Goal: Task Accomplishment & Management: Complete application form

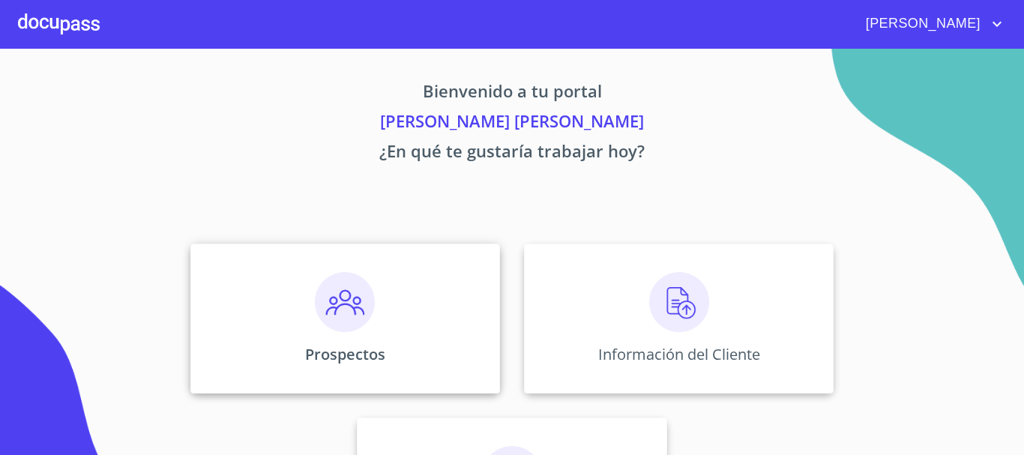
click at [292, 314] on div "Prospectos" at bounding box center [345, 319] width 310 height 150
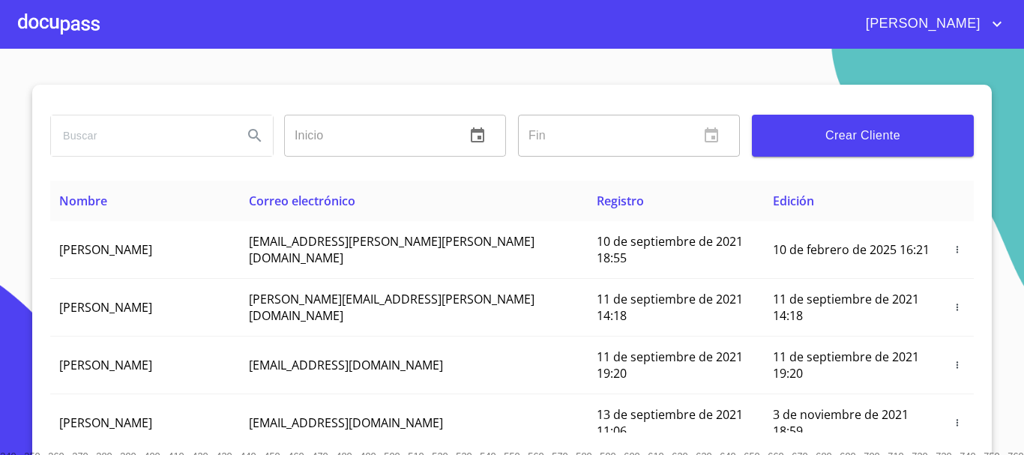
click at [869, 143] on span "Crear Cliente" at bounding box center [863, 135] width 198 height 21
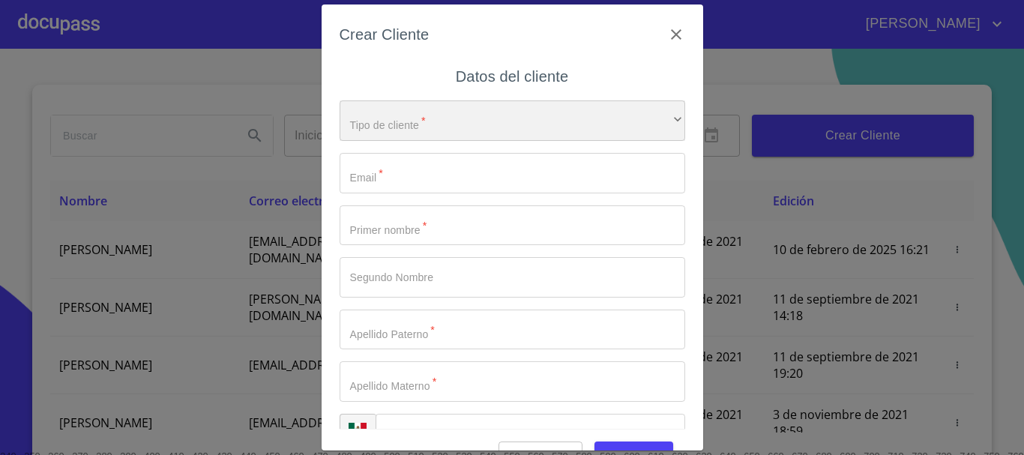
click at [454, 120] on div "​" at bounding box center [513, 120] width 346 height 40
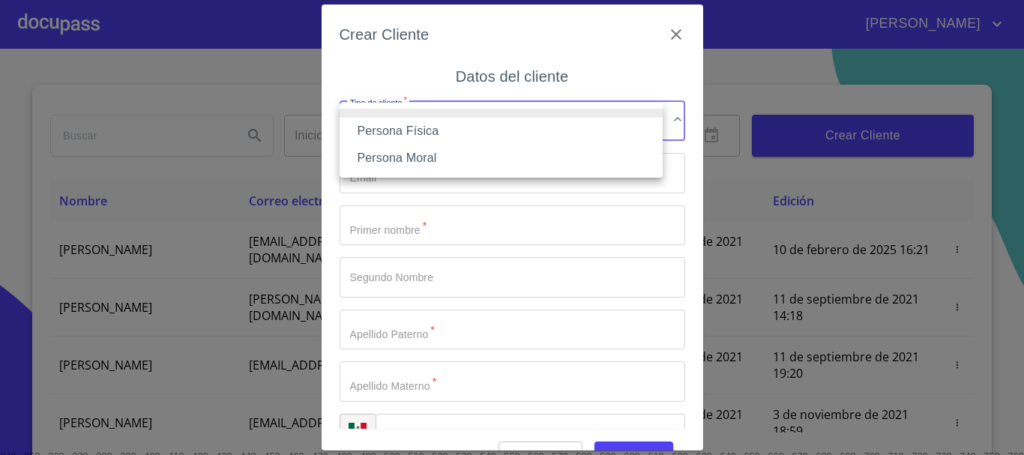
click at [441, 130] on li "Persona Física" at bounding box center [501, 131] width 323 height 27
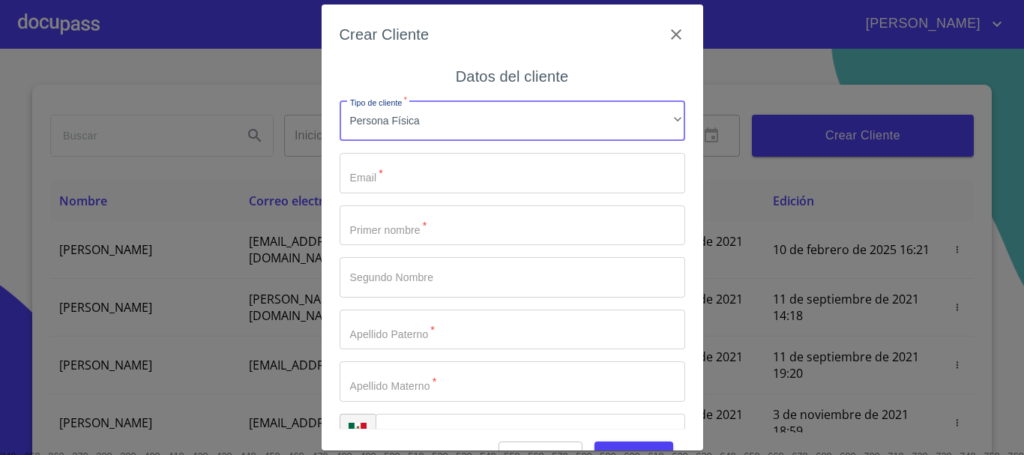
click at [422, 170] on input "Tipo de cliente   *" at bounding box center [513, 173] width 346 height 40
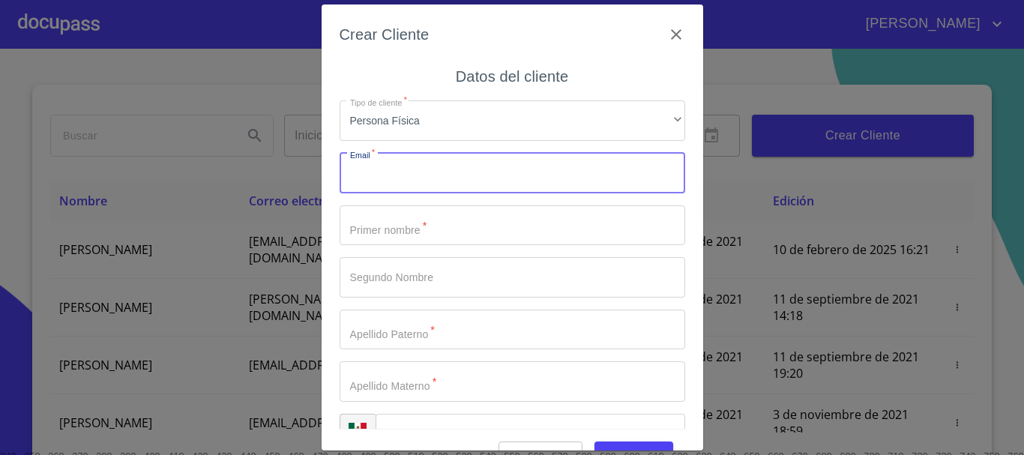
paste input "[EMAIL_ADDRESS][DOMAIN_NAME]"
type input "[EMAIL_ADDRESS][DOMAIN_NAME]"
click at [426, 229] on input "Tipo de cliente   *" at bounding box center [513, 225] width 346 height 40
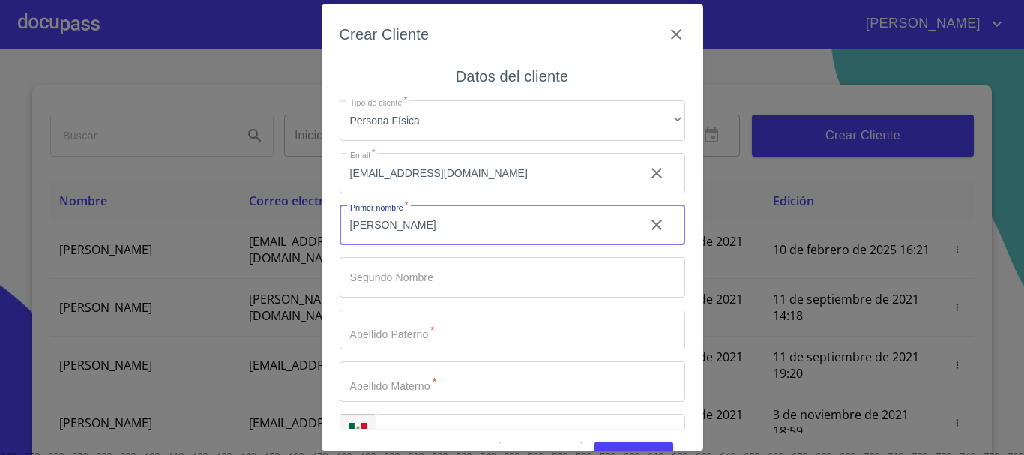
type input "[PERSON_NAME]"
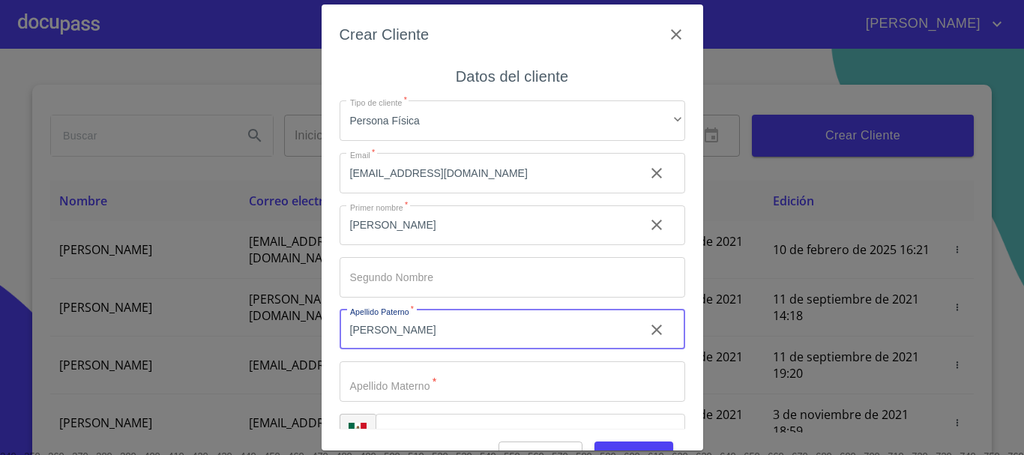
type input "[PERSON_NAME]"
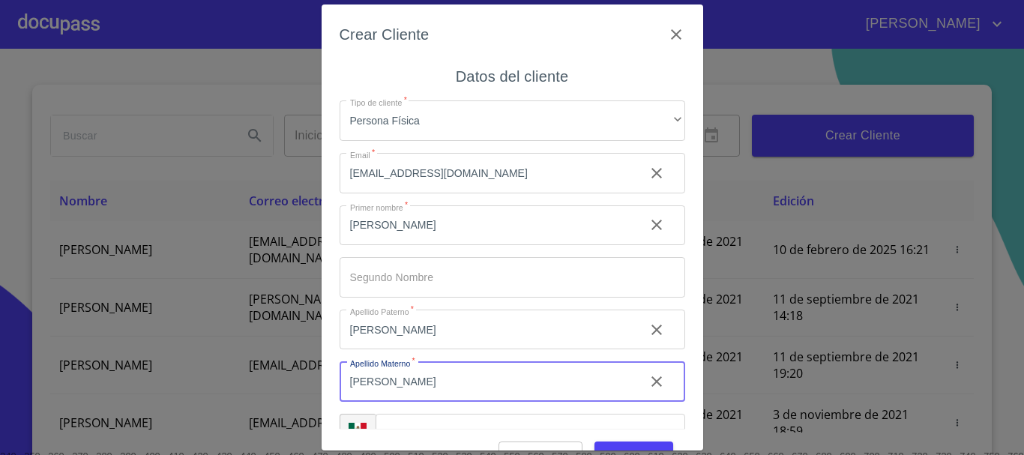
type input "[PERSON_NAME]"
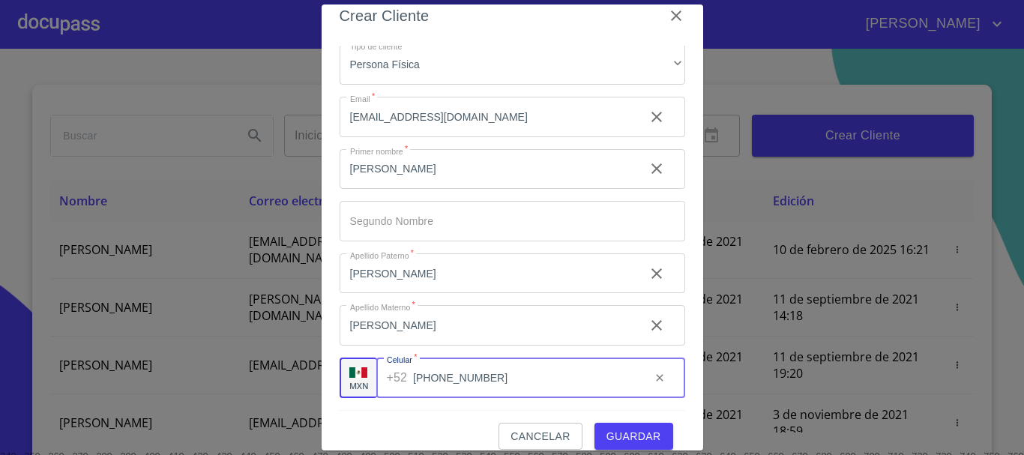
scroll to position [36, 0]
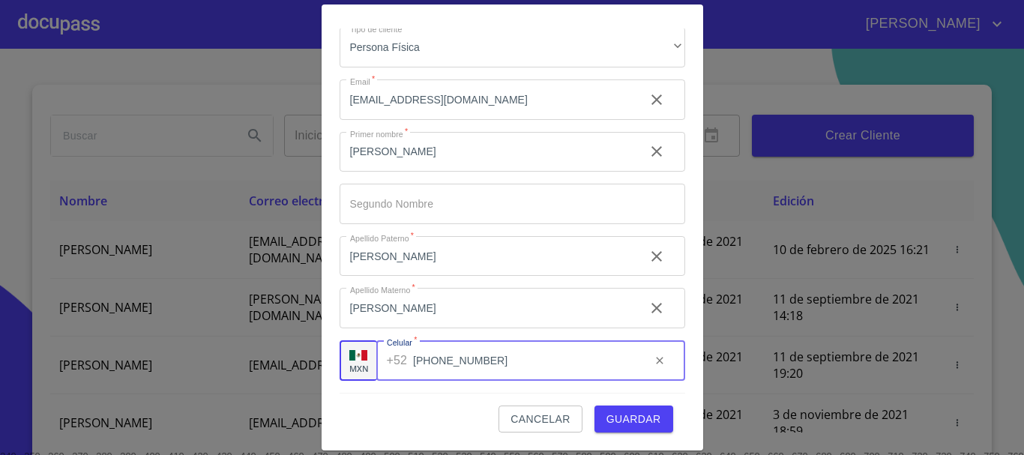
type input "[PHONE_NUMBER]"
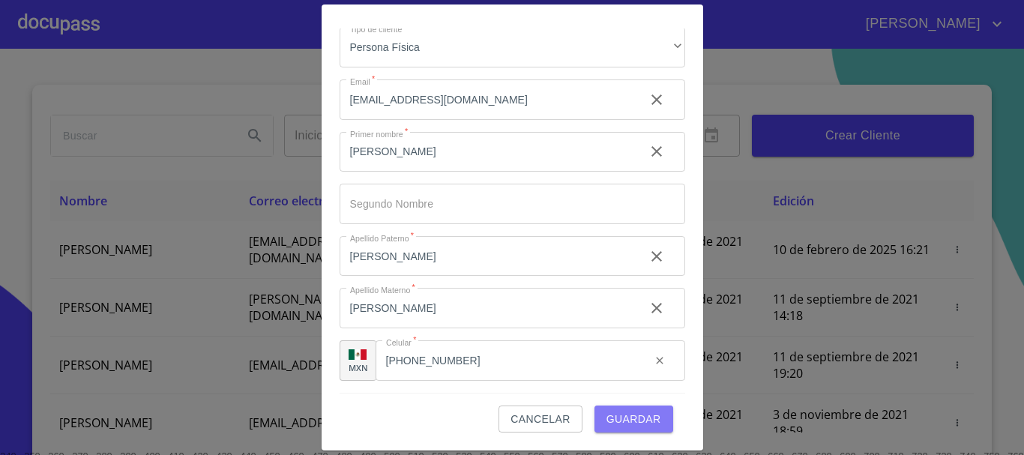
click at [640, 410] on span "Guardar" at bounding box center [634, 419] width 55 height 19
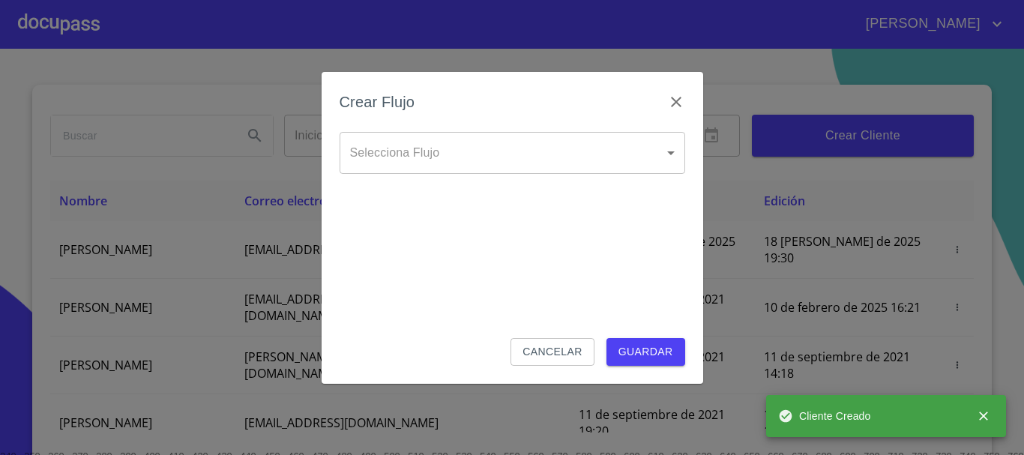
click at [523, 133] on body "[PERSON_NAME] ​ Fin ​ Crear Cliente Nombre Correo electrónico Registro Edición …" at bounding box center [512, 227] width 1024 height 455
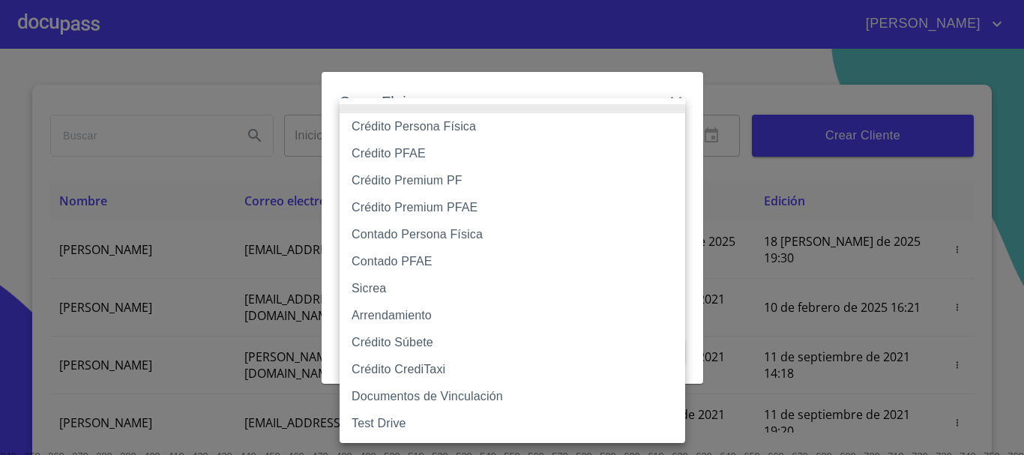
click at [464, 128] on li "Crédito Persona Física" at bounding box center [513, 126] width 346 height 27
type input "6009fb3c7d1714eb8809aa97"
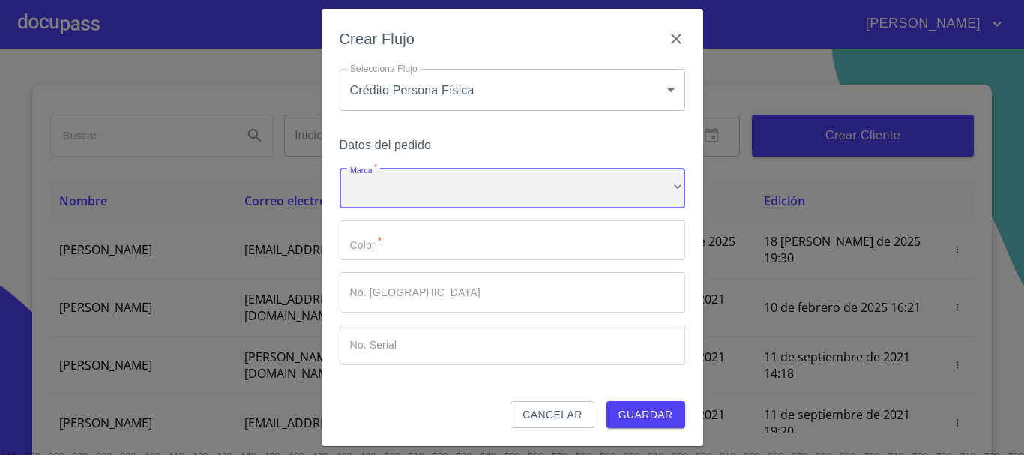
click at [446, 175] on div "​" at bounding box center [513, 188] width 346 height 40
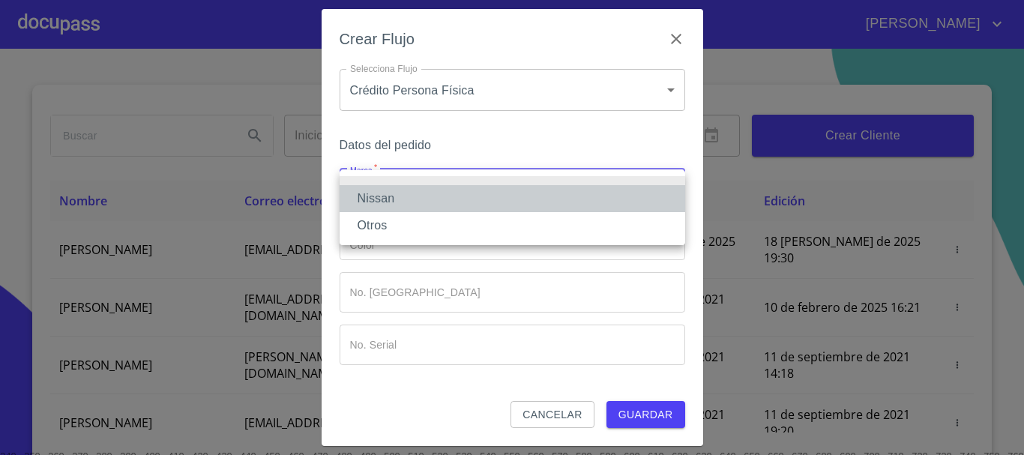
click at [426, 197] on li "Nissan" at bounding box center [513, 198] width 346 height 27
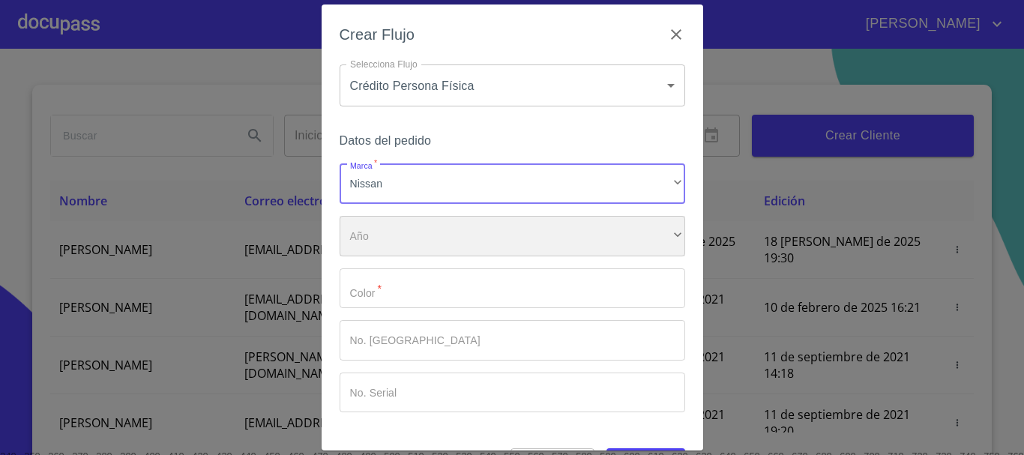
click at [403, 250] on div "​" at bounding box center [513, 236] width 346 height 40
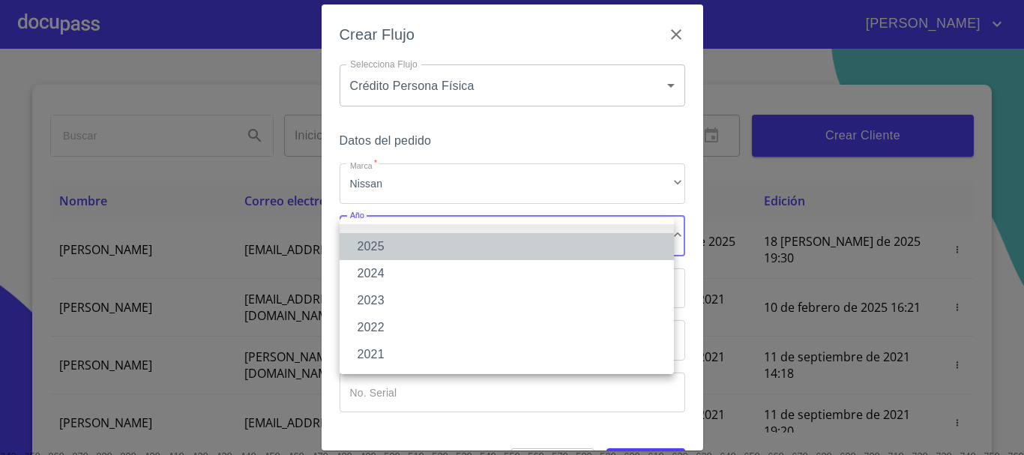
click at [403, 249] on li "2025" at bounding box center [507, 246] width 334 height 27
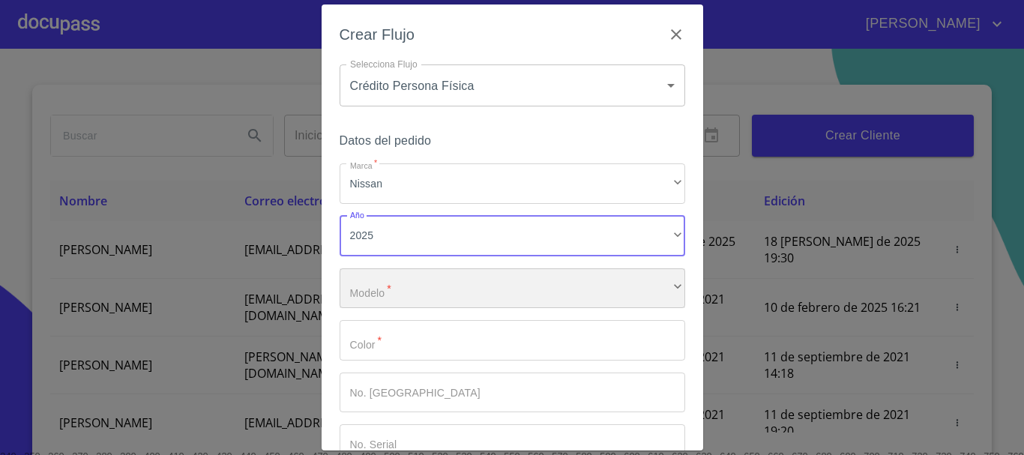
click at [403, 289] on div "​" at bounding box center [513, 288] width 346 height 40
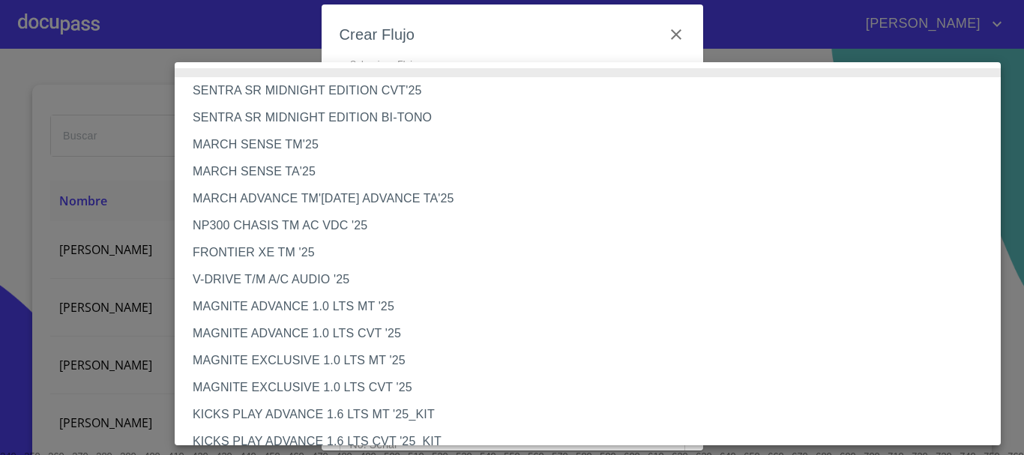
click at [450, 155] on li "MARCH SENSE TM'25" at bounding box center [593, 144] width 837 height 27
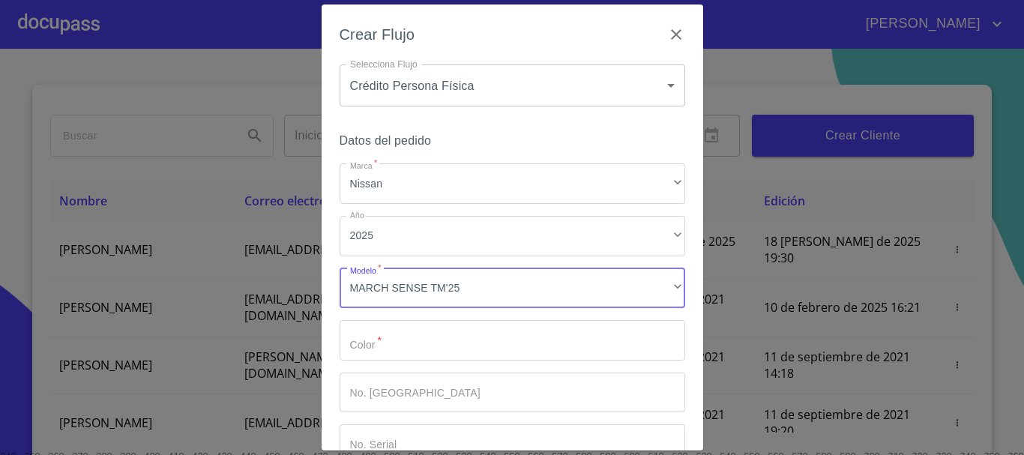
click at [455, 335] on input "Marca   *" at bounding box center [513, 340] width 346 height 40
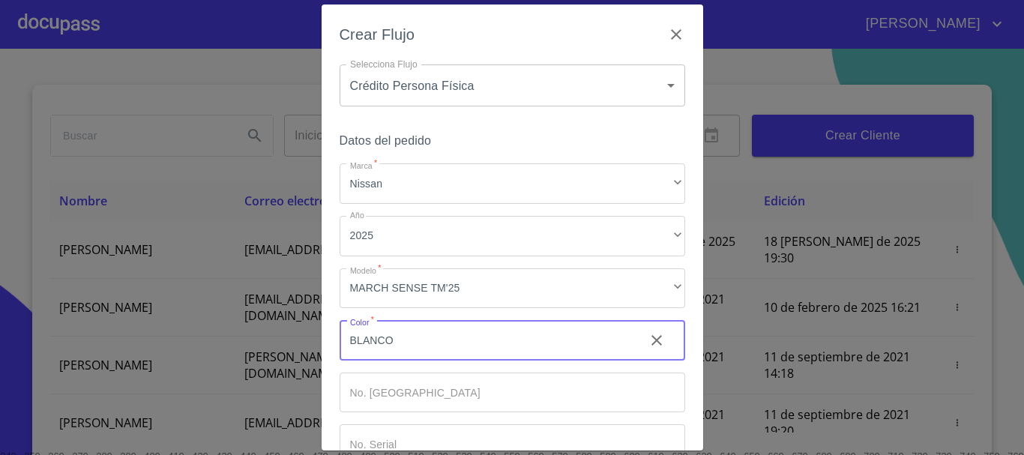
type input "BLANCO"
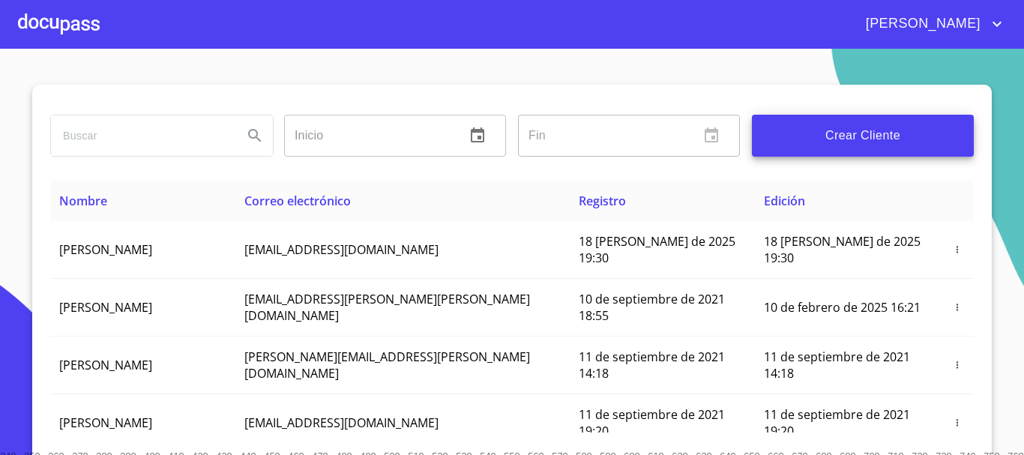
click at [72, 37] on div at bounding box center [59, 24] width 82 height 48
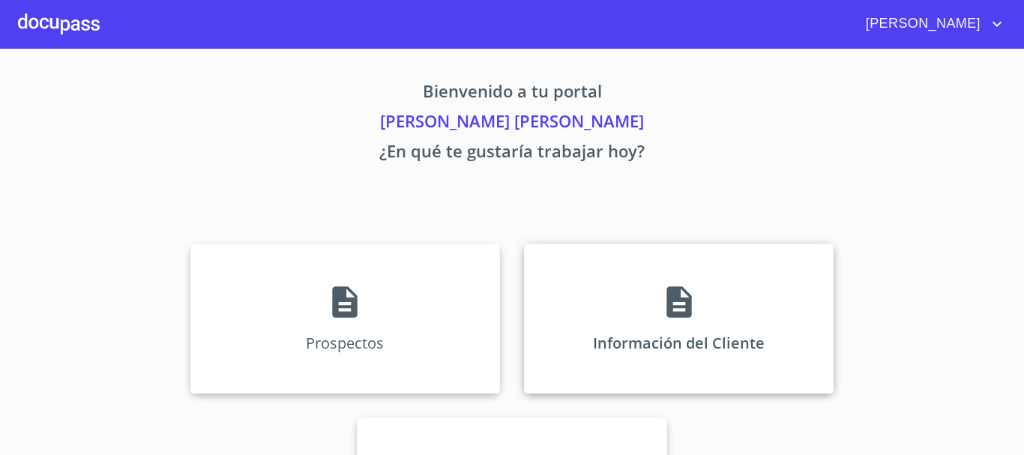
click at [744, 292] on div "Información del Cliente" at bounding box center [679, 319] width 310 height 150
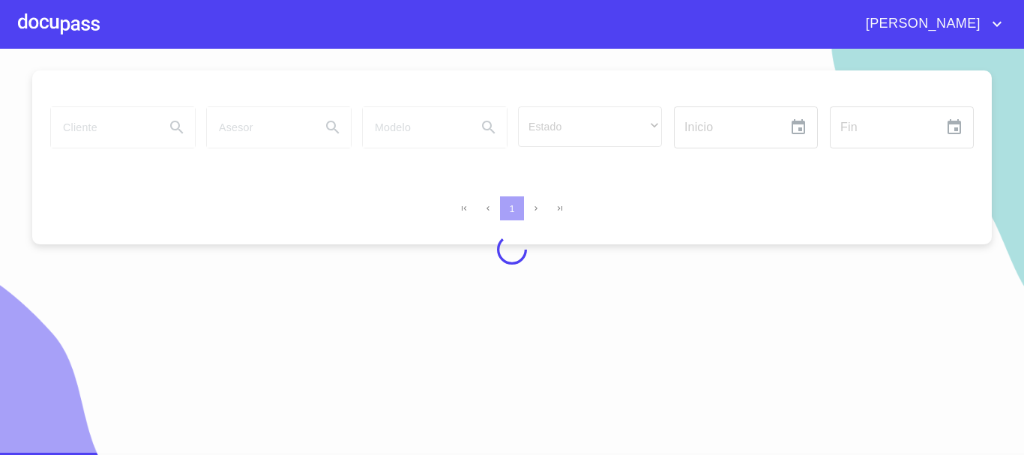
scroll to position [18, 0]
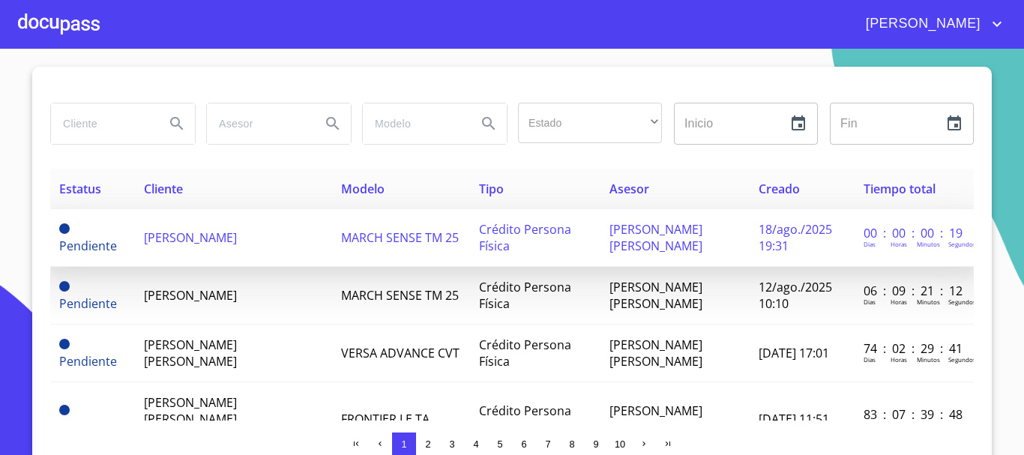
click at [298, 236] on td "[PERSON_NAME]" at bounding box center [234, 238] width 198 height 58
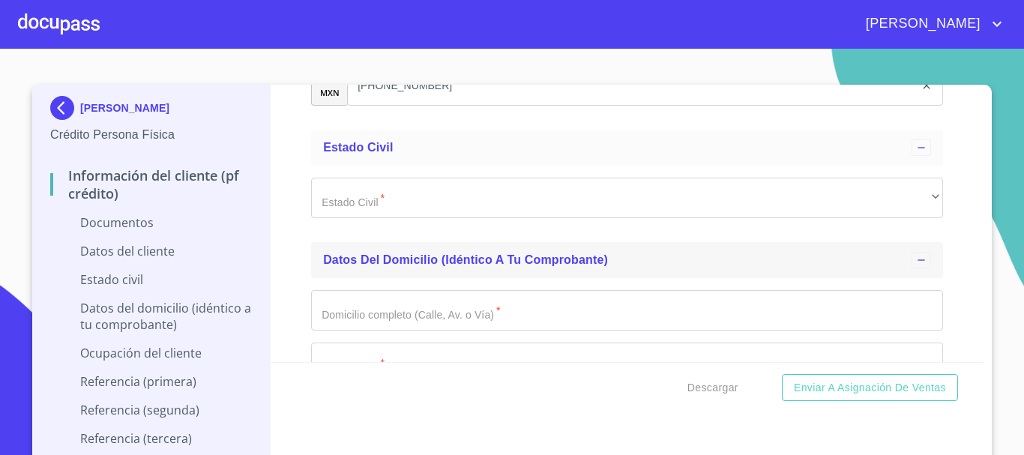
scroll to position [2399, 0]
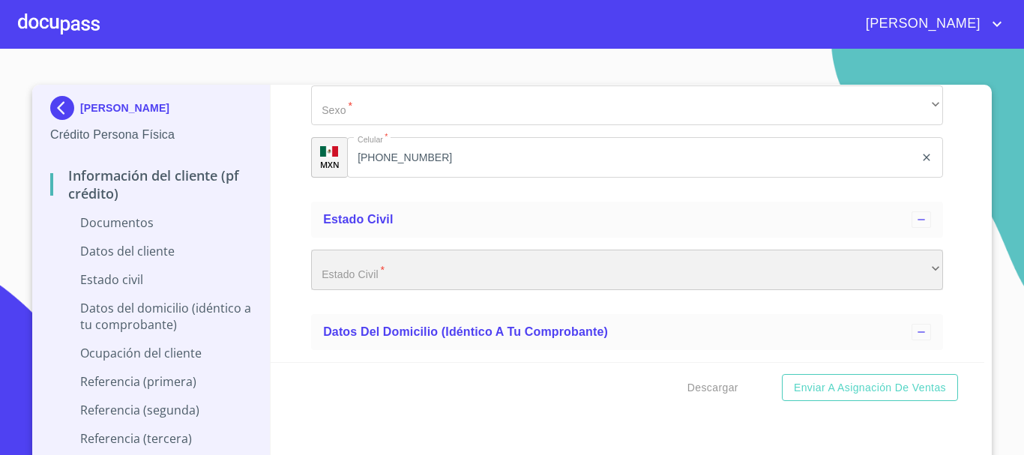
click at [416, 267] on div "​" at bounding box center [627, 270] width 632 height 40
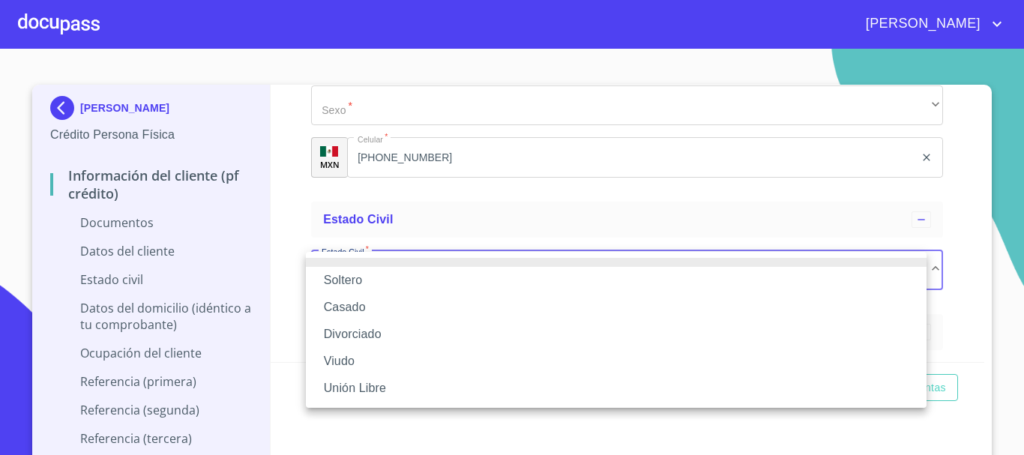
click at [380, 300] on li "Casado" at bounding box center [616, 307] width 621 height 27
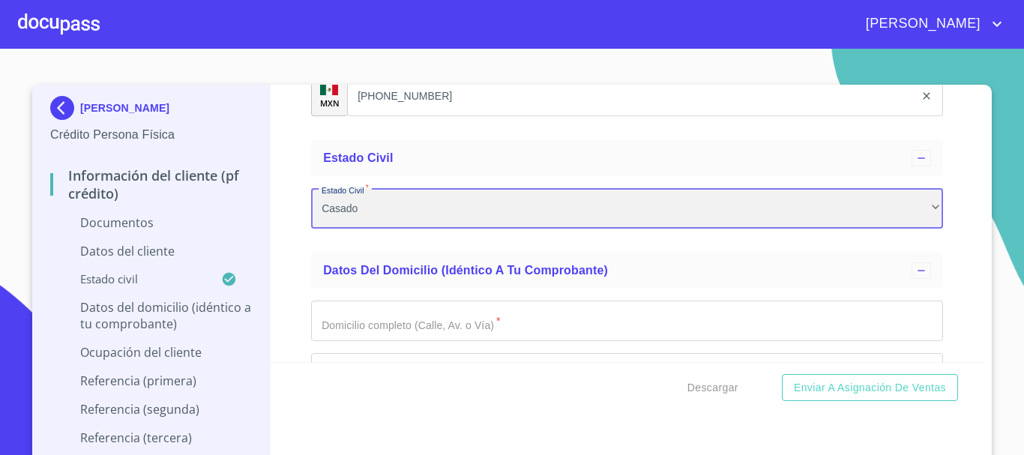
scroll to position [2474, 0]
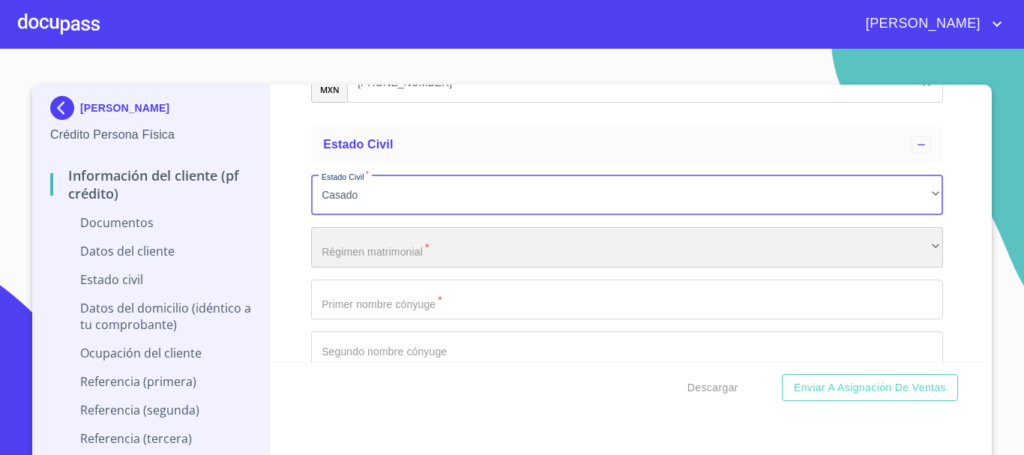
click at [448, 256] on div "​" at bounding box center [627, 247] width 632 height 40
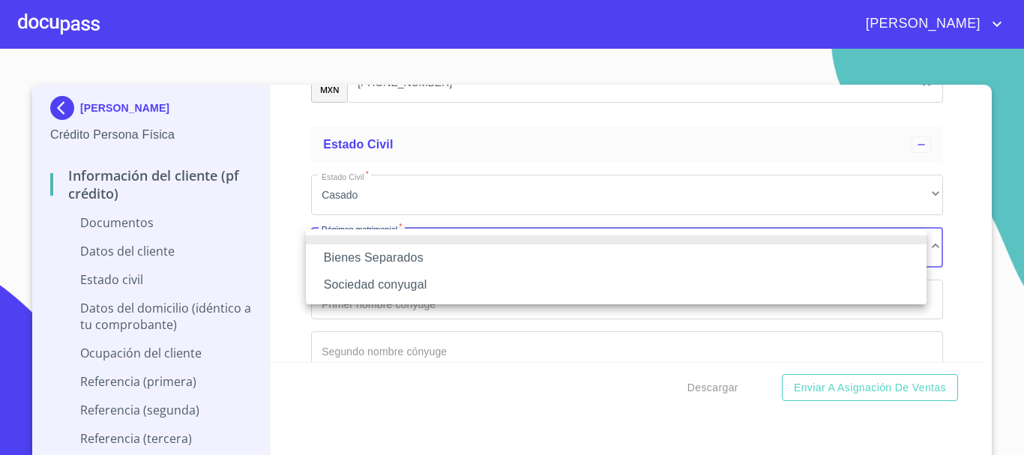
click at [423, 288] on li "Sociedad conyugal" at bounding box center [616, 284] width 621 height 27
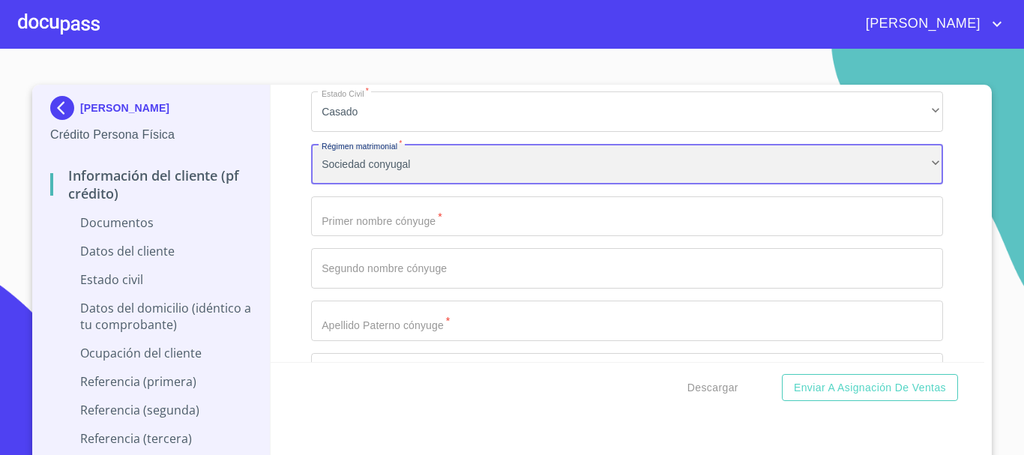
scroll to position [2624, 0]
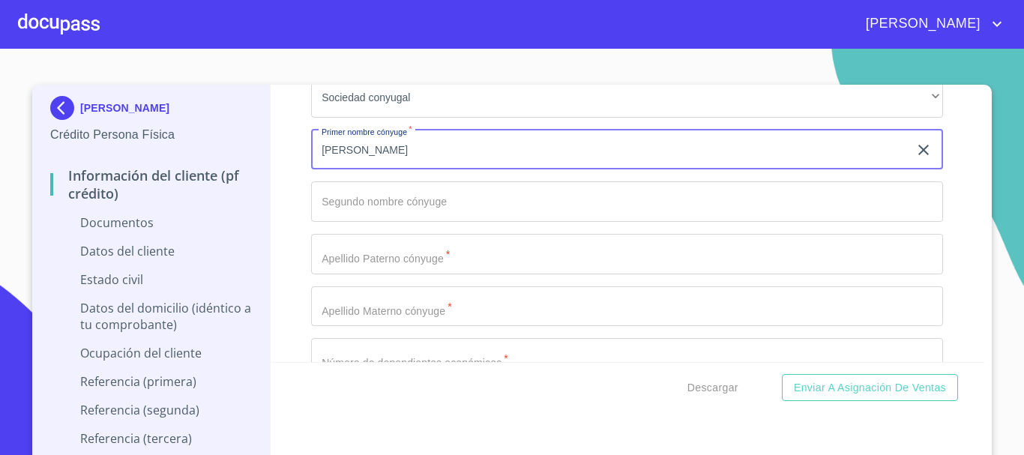
type input "[PERSON_NAME]"
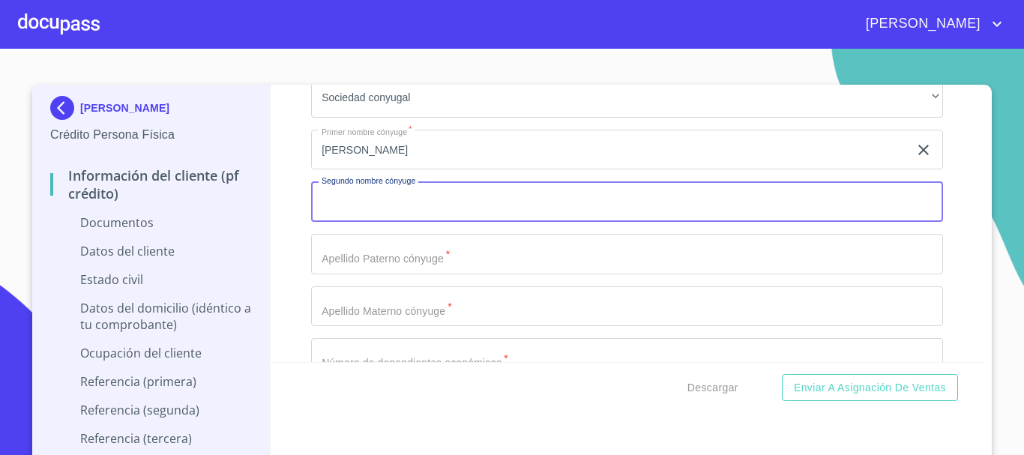
type input "C"
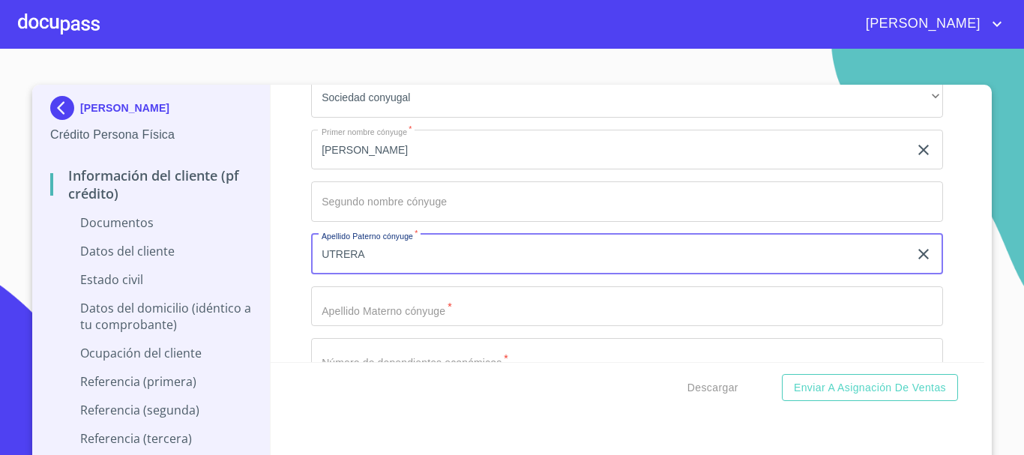
type input "UTRERA"
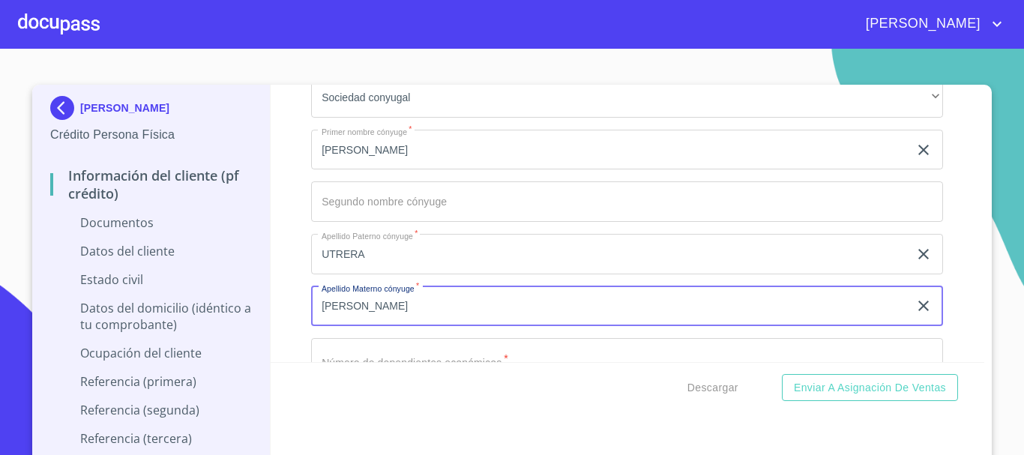
type input "[PERSON_NAME]"
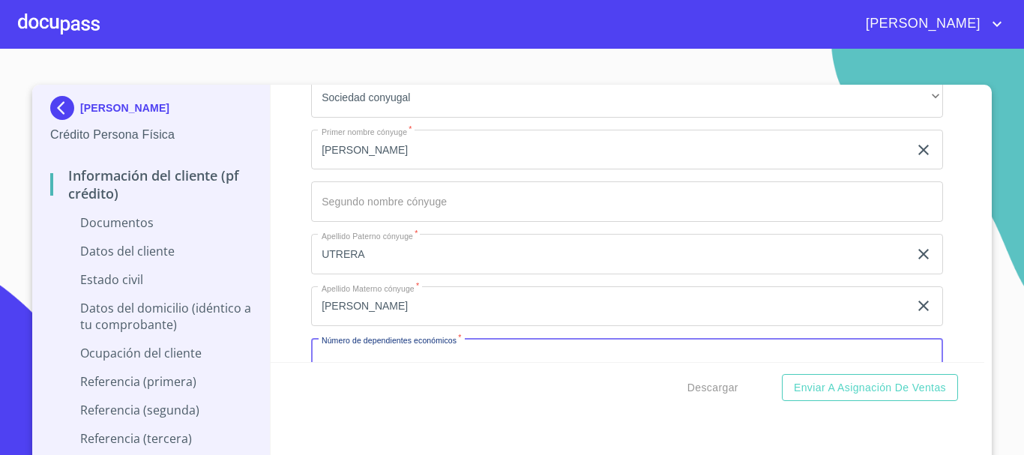
scroll to position [2640, 0]
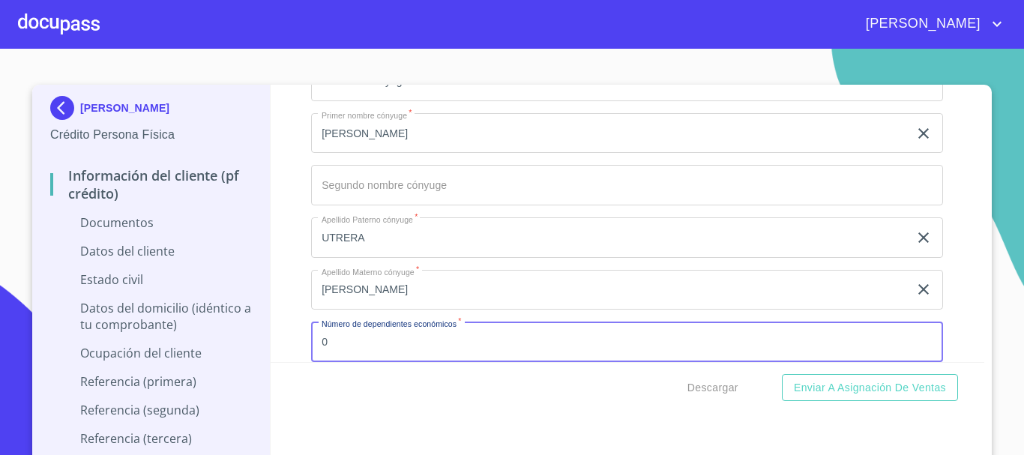
type input "0"
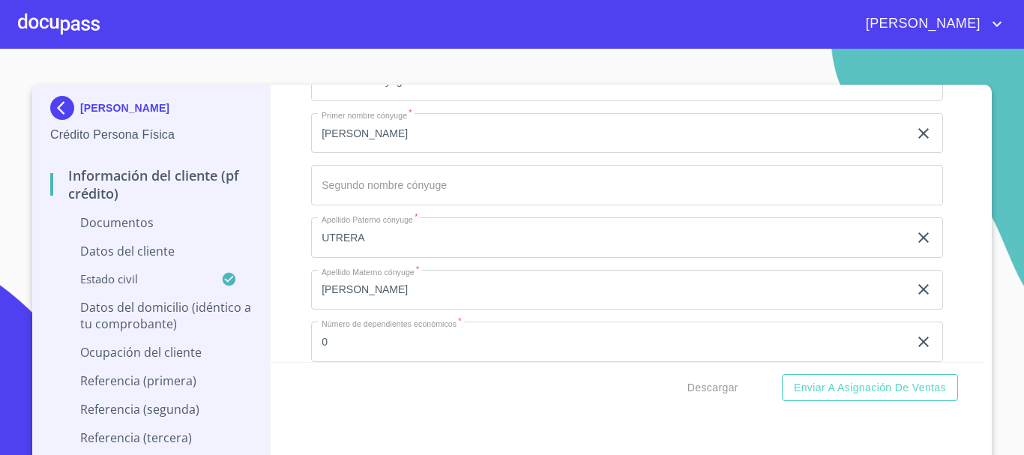
scroll to position [2811, 0]
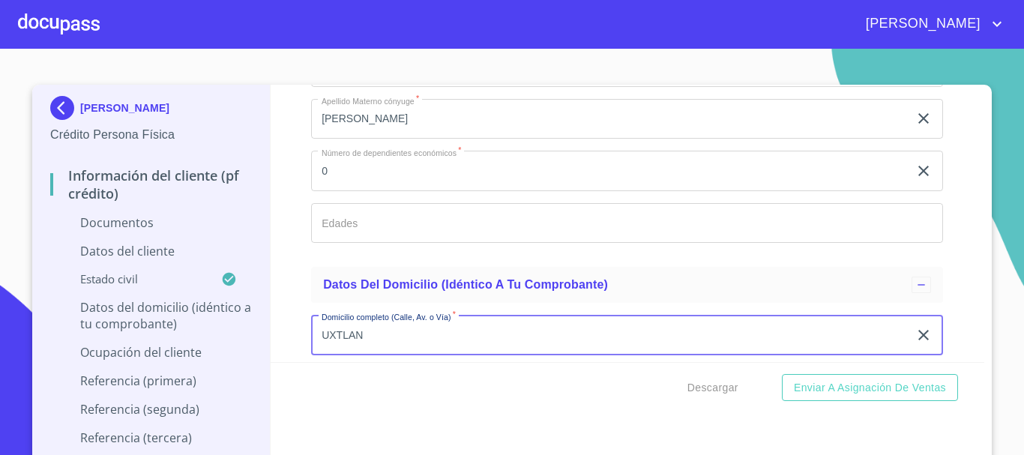
type input "UXTLAN"
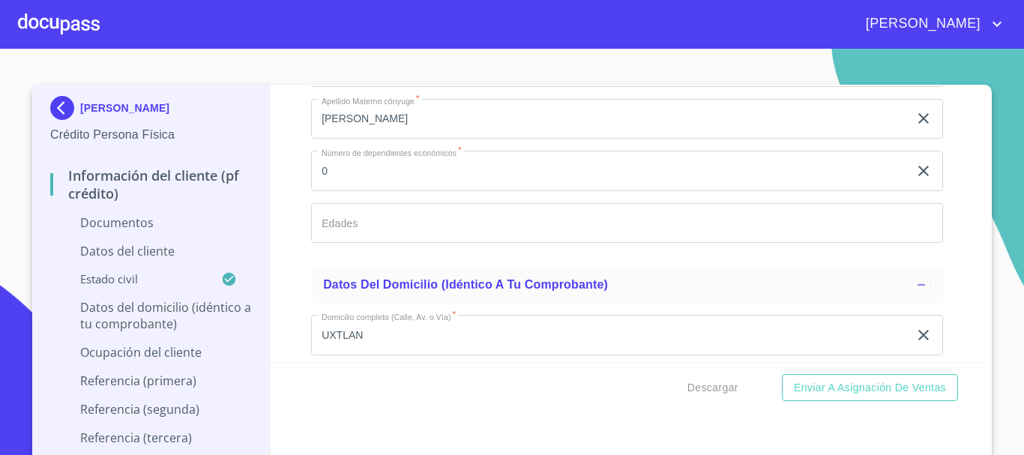
scroll to position [2976, 0]
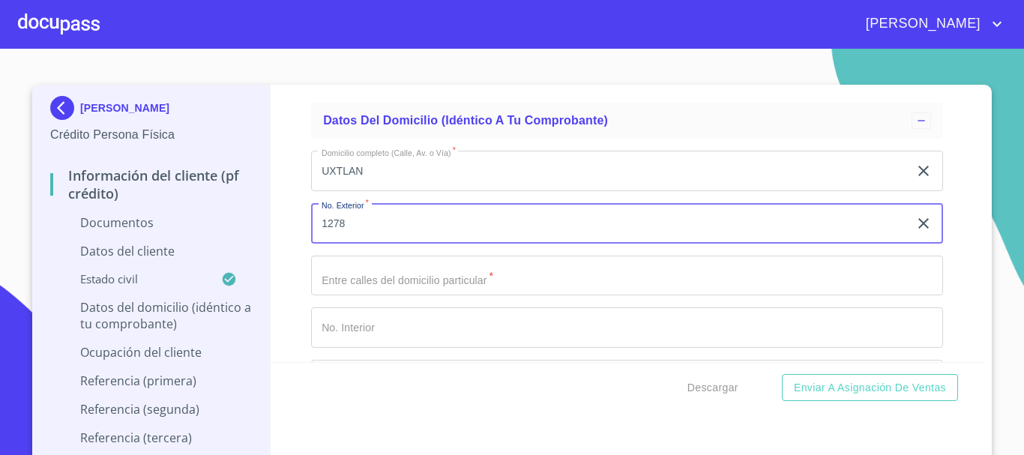
type input "1278"
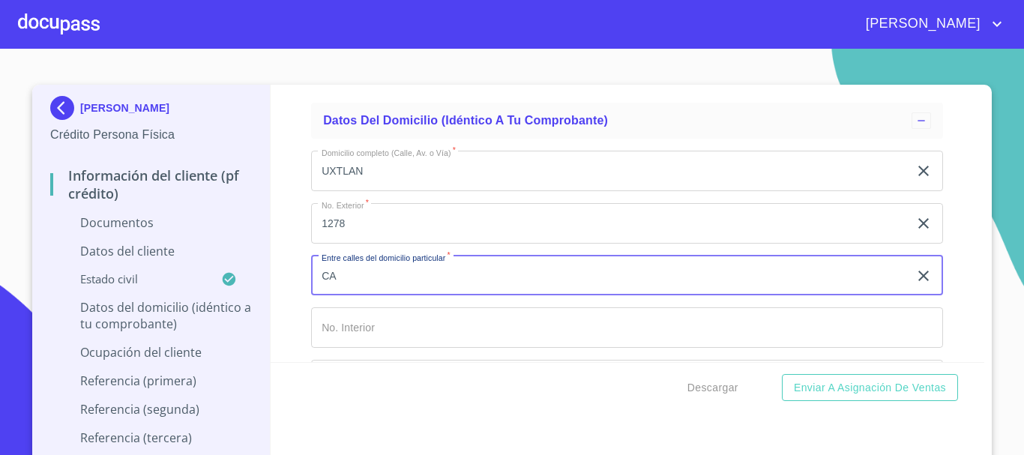
type input "C"
type input "TIKAL Y [PERSON_NAME] DE ATEMAJAC"
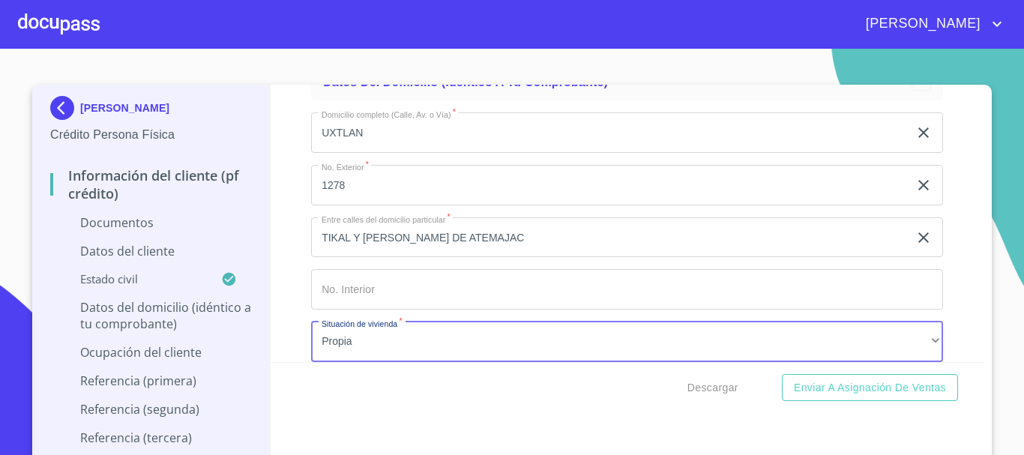
scroll to position [3185, 0]
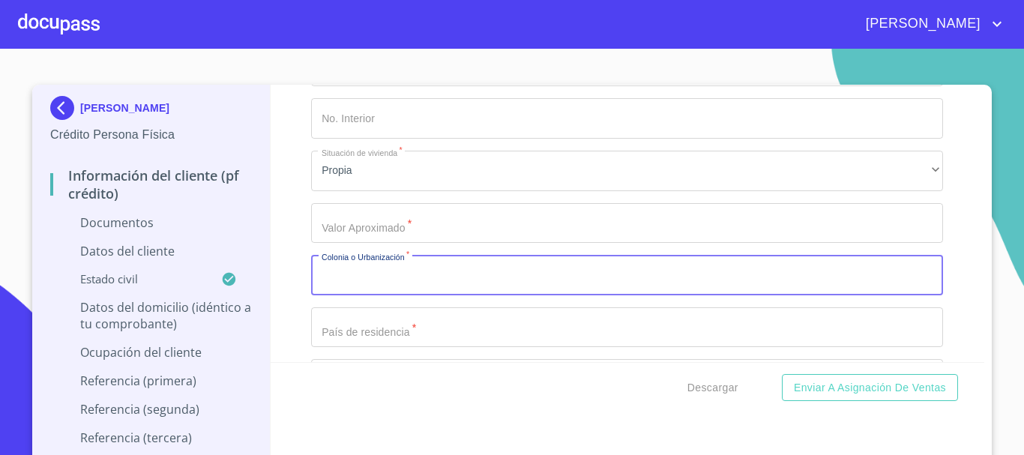
click at [369, 262] on input "Documento de identificación.   *" at bounding box center [627, 275] width 632 height 40
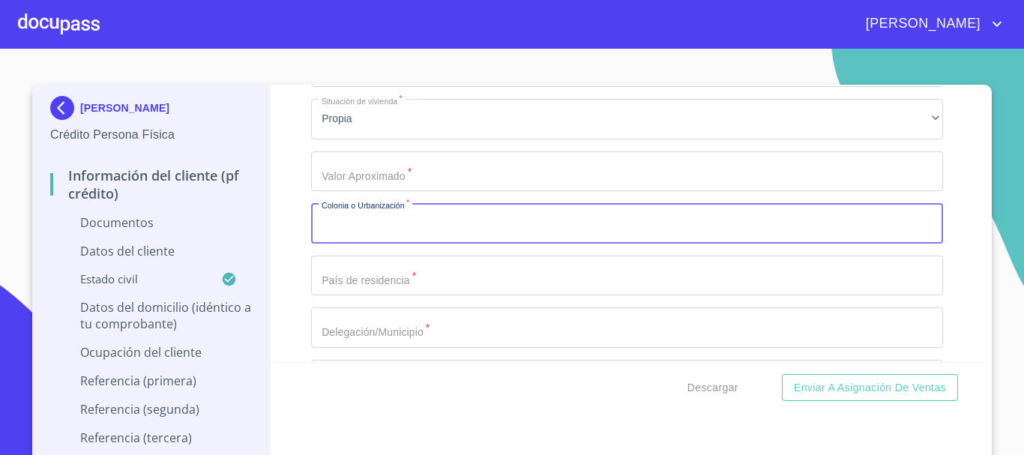
scroll to position [3260, 0]
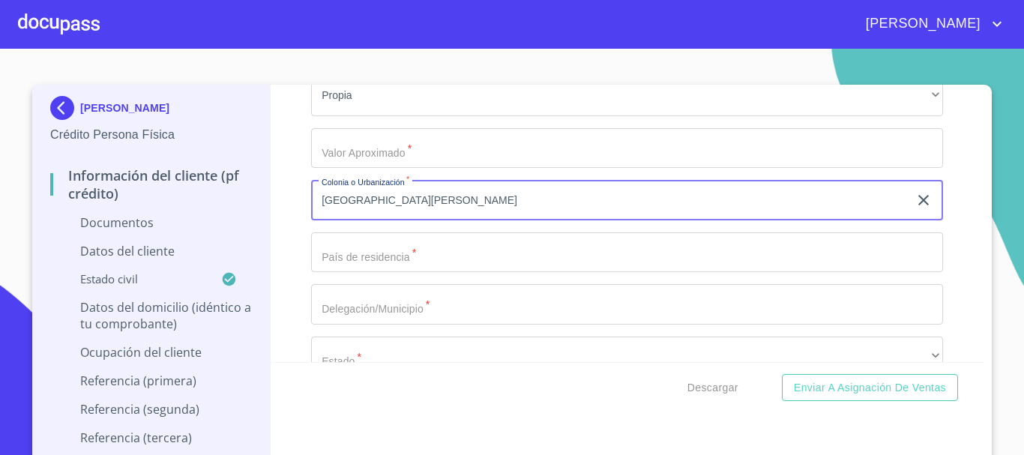
type input "[GEOGRAPHIC_DATA][PERSON_NAME]"
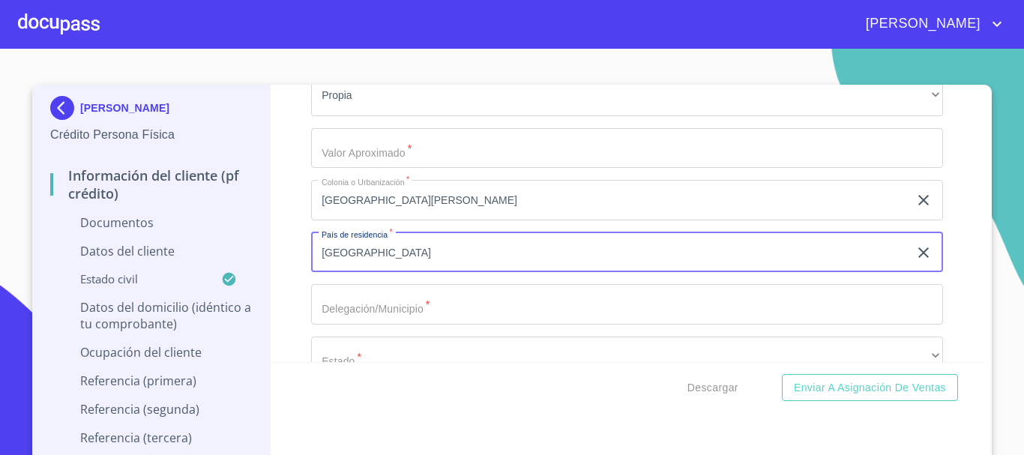
type input "[GEOGRAPHIC_DATA]"
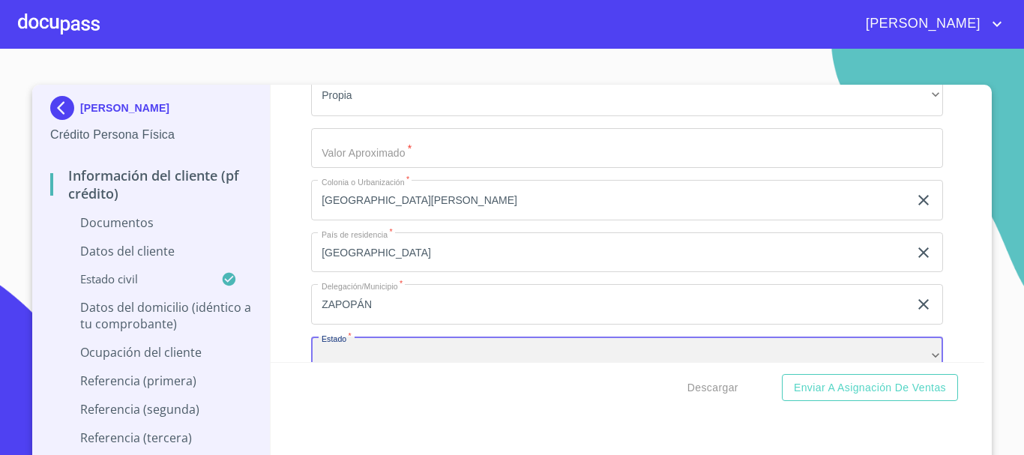
scroll to position [3275, 0]
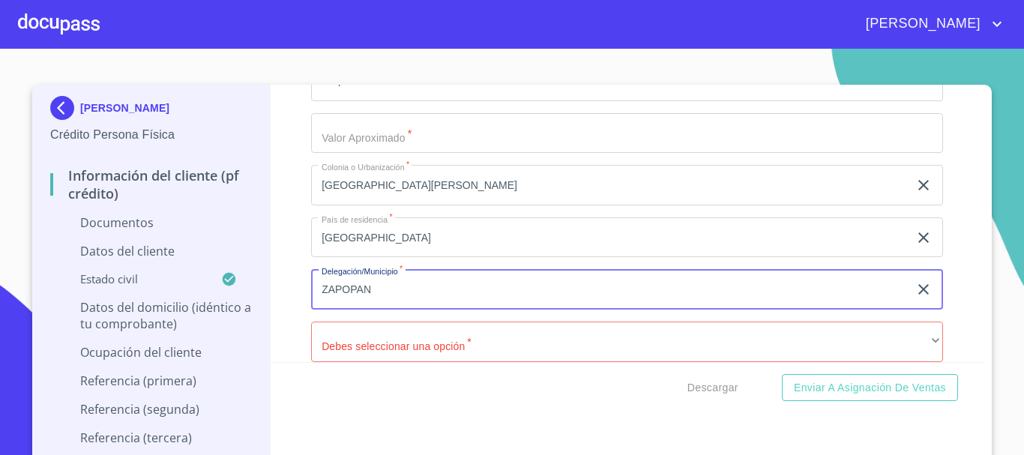
type input "ZAPOPAN"
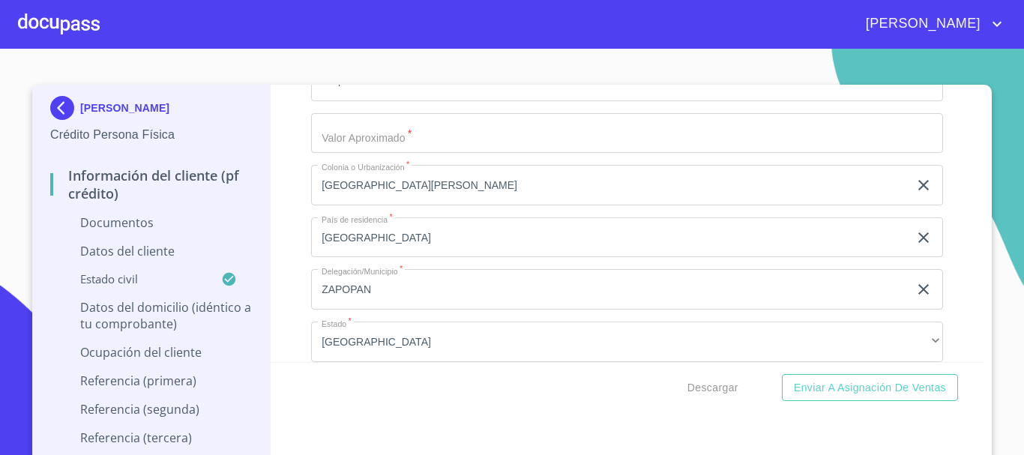
scroll to position [3446, 0]
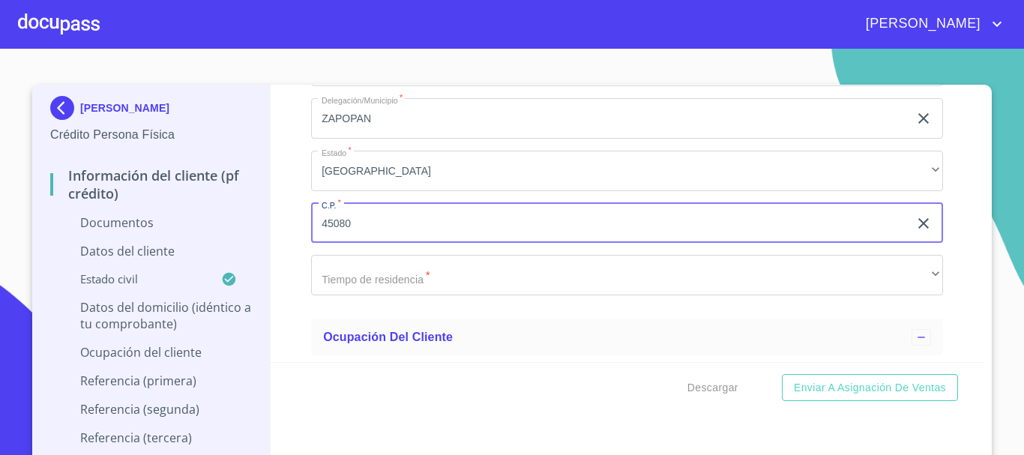
type input "45080"
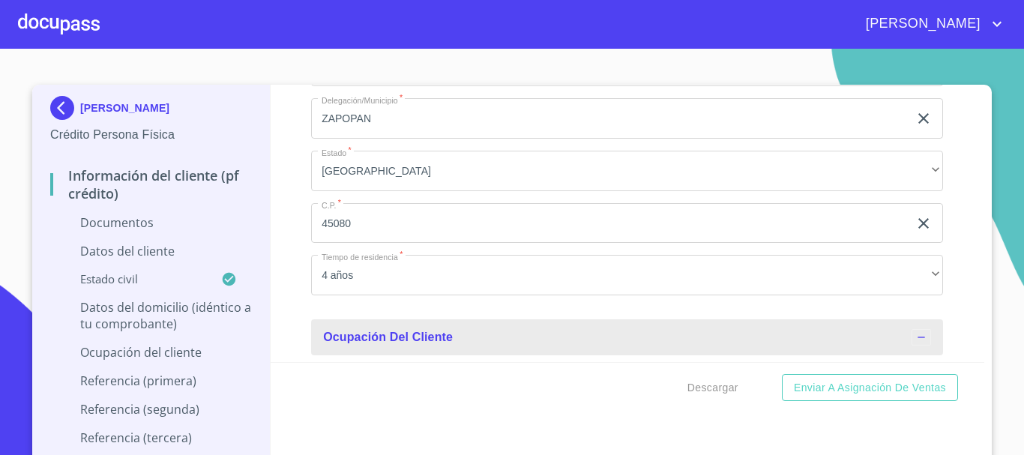
scroll to position [3610, 0]
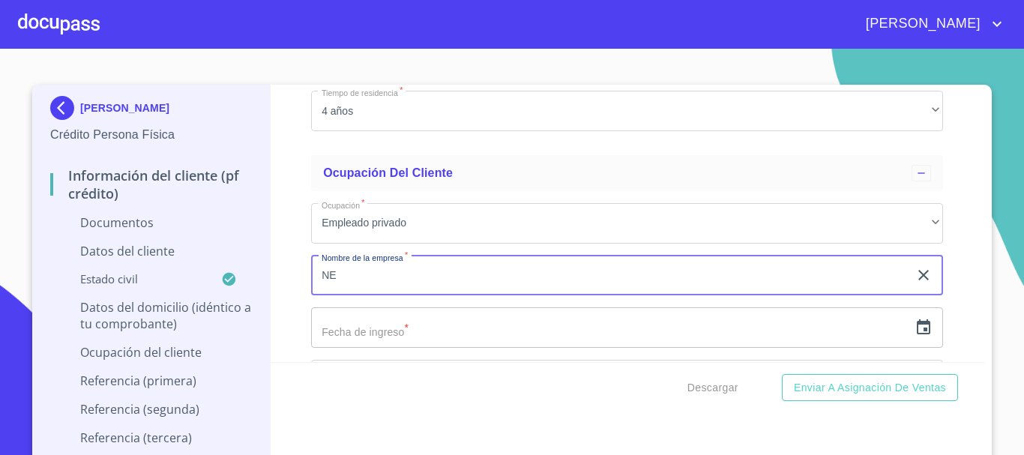
type input "N"
type input "MEGACABLE"
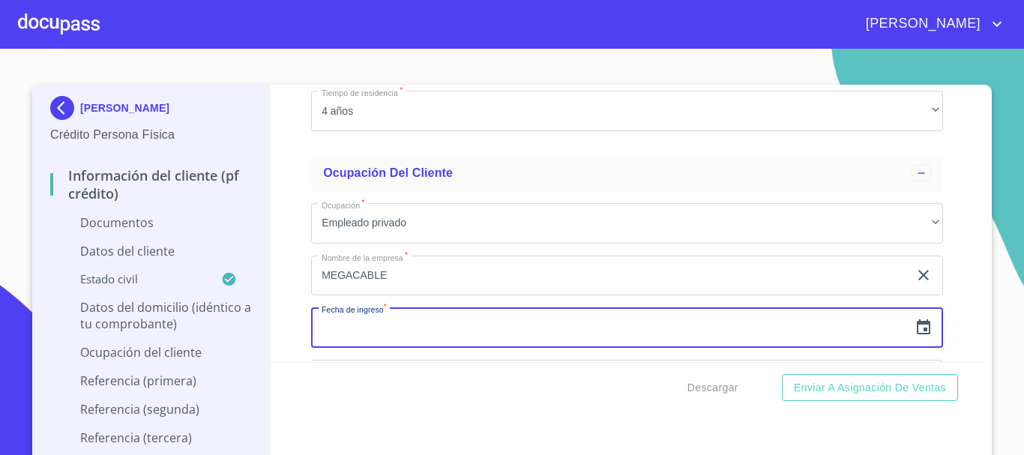
click at [917, 330] on icon "button" at bounding box center [923, 326] width 13 height 15
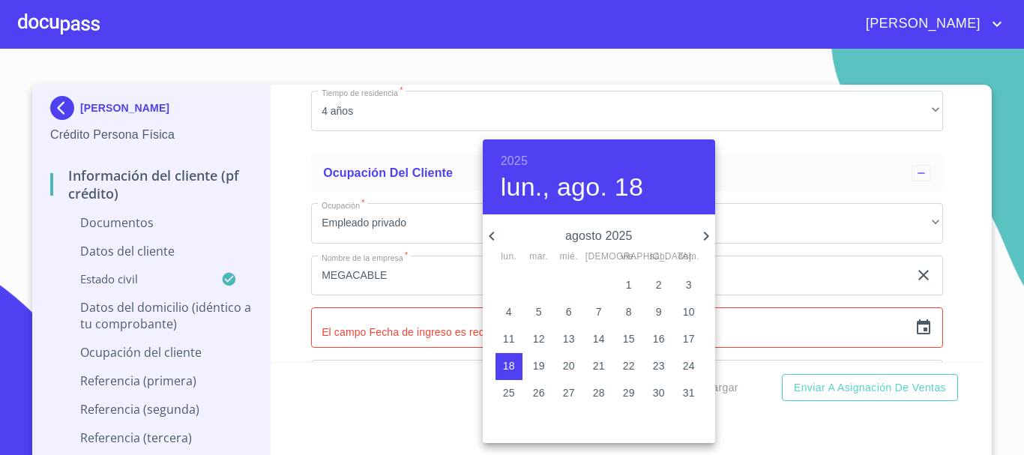
click at [517, 153] on h6 "2025" at bounding box center [514, 161] width 27 height 21
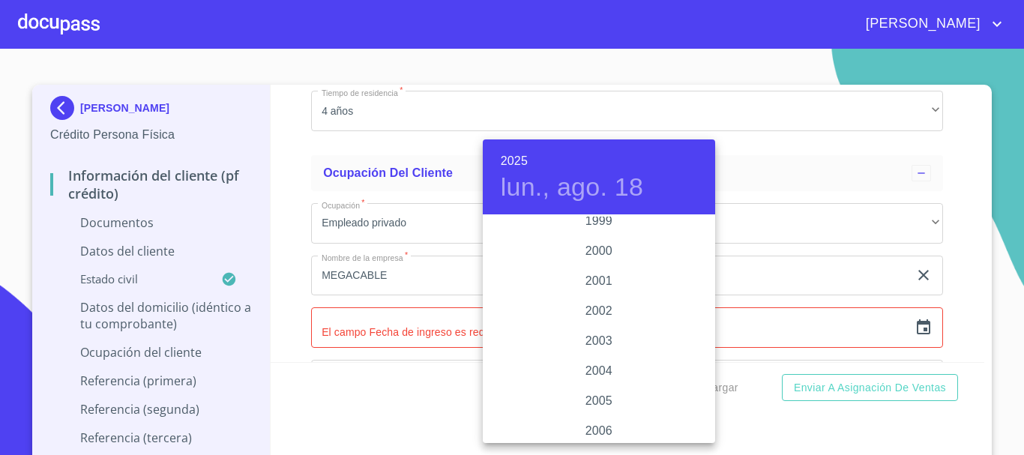
scroll to position [2309, 0]
click at [588, 413] on div "2008" at bounding box center [599, 412] width 232 height 30
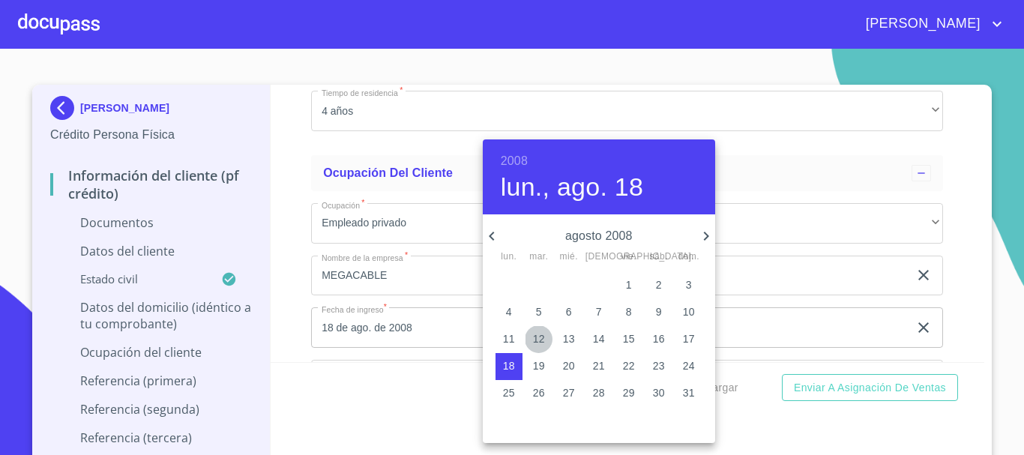
click at [551, 334] on span "12" at bounding box center [539, 338] width 27 height 15
type input "12 de ago. de 2008"
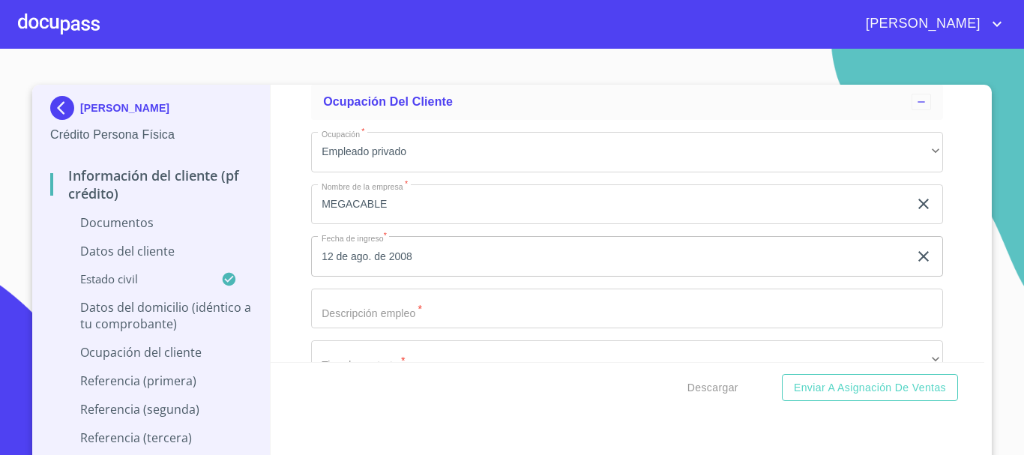
scroll to position [3835, 0]
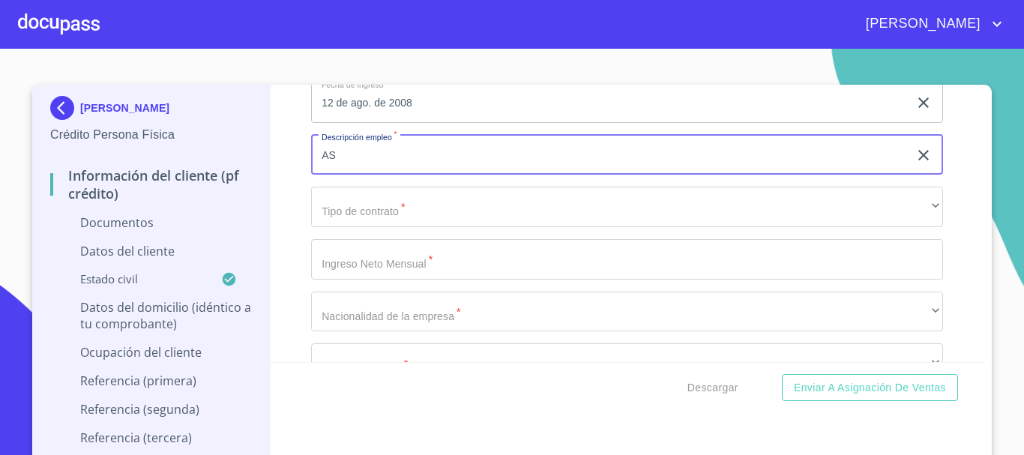
type input "A"
type input "COORDINADORA DE COMPRAS"
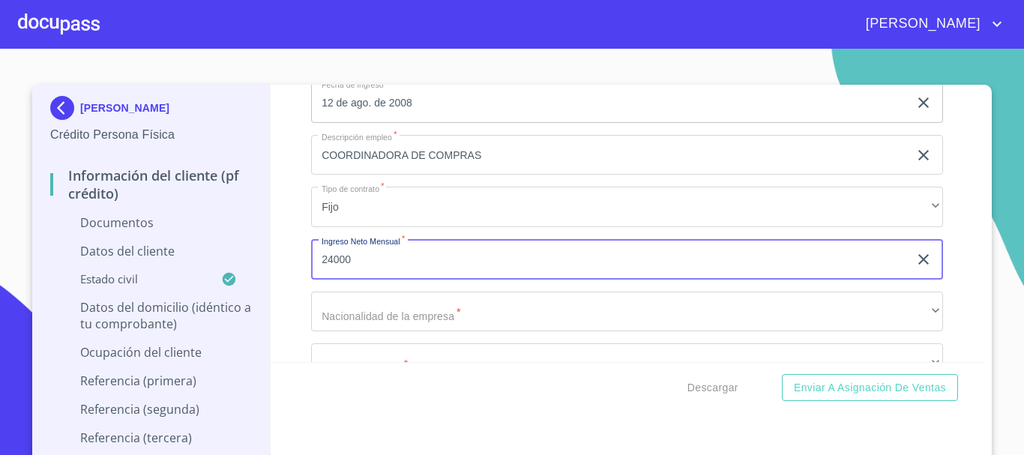
type input "24000"
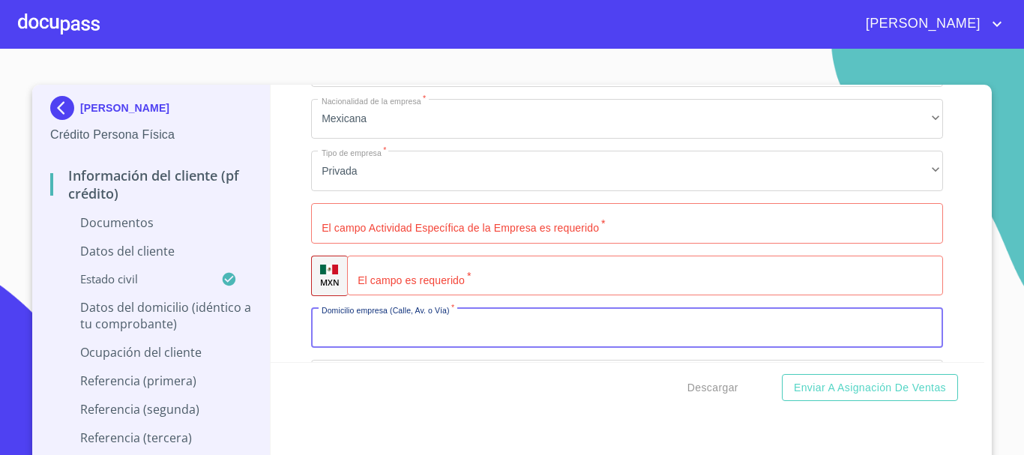
scroll to position [4066, 0]
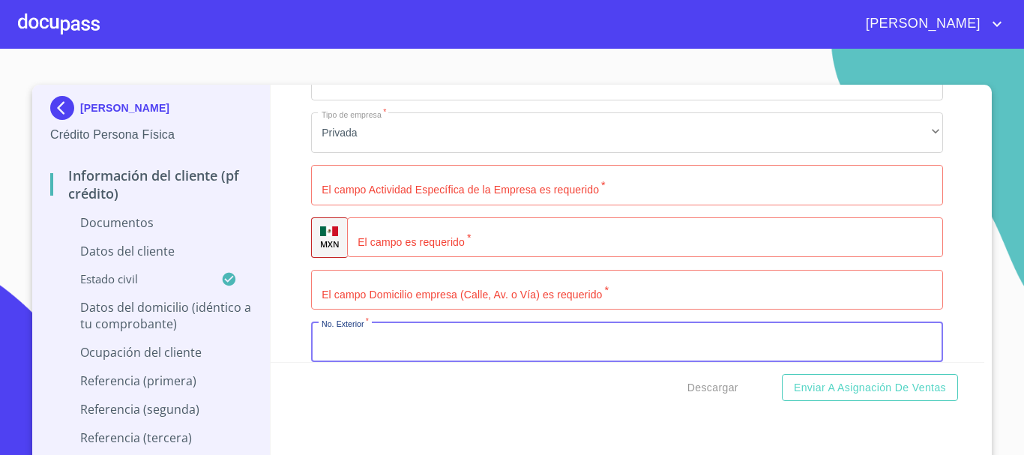
click at [477, 205] on input "Documento de identificación.   *" at bounding box center [627, 185] width 632 height 40
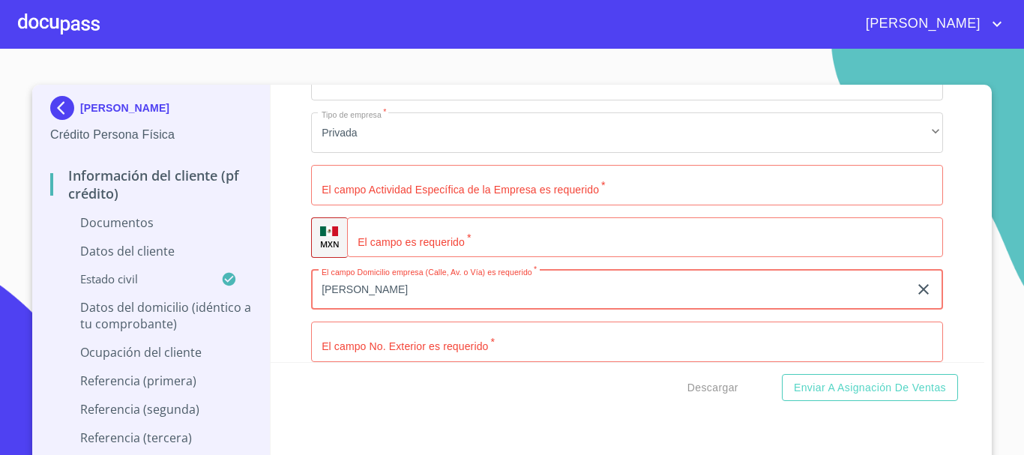
type input "[PERSON_NAME]"
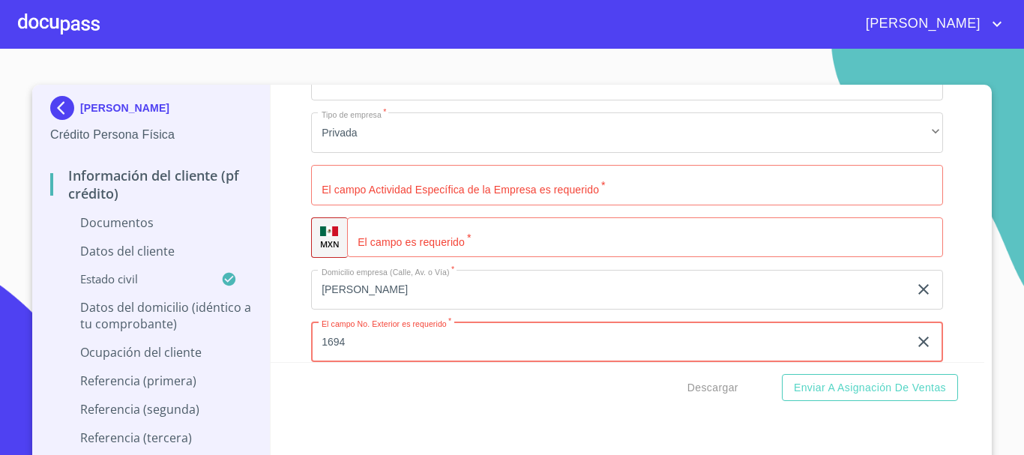
type input "1694"
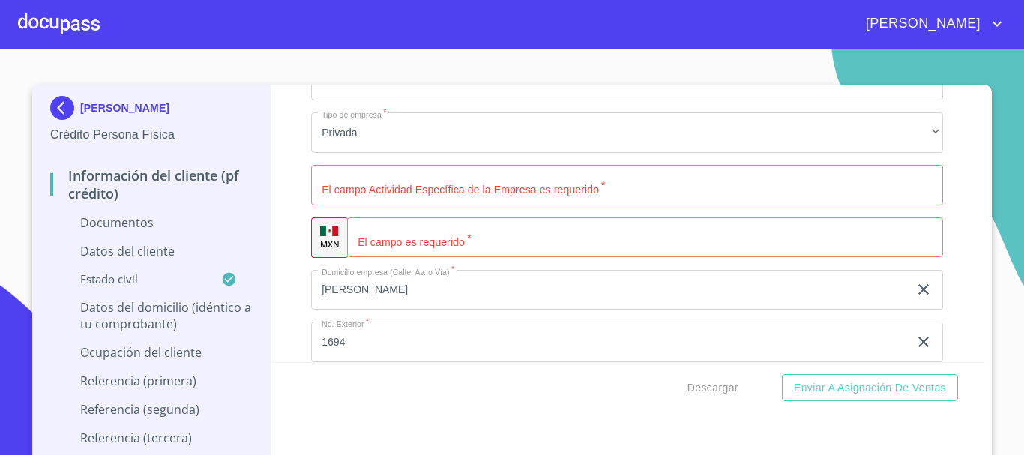
scroll to position [4237, 0]
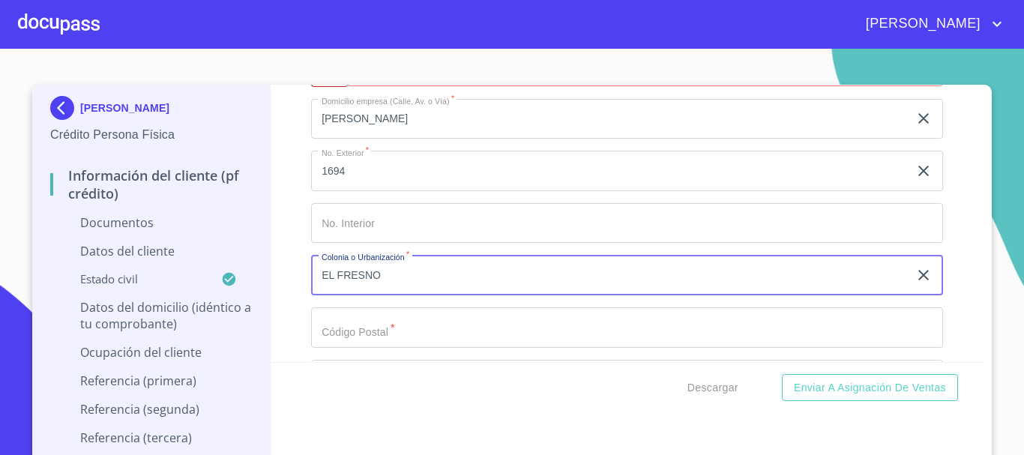
type input "EL FRESNO"
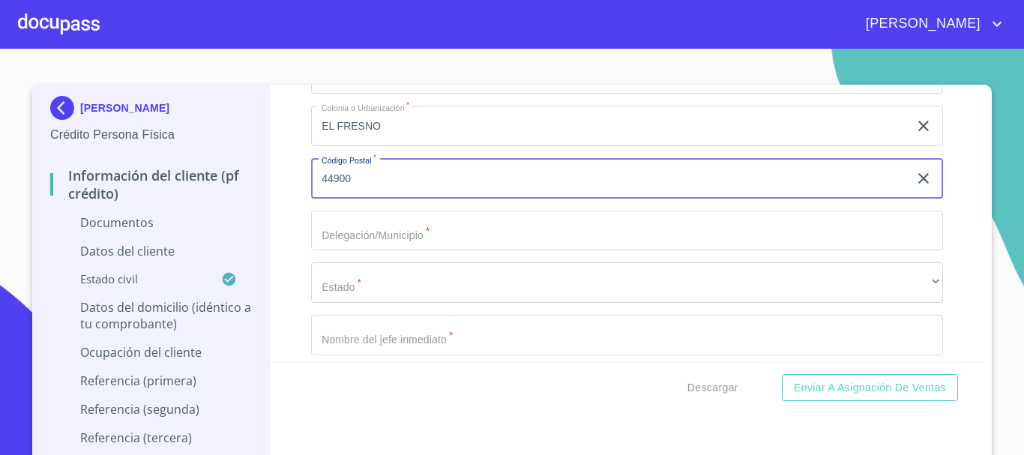
scroll to position [4387, 0]
type input "44900"
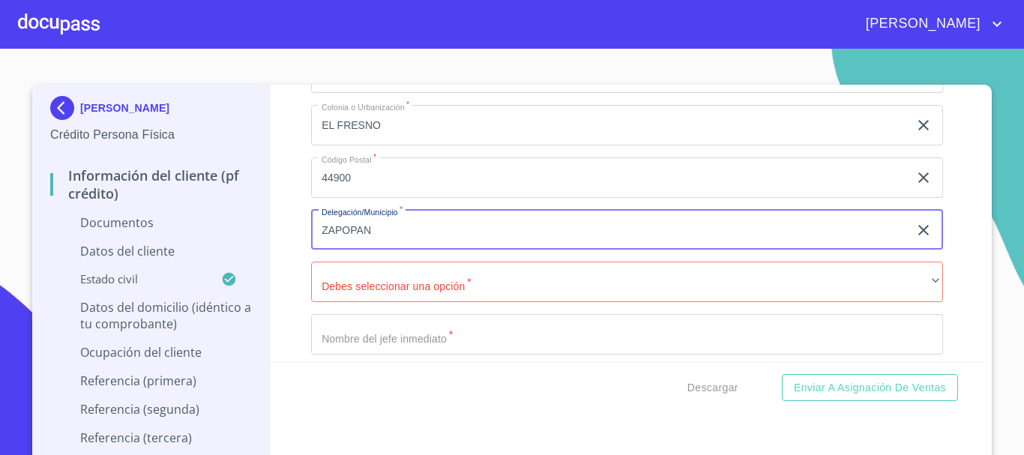
click at [400, 226] on input "ZAPOPAN" at bounding box center [610, 230] width 598 height 40
type input "[GEOGRAPHIC_DATA]"
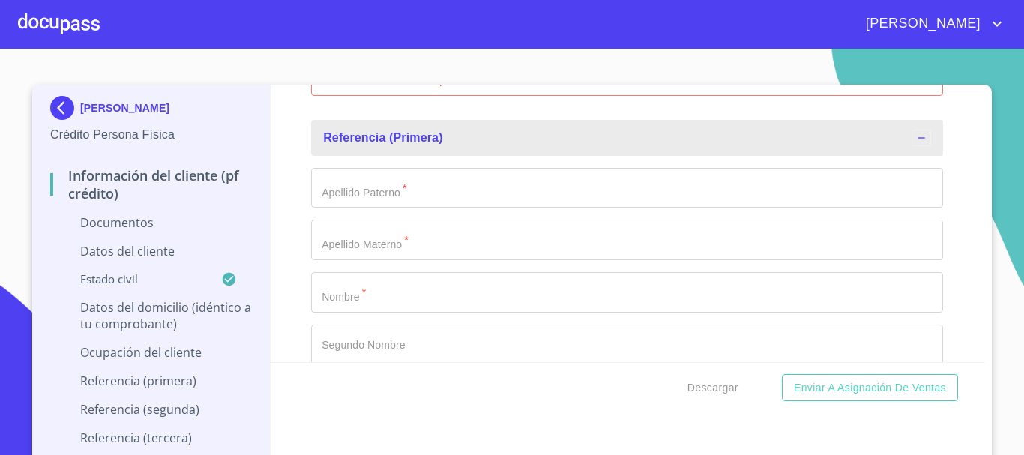
scroll to position [4716, 0]
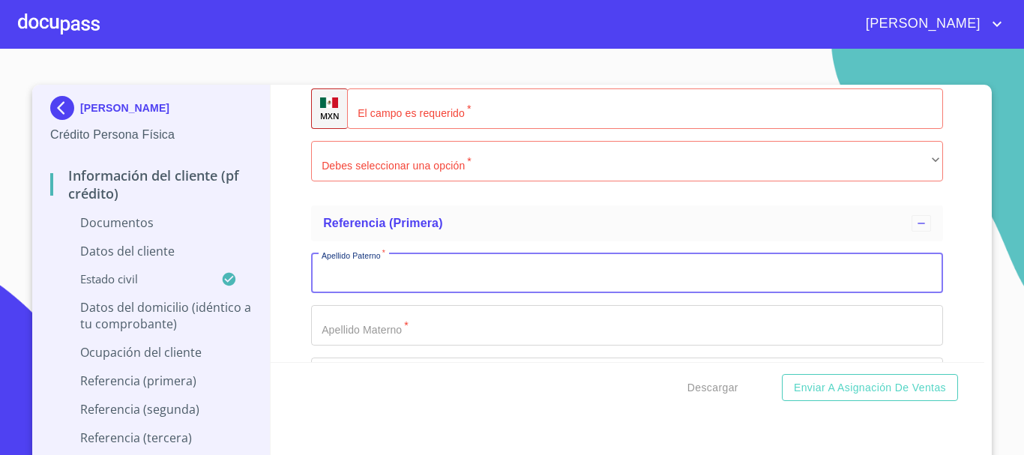
click at [391, 271] on input "Documento de identificación.   *" at bounding box center [627, 273] width 632 height 40
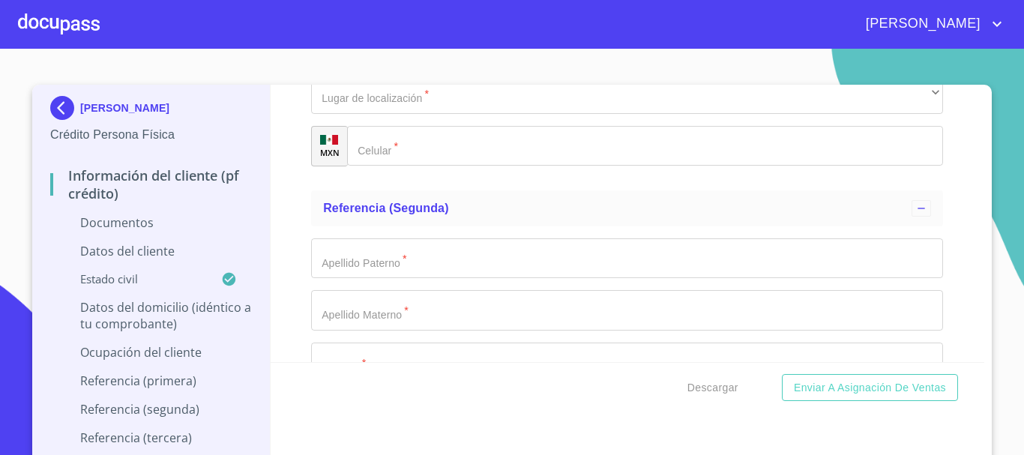
scroll to position [5241, 0]
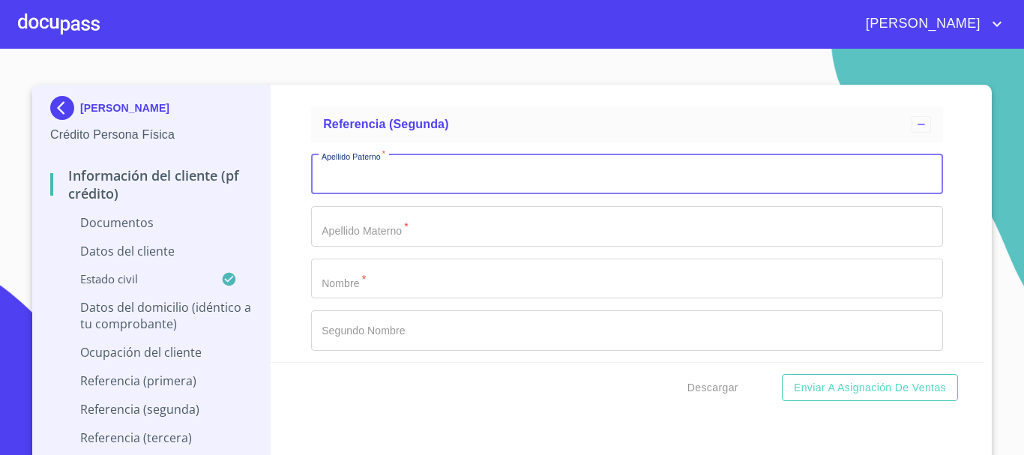
click at [388, 186] on input "Documento de identificación.   *" at bounding box center [627, 174] width 632 height 40
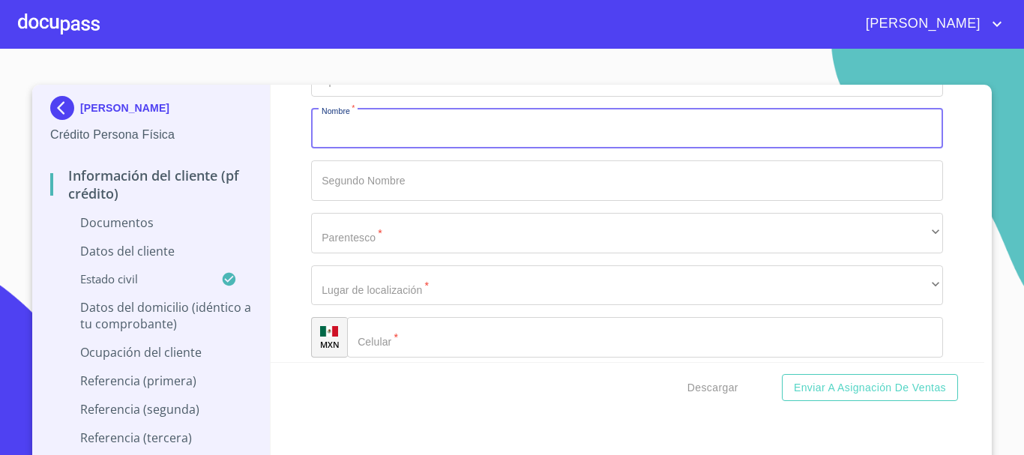
click at [376, 145] on input "Documento de identificación.   *" at bounding box center [627, 129] width 632 height 40
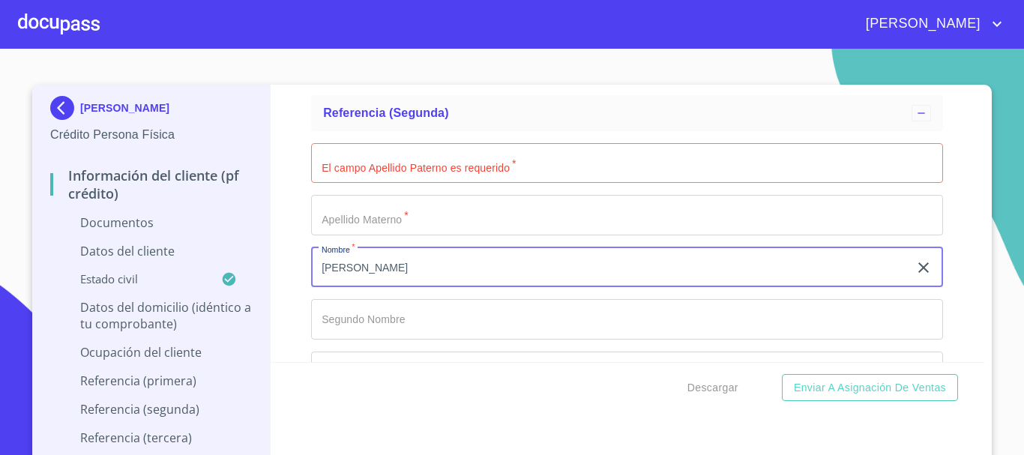
scroll to position [5166, 0]
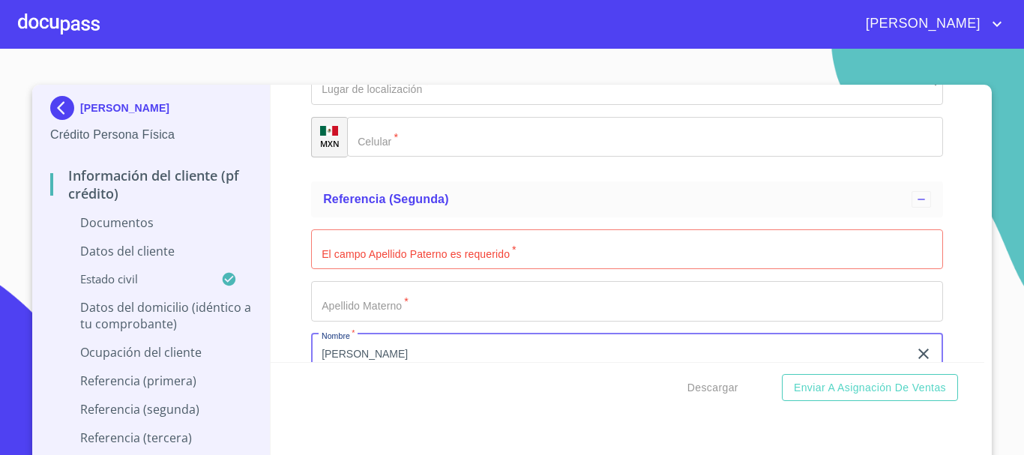
type input "[PERSON_NAME]"
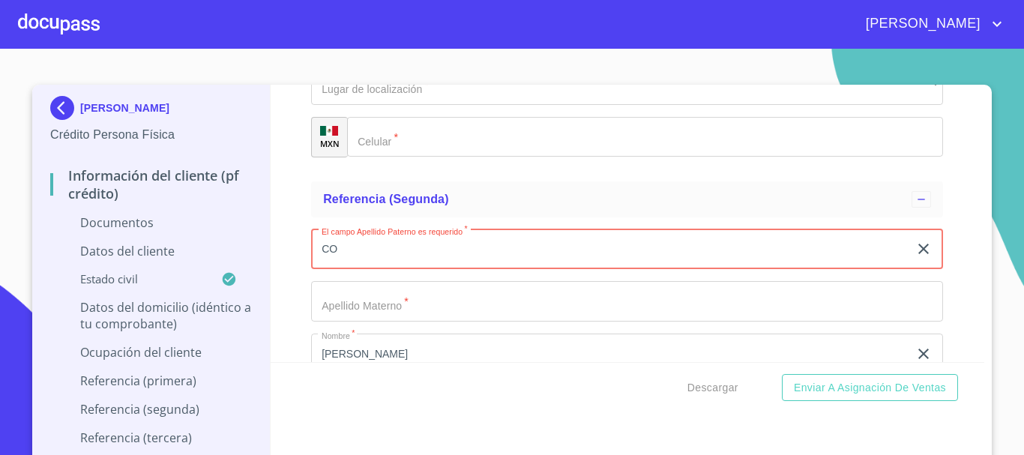
type input "C"
type input "UTRERA"
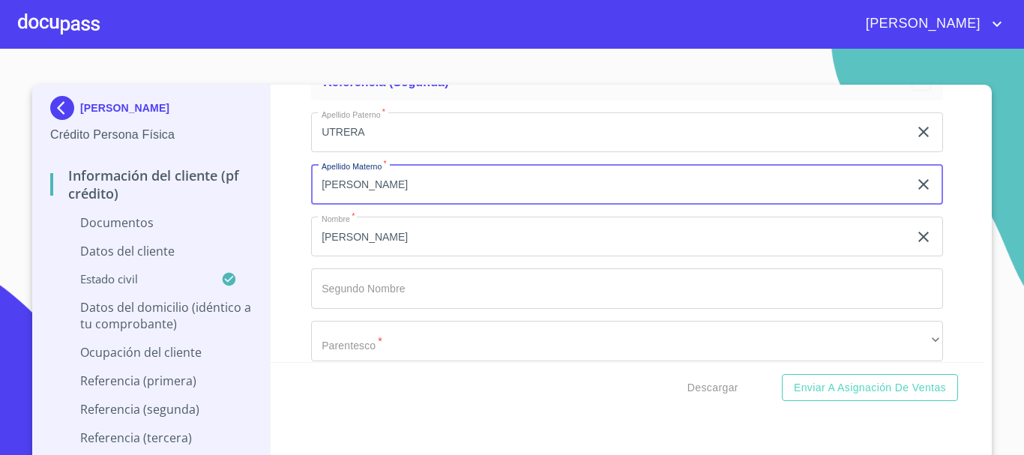
scroll to position [5391, 0]
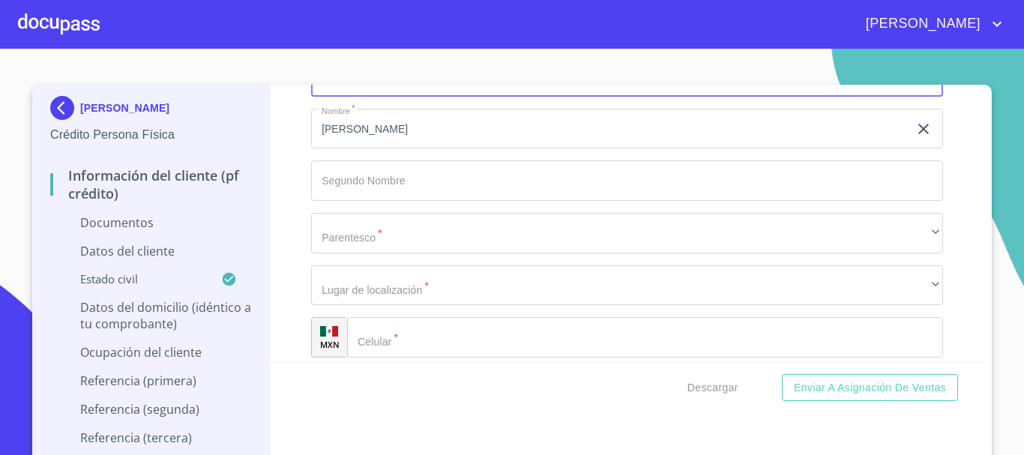
type input "[PERSON_NAME]"
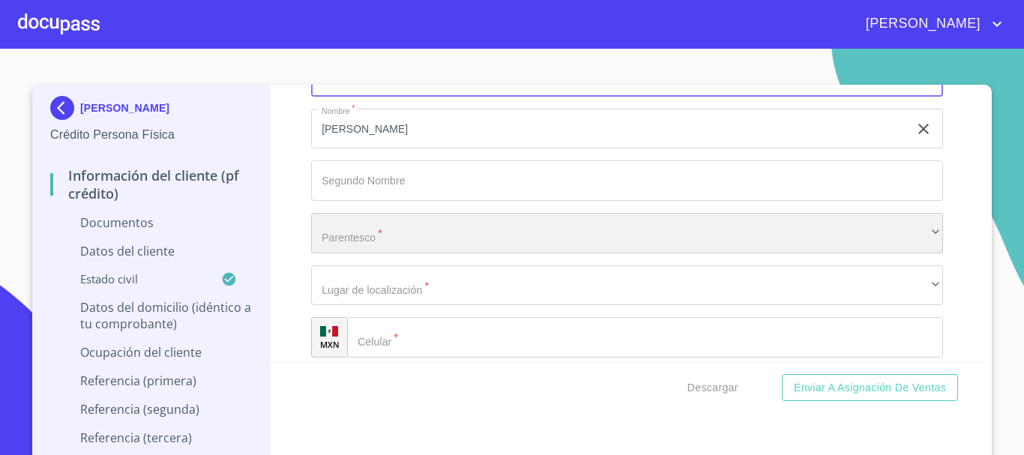
click at [366, 220] on div "​" at bounding box center [627, 233] width 632 height 40
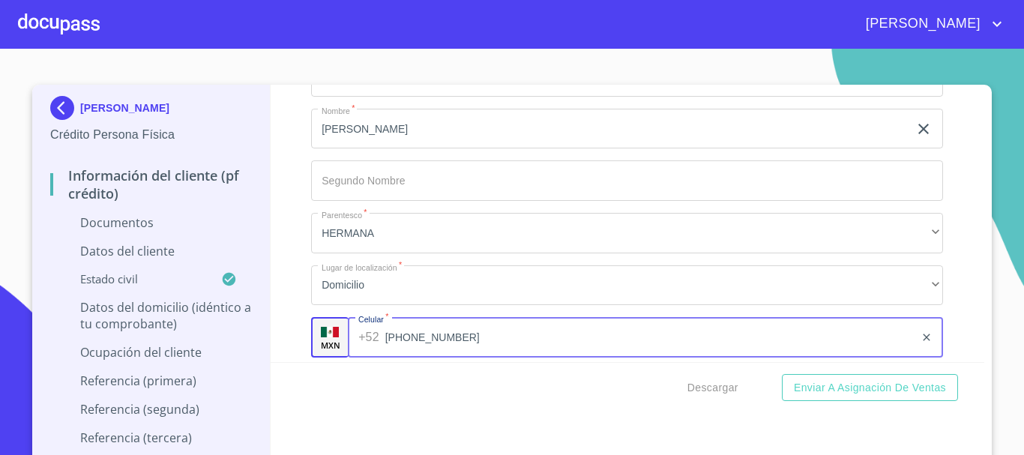
type input "[PHONE_NUMBER]"
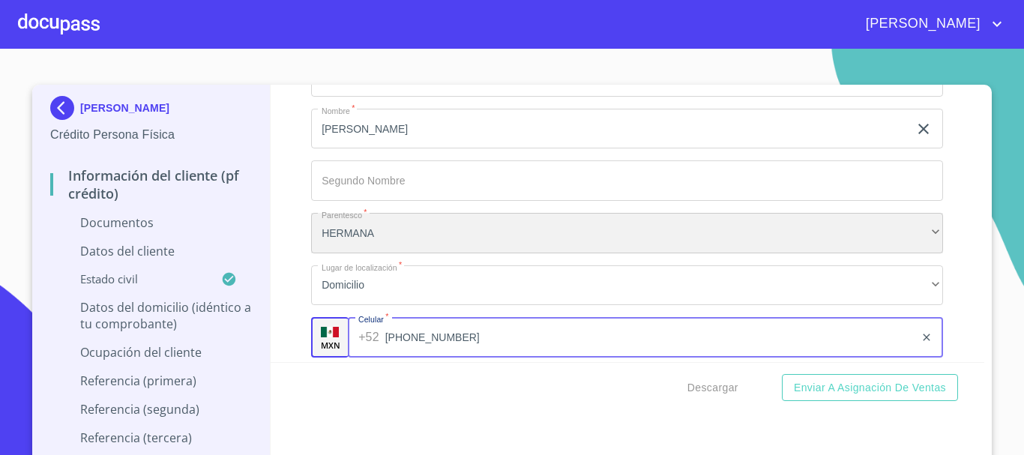
click at [436, 226] on div "HERMANA" at bounding box center [627, 233] width 632 height 40
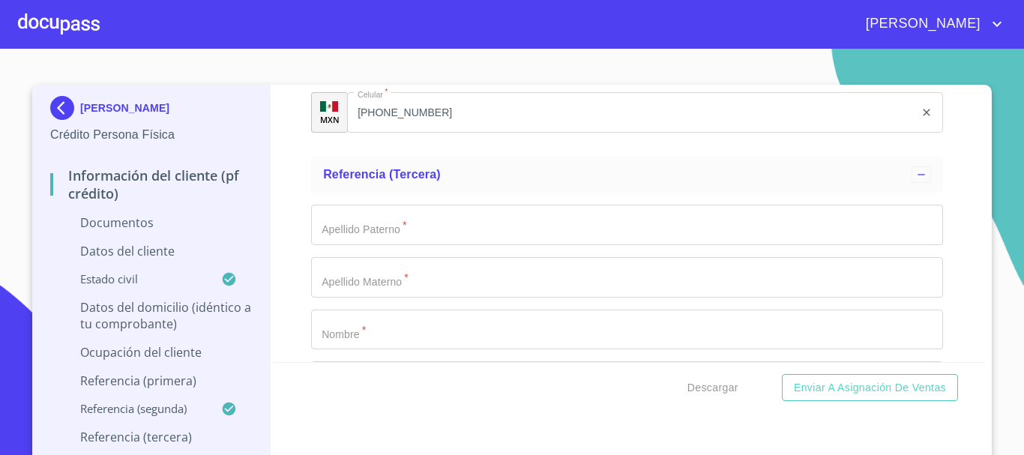
click at [294, 164] on div "Información del cliente (PF crédito) Documentos Documento de identificación.   …" at bounding box center [628, 223] width 714 height 277
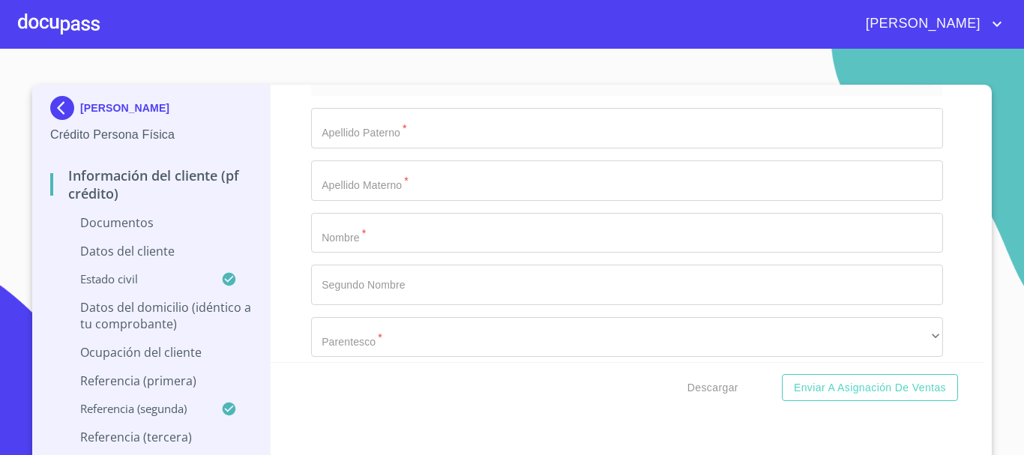
scroll to position [5616, 0]
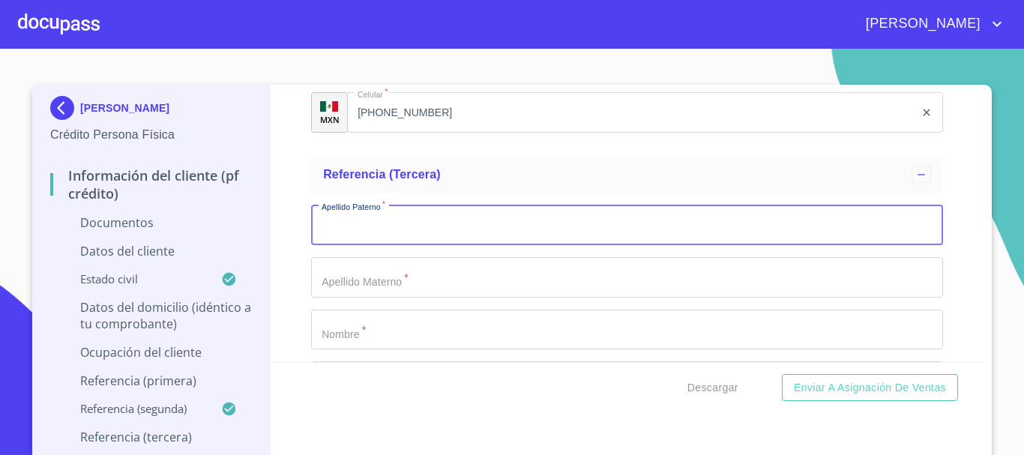
scroll to position [5541, 0]
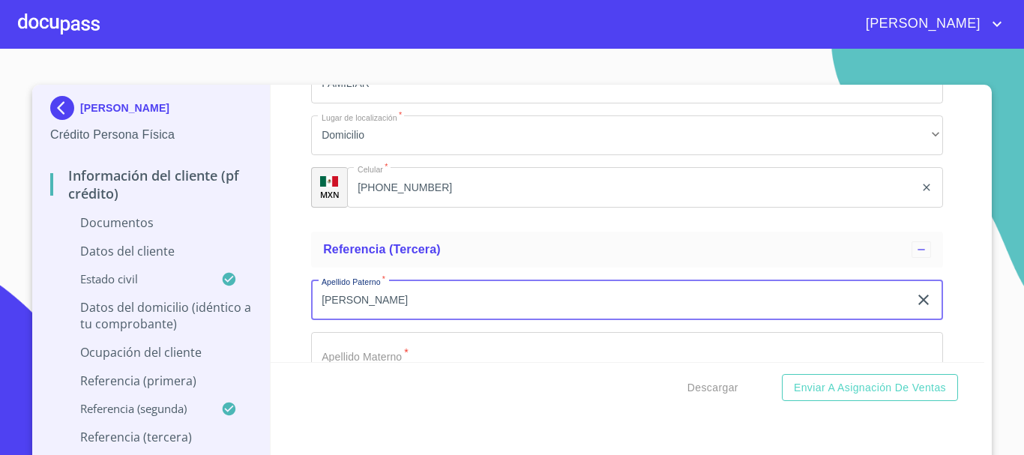
type input "[PERSON_NAME]"
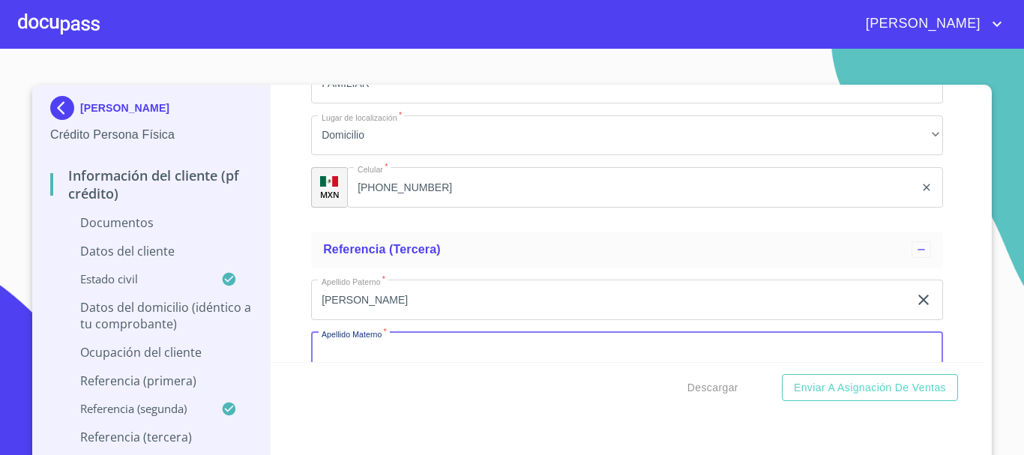
scroll to position [5552, 0]
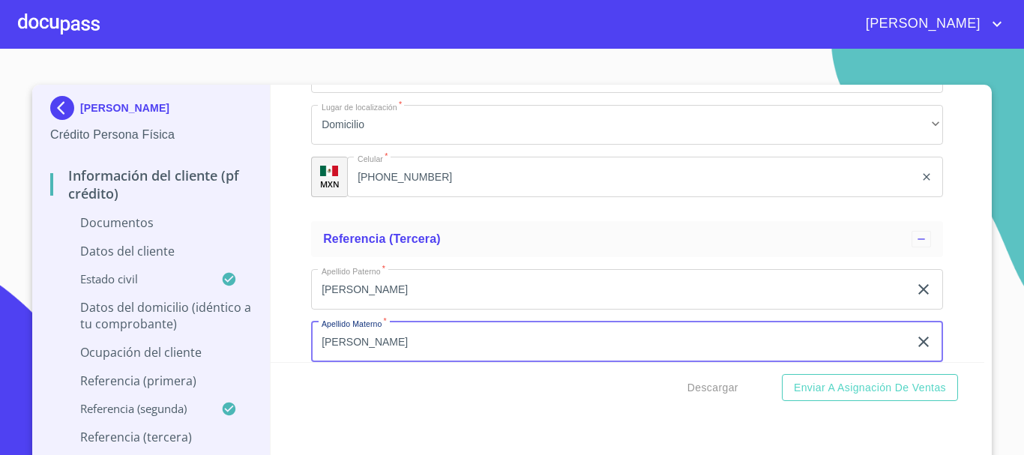
type input "[PERSON_NAME]"
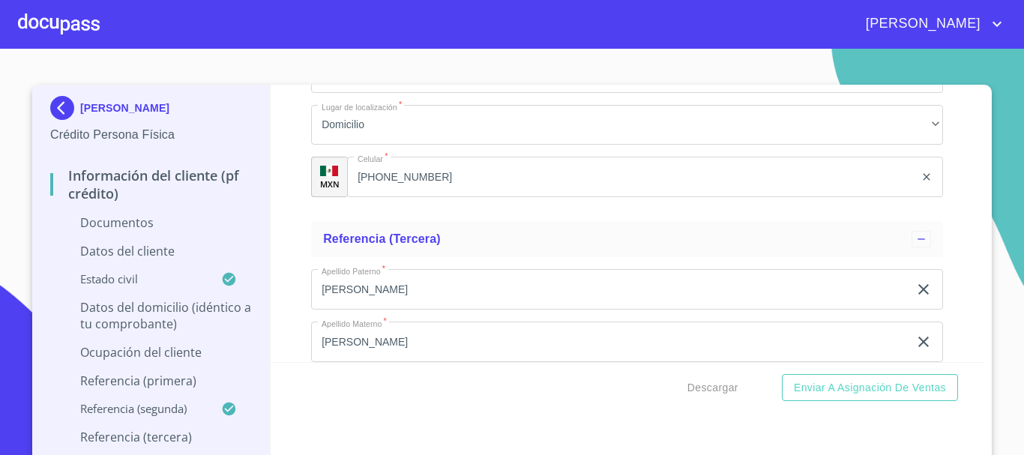
scroll to position [5723, 0]
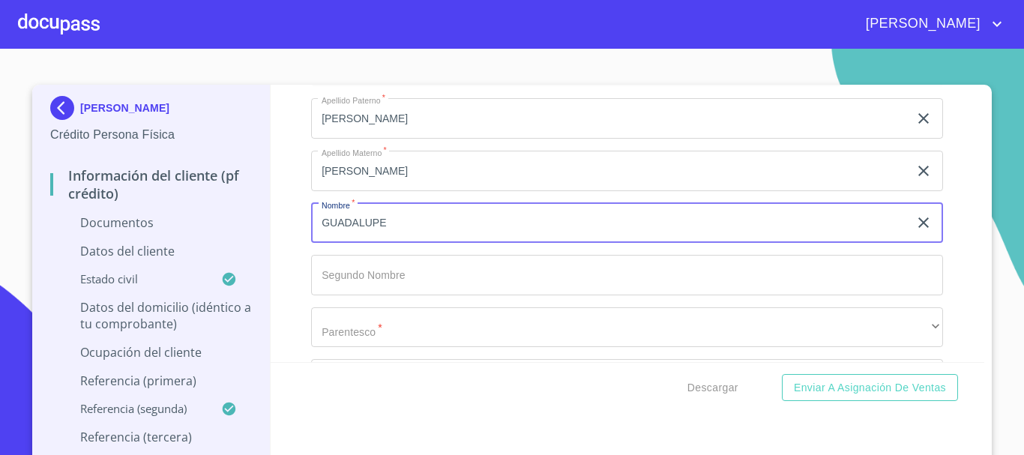
type input "GUADALUPE"
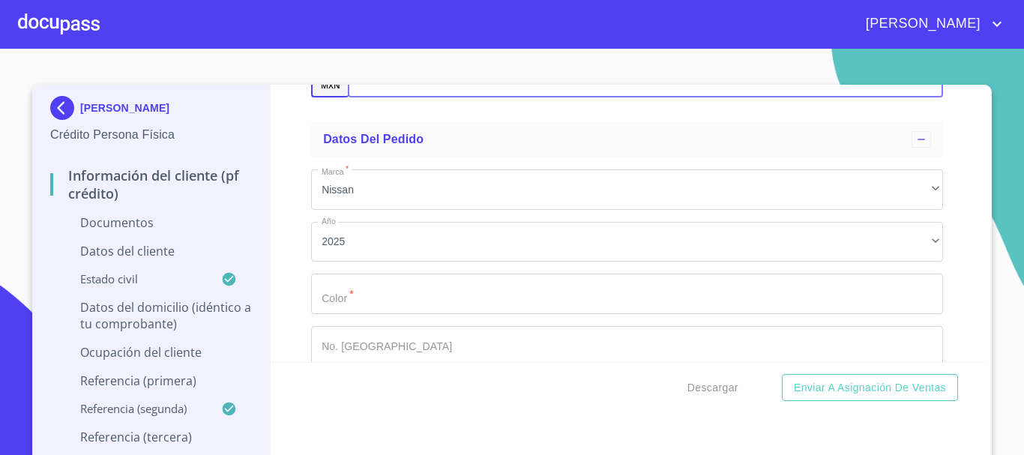
scroll to position [6081, 0]
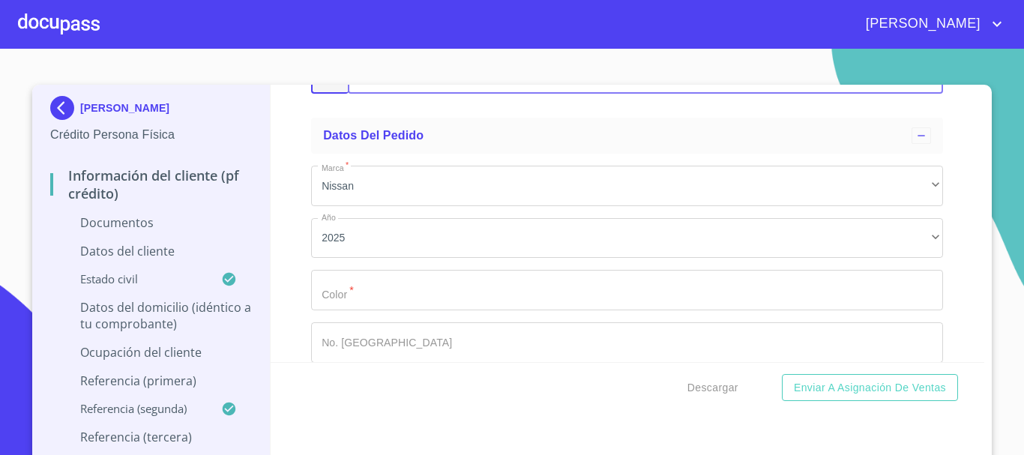
type input "[PHONE_NUMBER]"
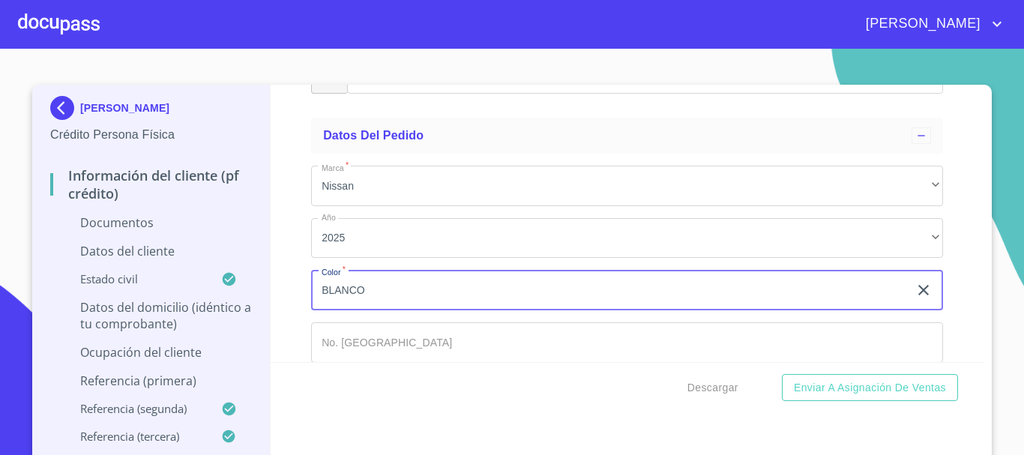
type input "BLANCO"
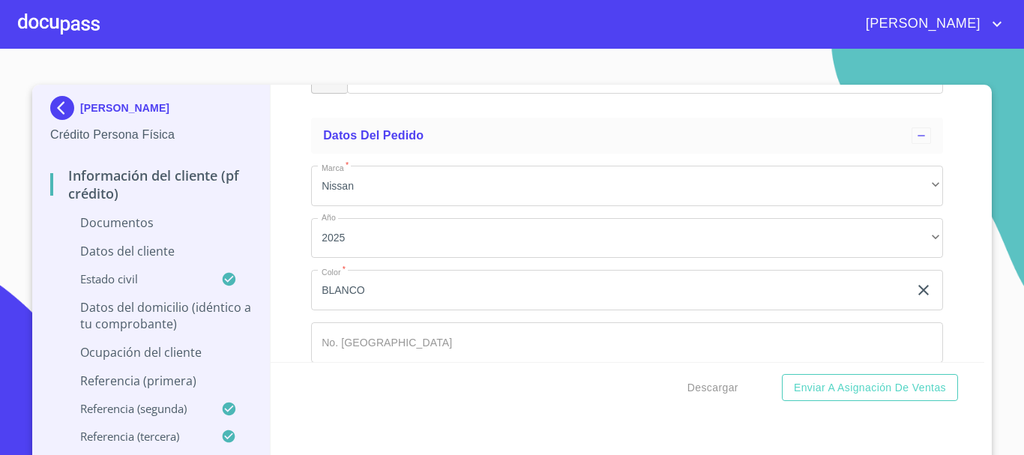
click at [291, 136] on div "Información del cliente (PF crédito) Documentos Documento de identificación.   …" at bounding box center [628, 223] width 714 height 277
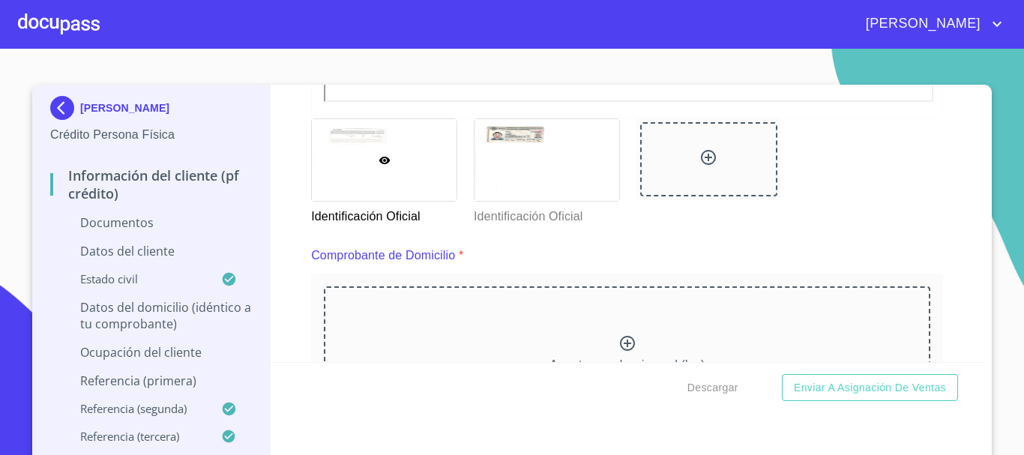
scroll to position [750, 0]
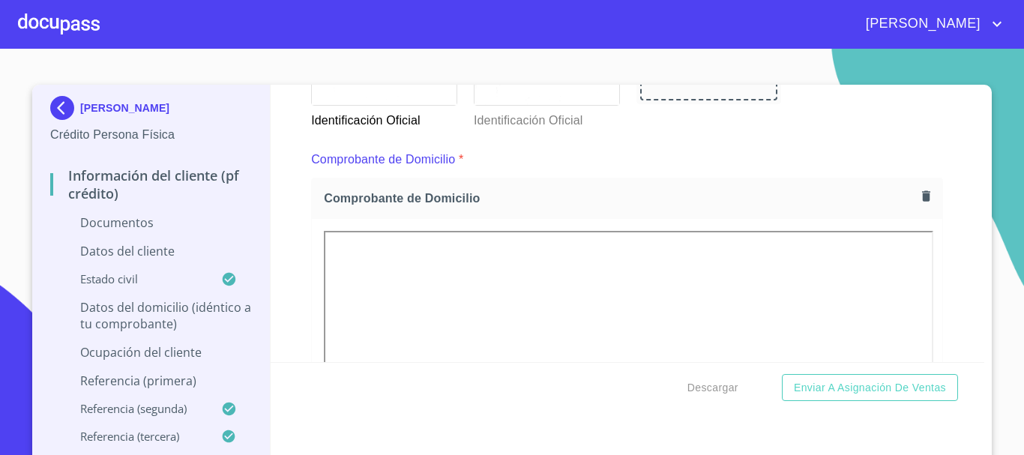
click at [292, 139] on div "Información del cliente (PF crédito) Documentos Documento de identificación.   …" at bounding box center [628, 223] width 714 height 277
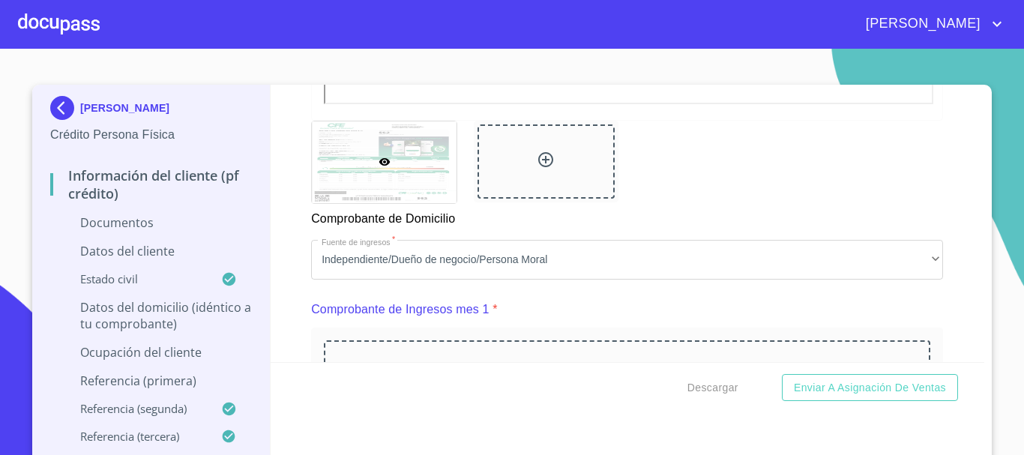
scroll to position [1275, 0]
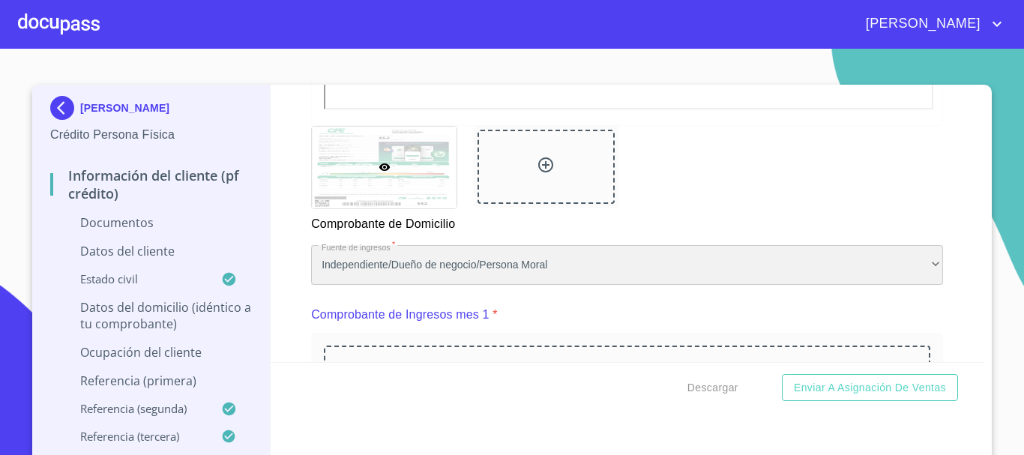
click at [601, 286] on div "Independiente/Dueño de negocio/Persona Moral" at bounding box center [627, 265] width 632 height 40
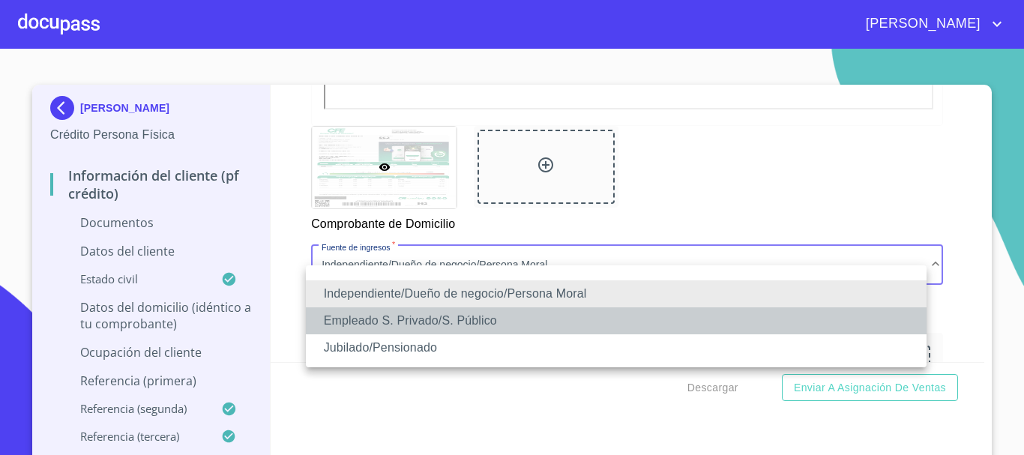
click at [439, 317] on li "Empleado S. Privado/S. Público" at bounding box center [616, 320] width 621 height 27
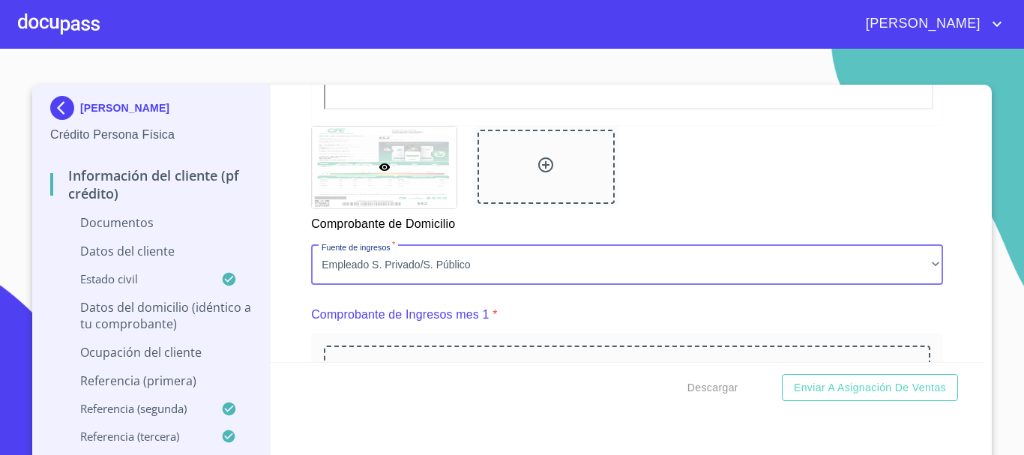
click at [723, 221] on div "Comprobante de Domicilio" at bounding box center [627, 179] width 650 height 125
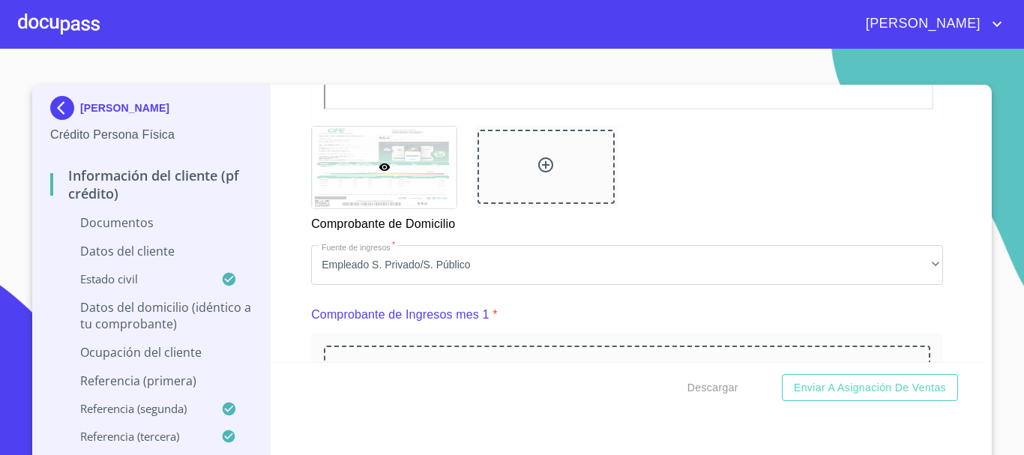
scroll to position [1424, 0]
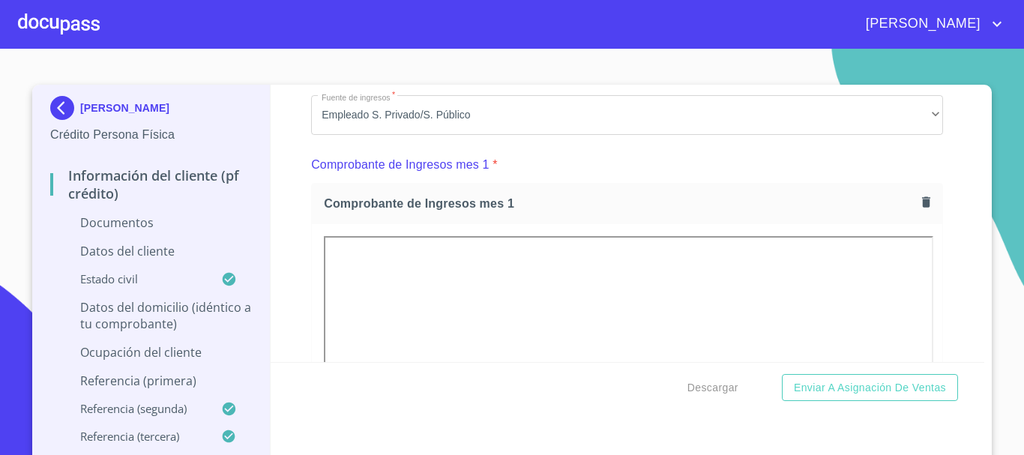
click at [314, 174] on p "Comprobante de Ingresos mes 1" at bounding box center [400, 165] width 178 height 18
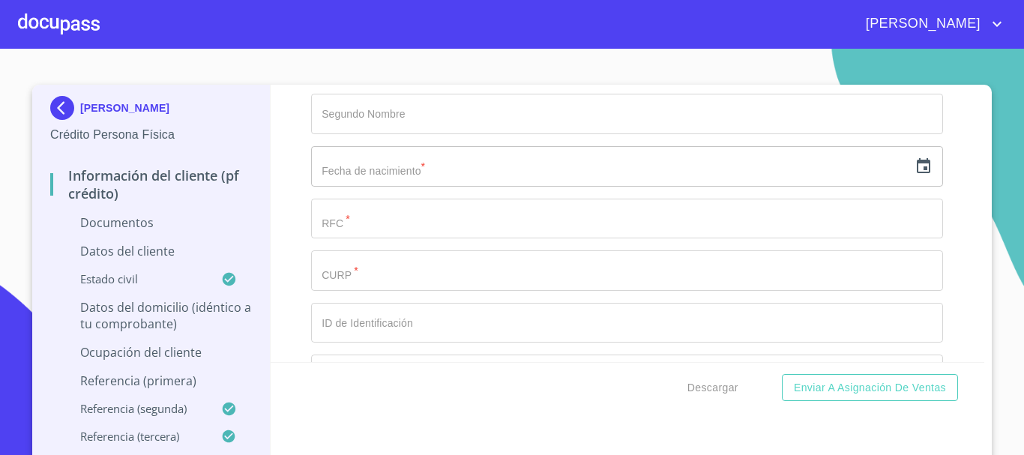
scroll to position [3224, 0]
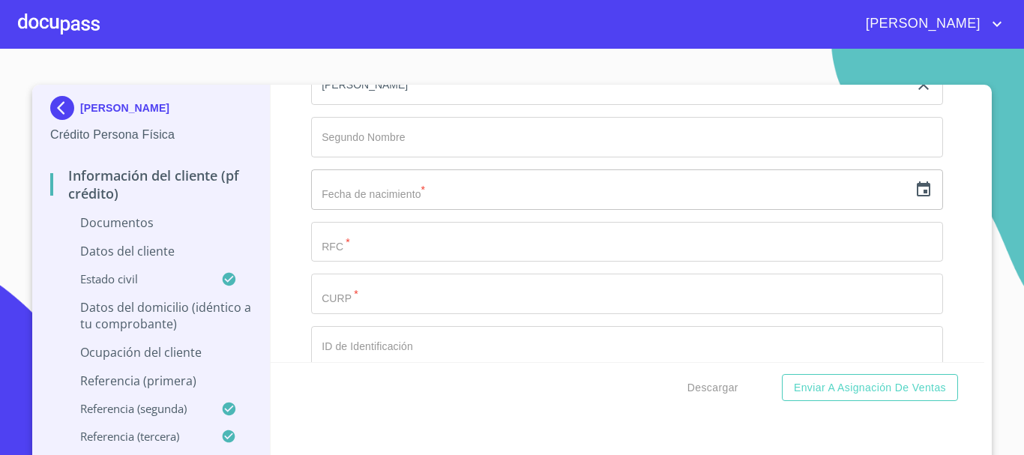
click at [915, 199] on icon "button" at bounding box center [924, 190] width 18 height 18
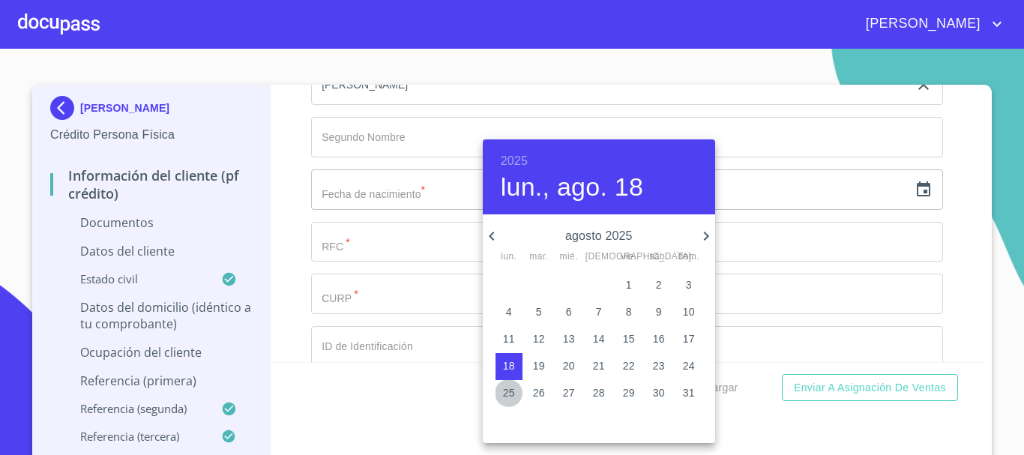
click at [516, 392] on span "25" at bounding box center [509, 392] width 27 height 15
type input "25 de ago. de 2025"
click at [529, 155] on div "2025 lun., ago. 25" at bounding box center [599, 176] width 232 height 75
click at [529, 157] on div "2025 lun., ago. 25" at bounding box center [599, 176] width 232 height 75
click at [520, 156] on h6 "2025" at bounding box center [514, 161] width 27 height 21
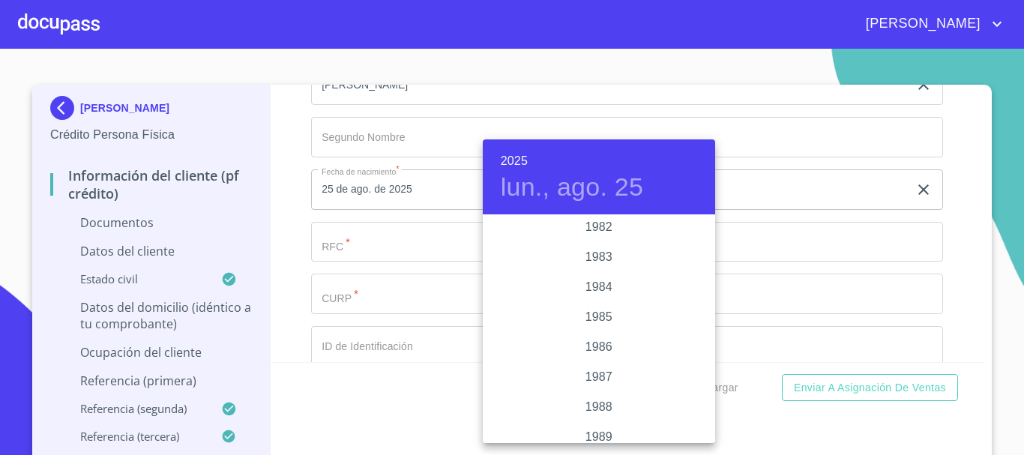
scroll to position [1709, 0]
click at [592, 287] on div "1984" at bounding box center [599, 292] width 232 height 30
type input "25 de ago. de 1984"
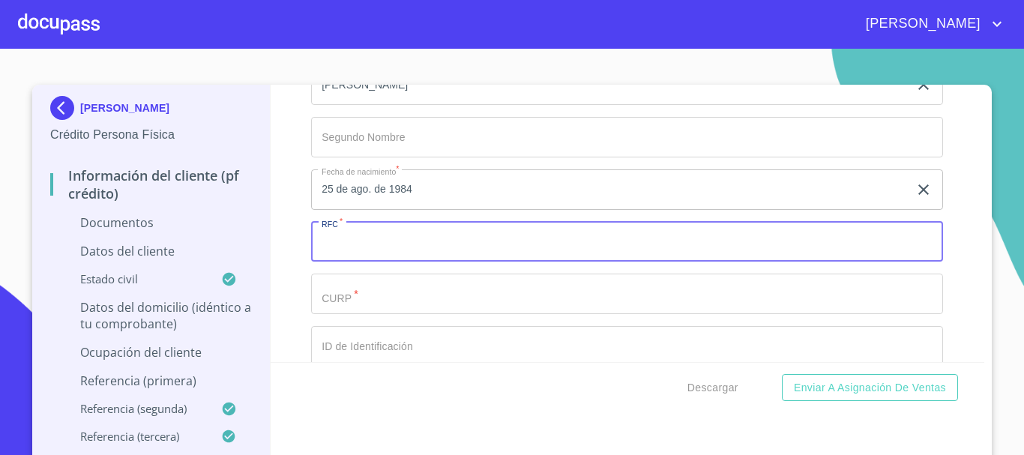
click at [484, 252] on input "Documento de identificación.   *" at bounding box center [627, 242] width 632 height 40
paste input "PAAM840825"
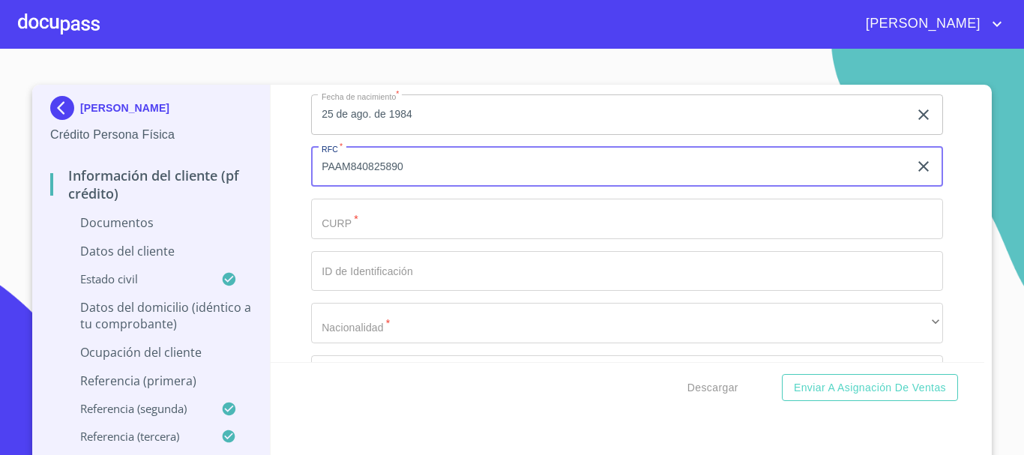
type input "PAAM840825890"
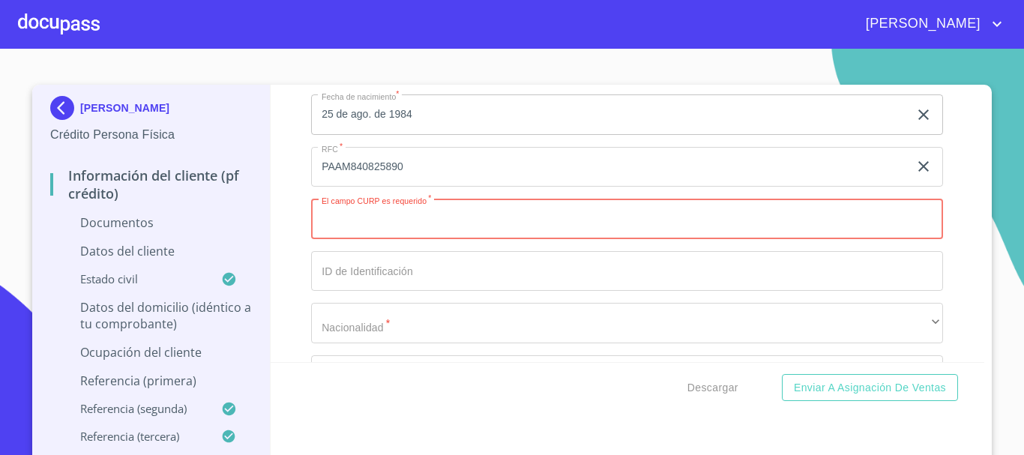
paste input "PAAM840825MJCNGR01"
type input "PAAM840825MJCNGR01"
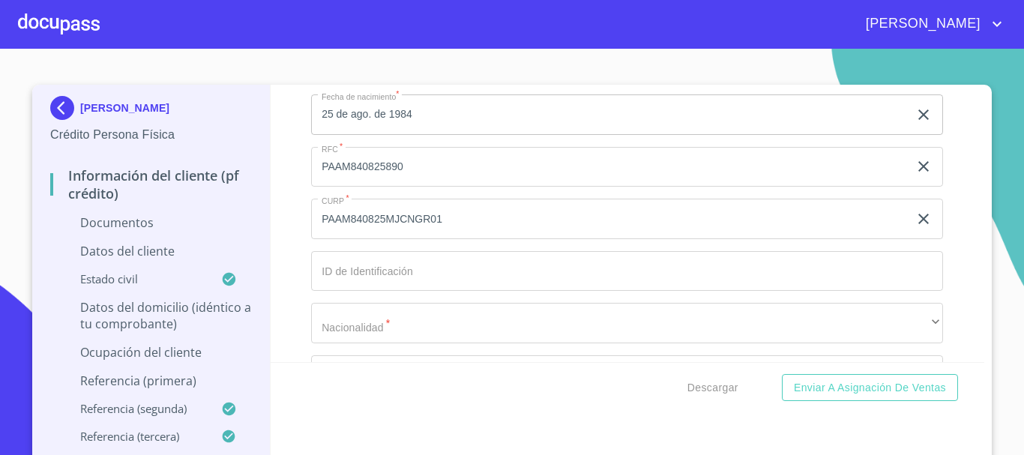
click at [977, 208] on div "[PERSON_NAME] Crédito Persona Física Información del cliente (PF crédito) Docum…" at bounding box center [512, 278] width 960 height 387
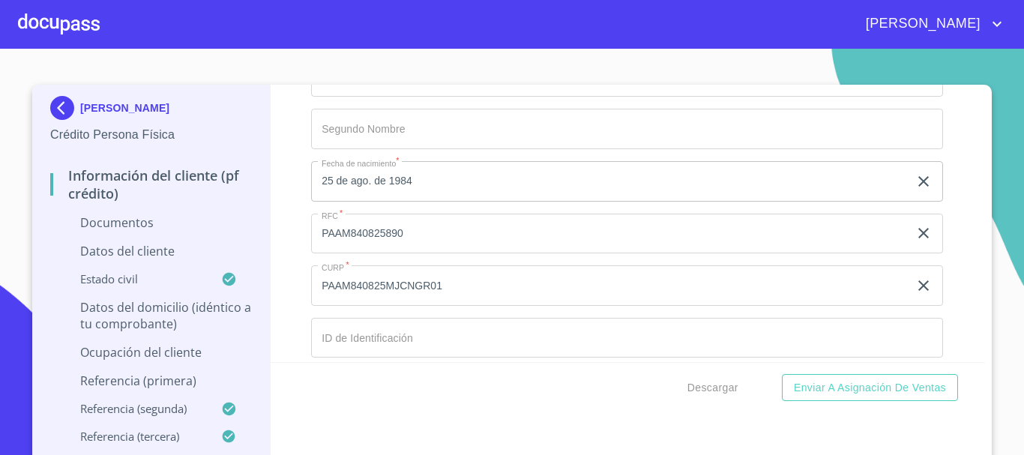
scroll to position [3374, 0]
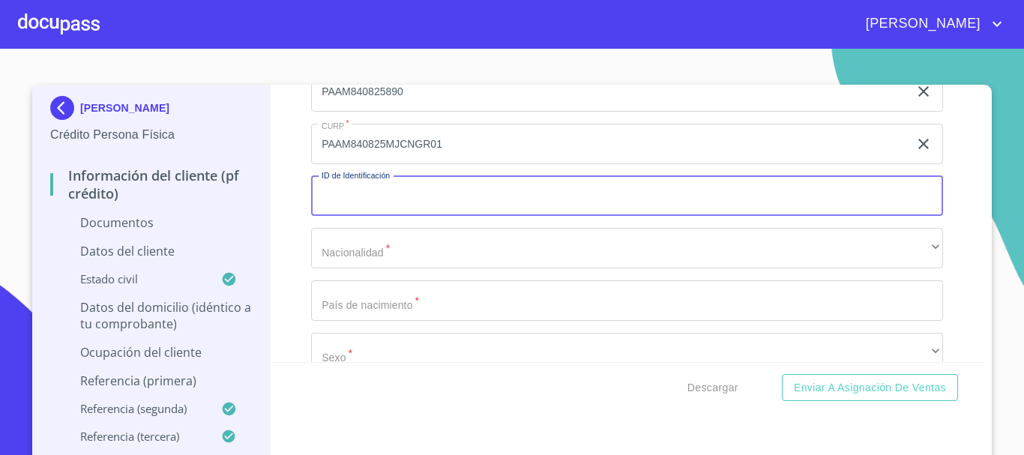
paste input "1576699573"
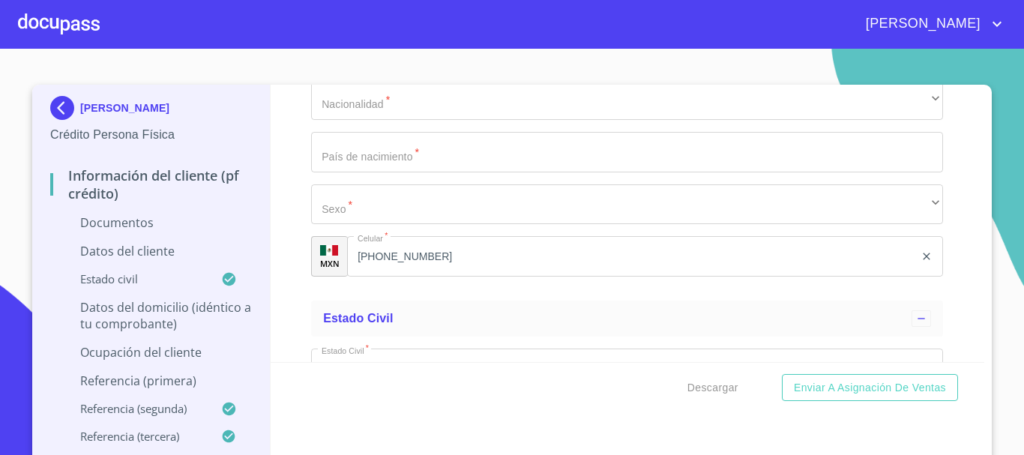
scroll to position [3524, 0]
type input "1576699573"
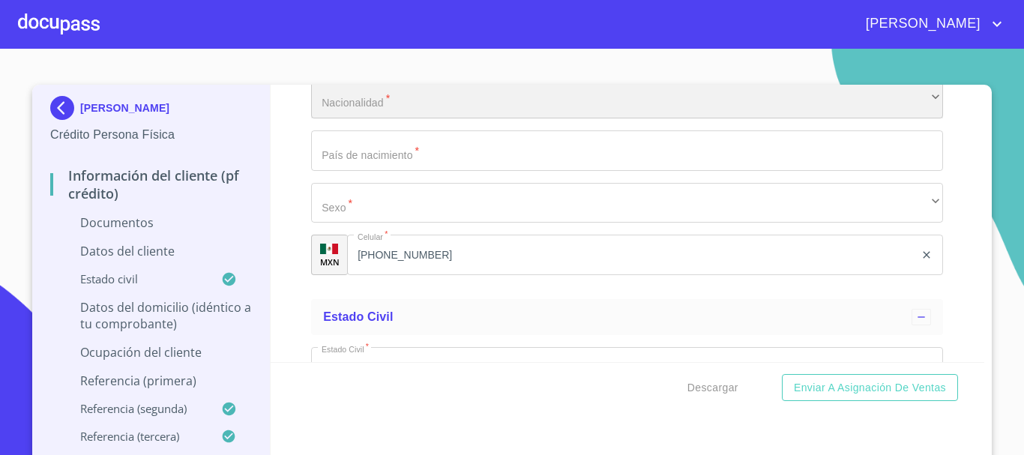
click at [429, 118] on div "​" at bounding box center [627, 98] width 632 height 40
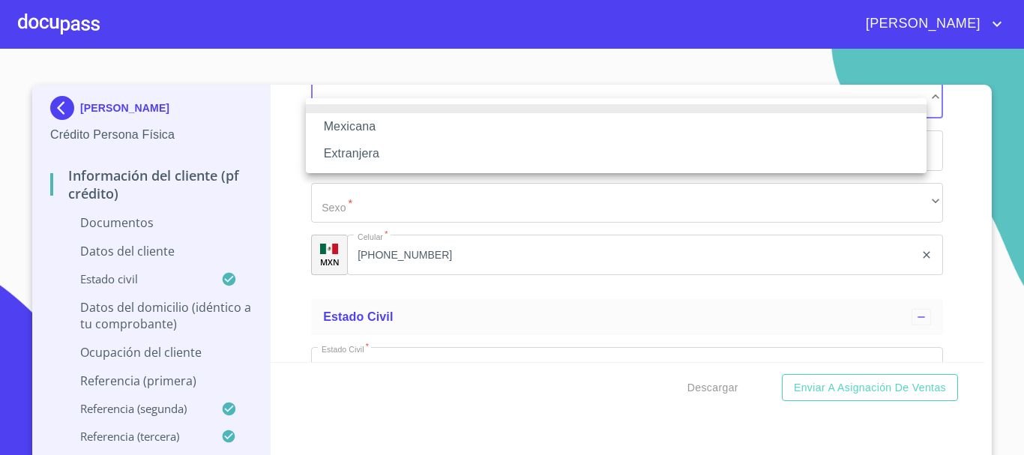
click at [428, 137] on li "Mexicana" at bounding box center [616, 126] width 621 height 27
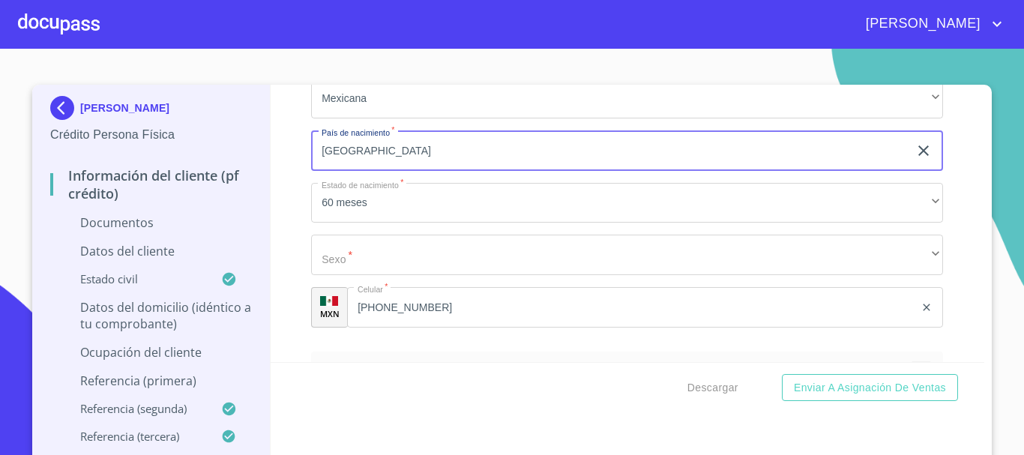
type input "[GEOGRAPHIC_DATA]"
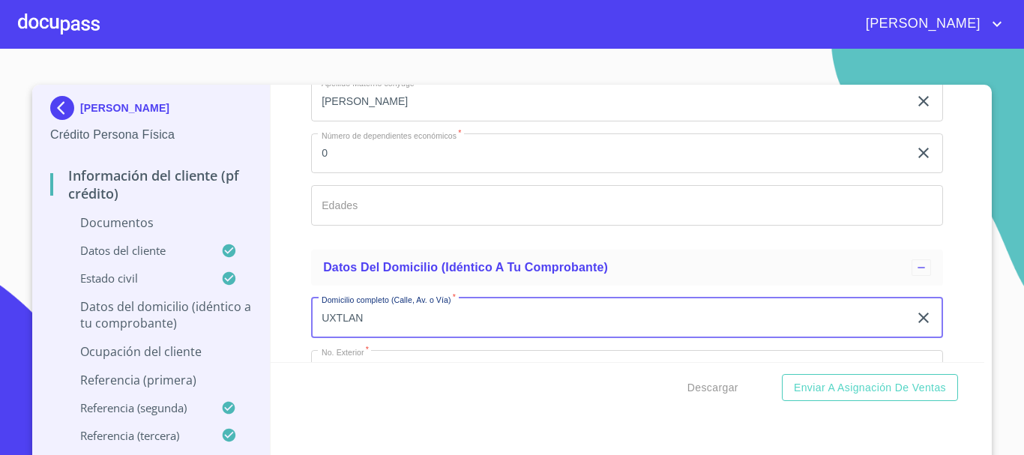
scroll to position [4268, 0]
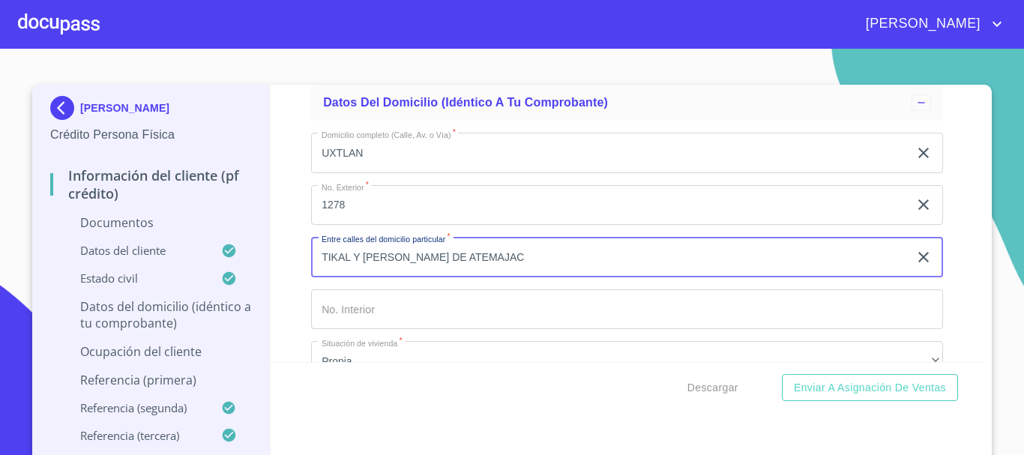
paste input "[PERSON_NAME] DE ATEMAJAC Y TICAL"
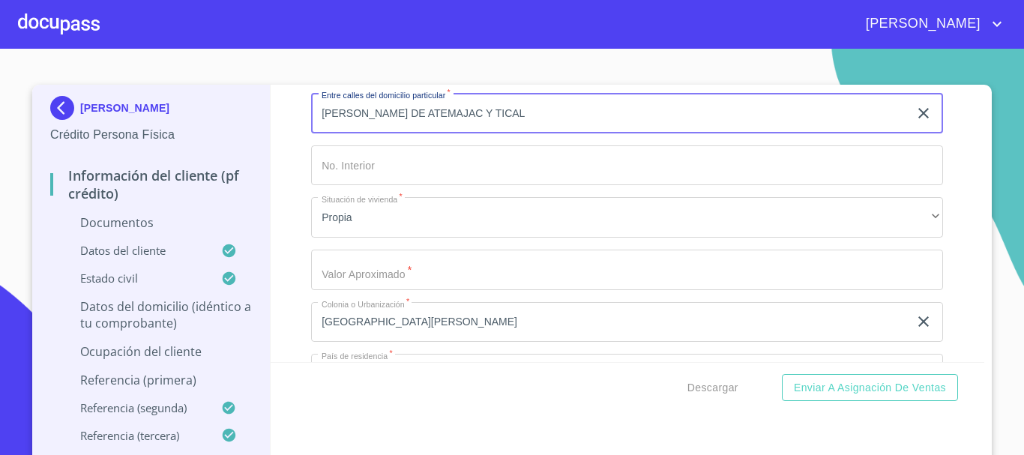
scroll to position [4418, 0]
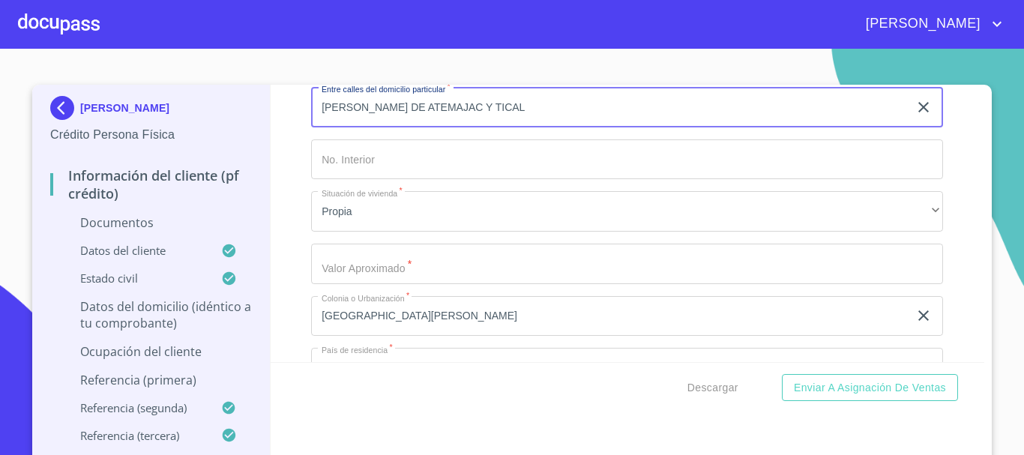
type input "[PERSON_NAME] DE ATEMAJAC Y TICAL"
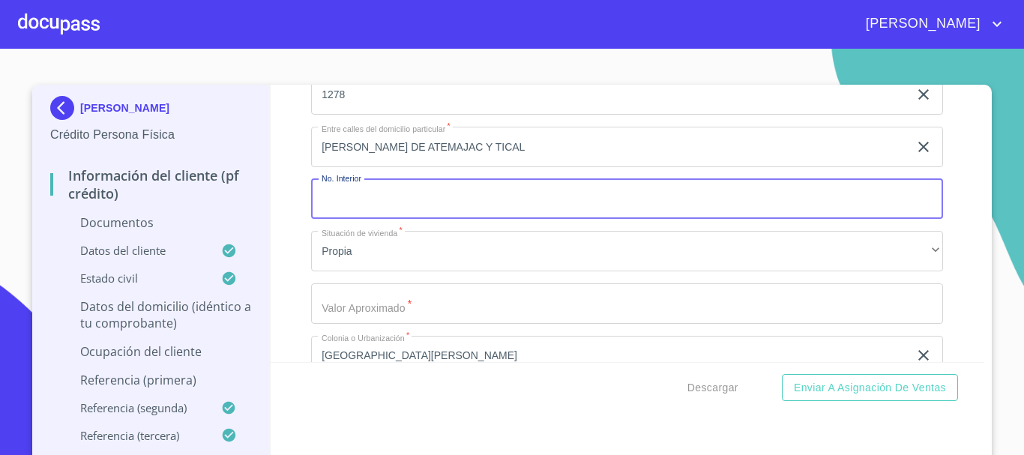
scroll to position [4372, 0]
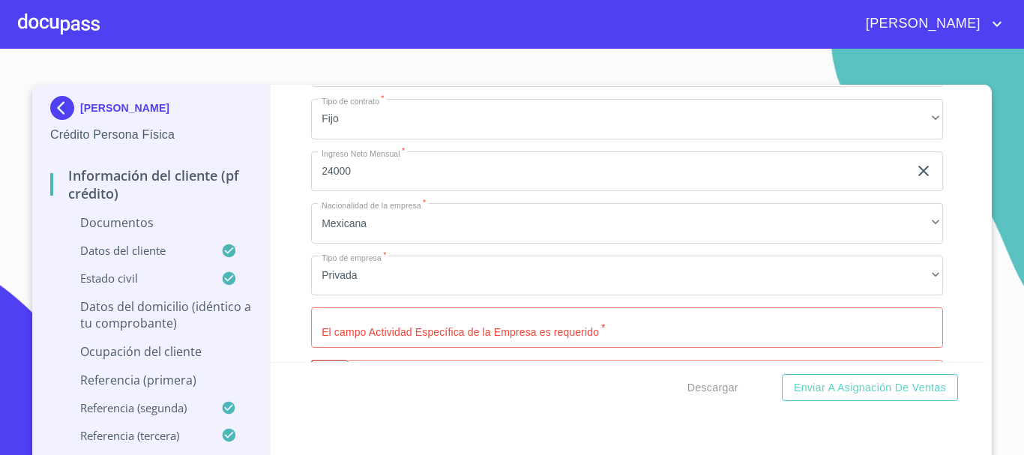
scroll to position [5272, 0]
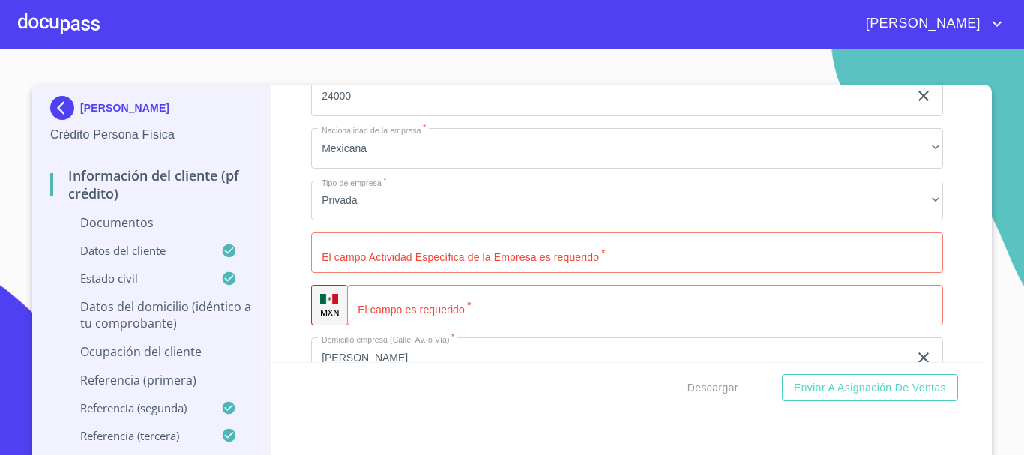
type input "$2,500,000"
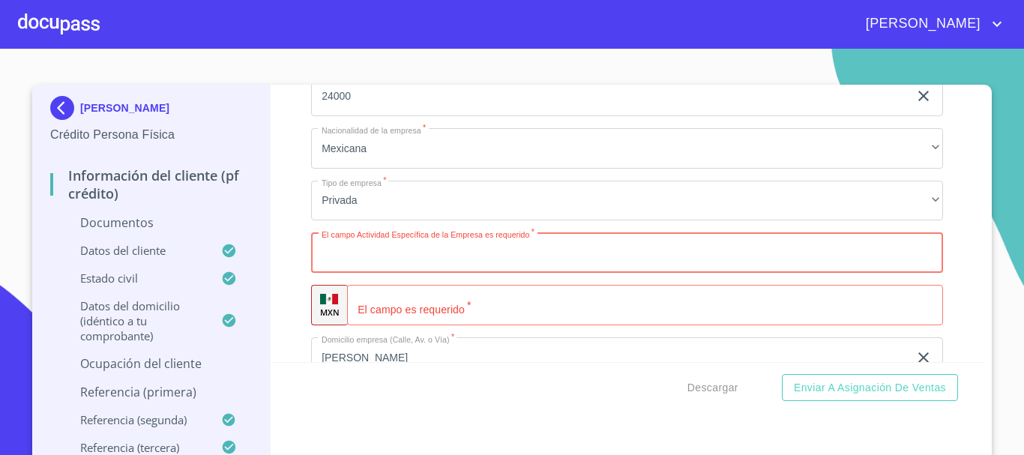
click at [404, 273] on input "Documento de identificación.   *" at bounding box center [627, 252] width 632 height 40
type input "SERVICIOS DE ENTRETENIMIENTO"
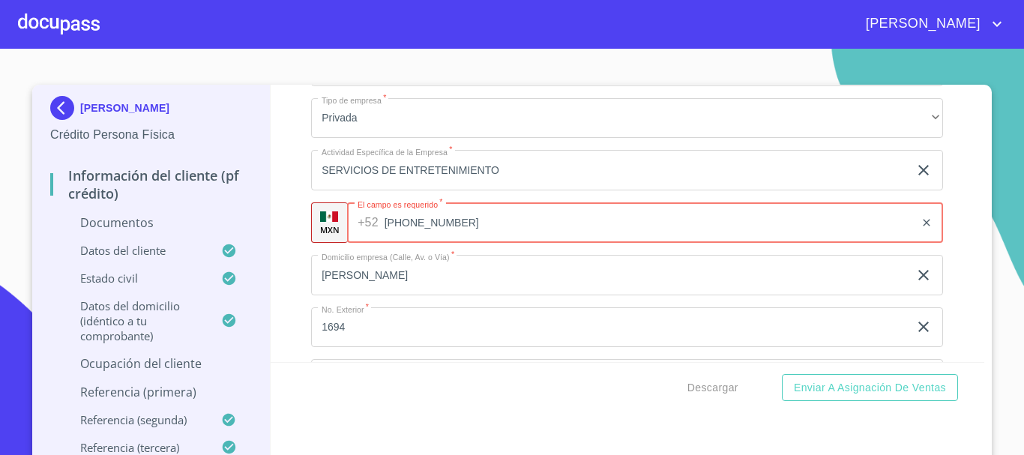
scroll to position [5422, 0]
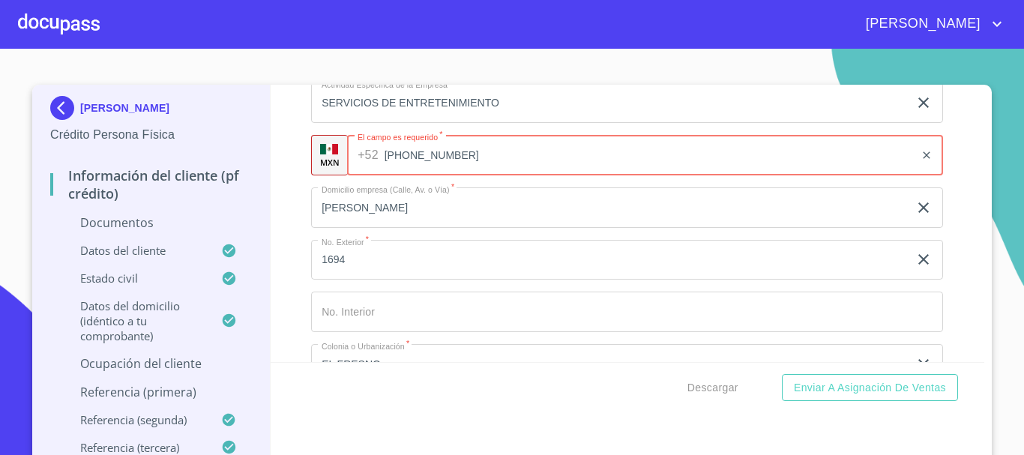
type input "[PHONE_NUMBER]"
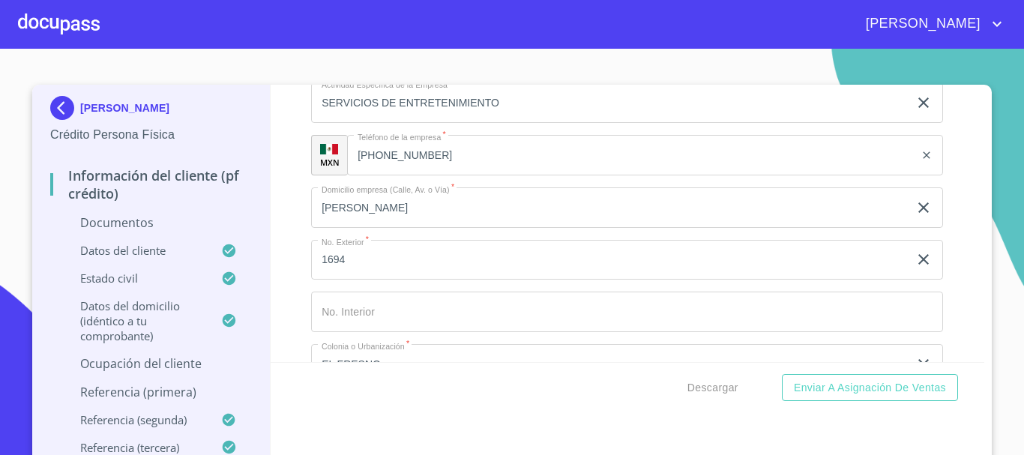
click at [442, 250] on div "Ocupación   * Empleado privado ​ Nombre de la empresa   * MEGACABLE ​ Fecha de …" at bounding box center [627, 207] width 632 height 1109
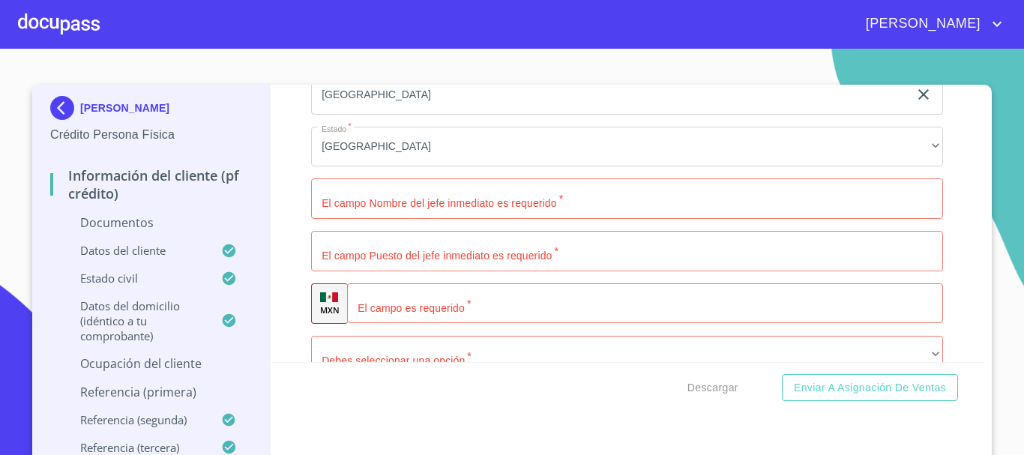
scroll to position [5797, 0]
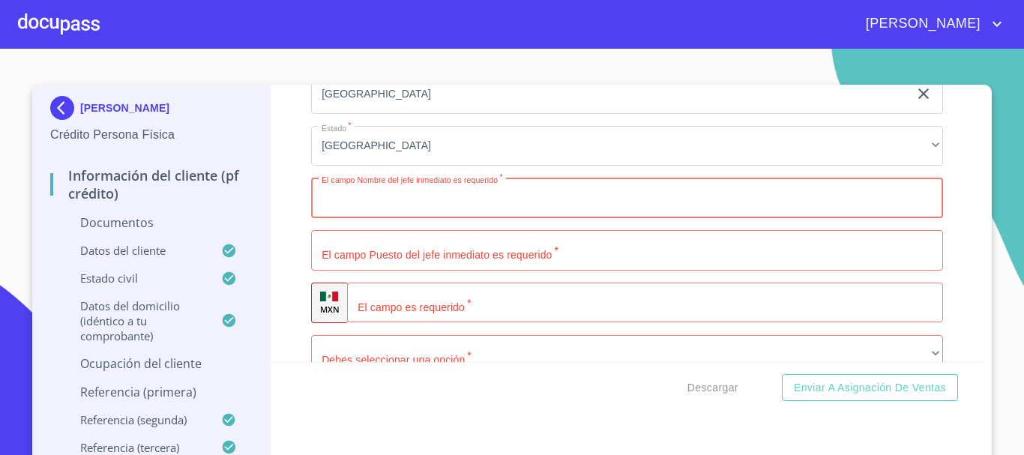
click at [401, 214] on input "Documento de identificación.   *" at bounding box center [627, 198] width 632 height 40
type input "[PERSON_NAME]"
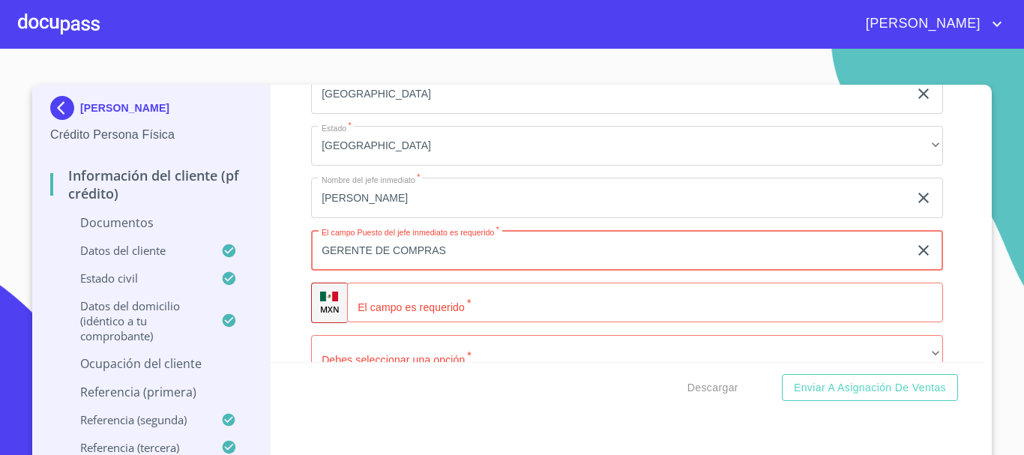
type input "GERENTE DE COMPRAS"
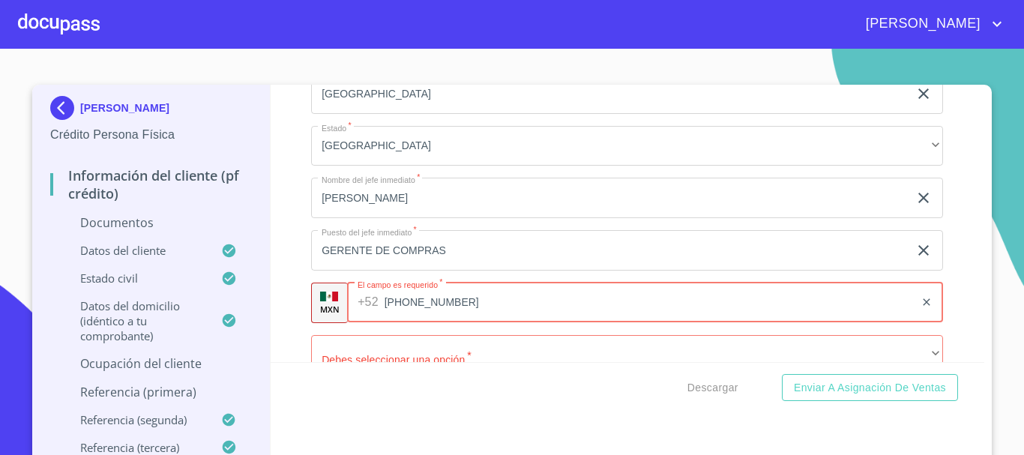
type input "[PHONE_NUMBER]"
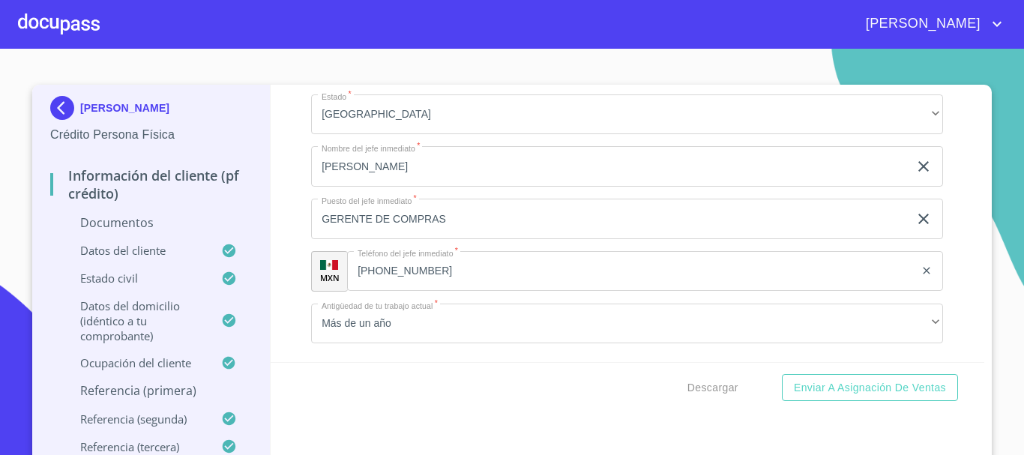
scroll to position [6009, 0]
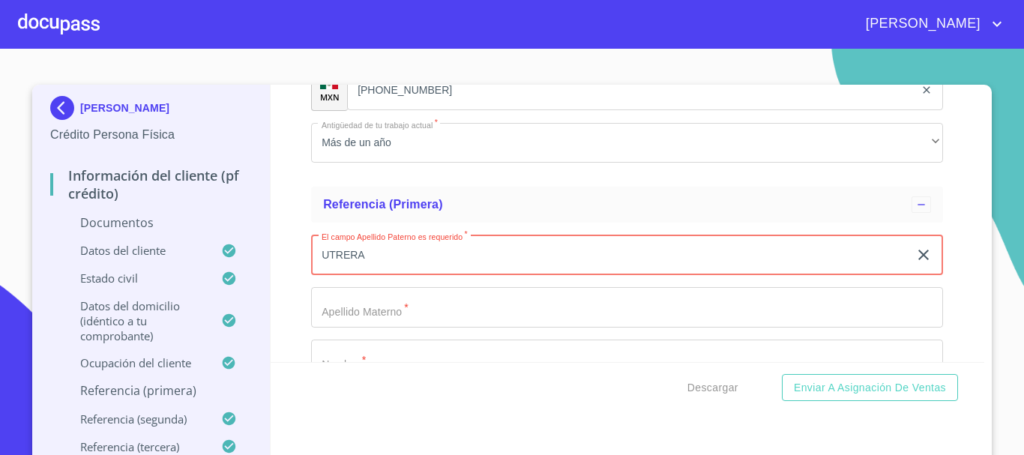
type input "UTRERA"
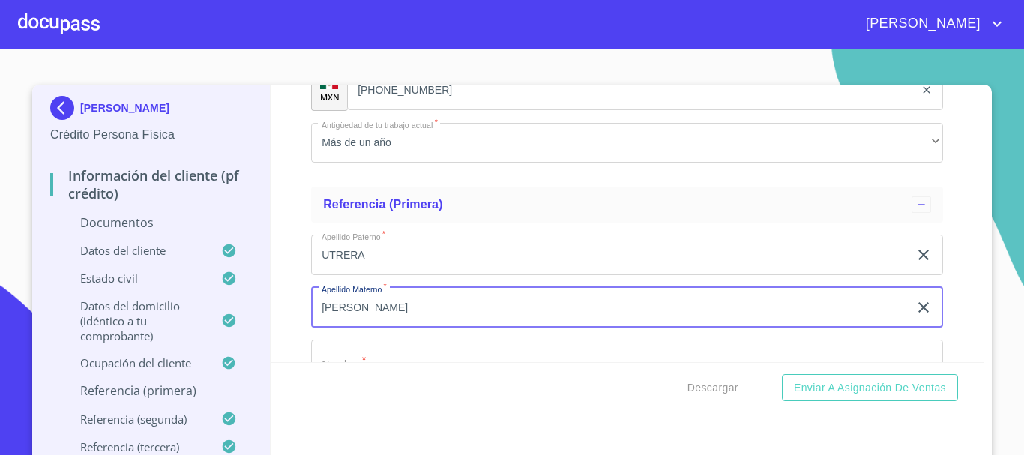
type input "[PERSON_NAME]"
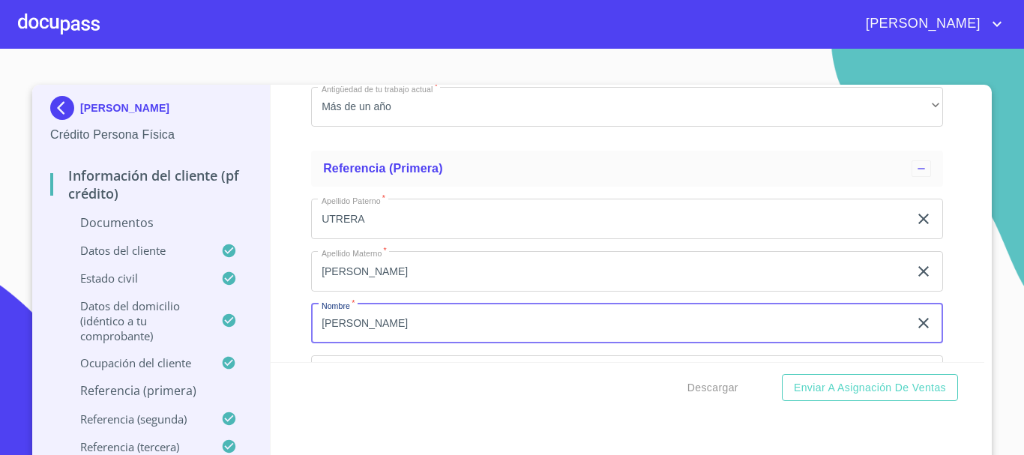
type input "[PERSON_NAME]"
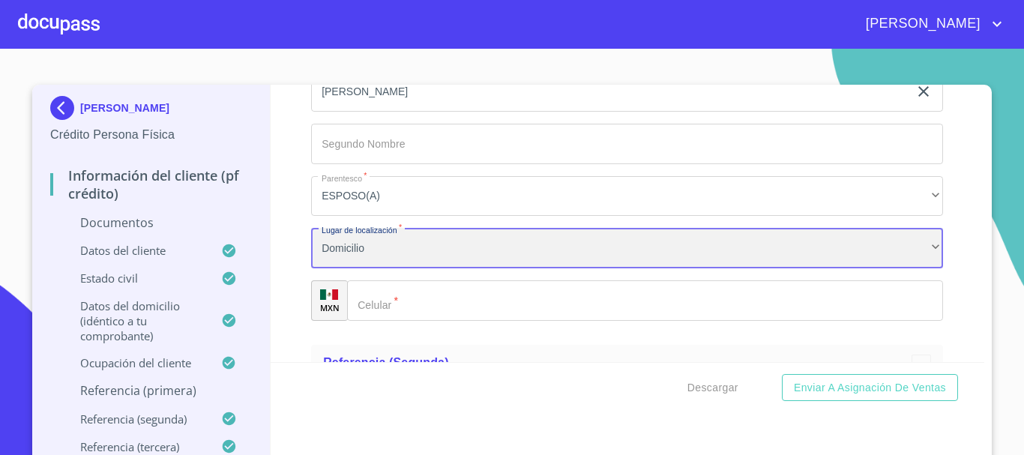
scroll to position [6365, 0]
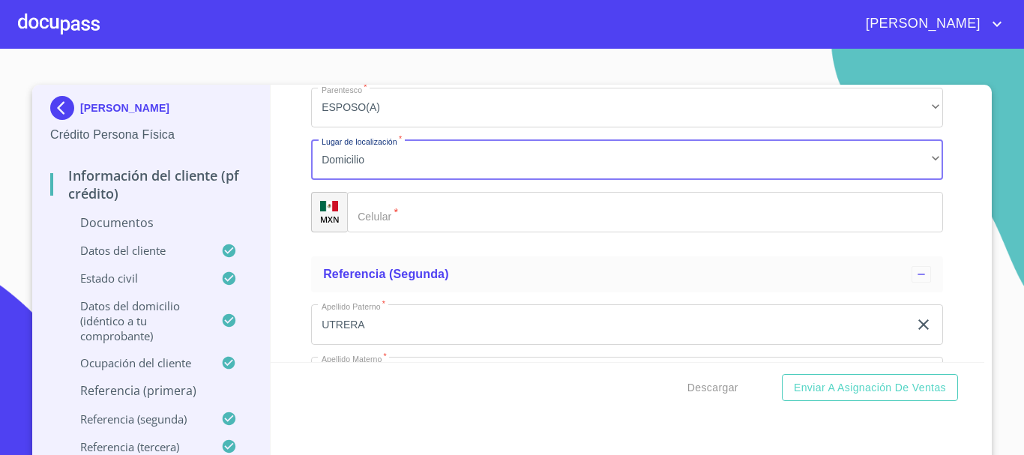
click at [398, 228] on input "Documento de identificación.   *" at bounding box center [645, 212] width 596 height 40
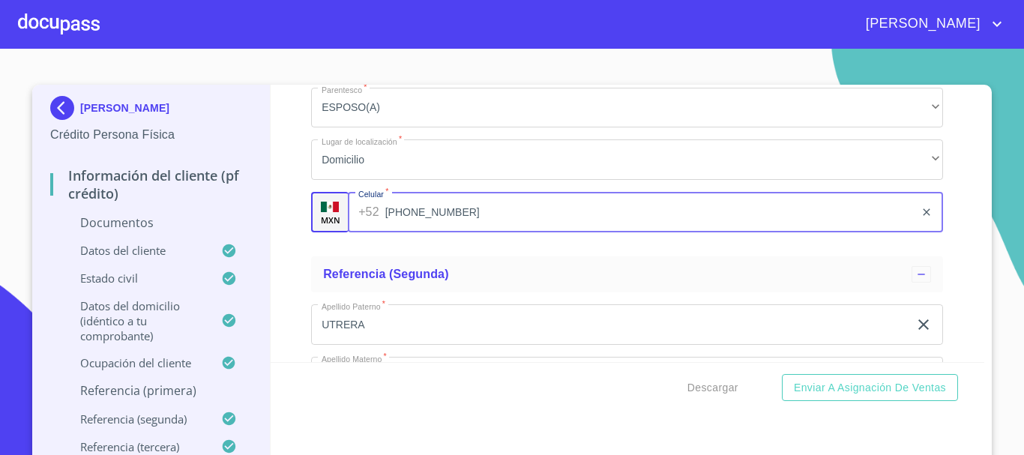
type input "[PHONE_NUMBER]"
click at [297, 183] on div "Información del cliente (PF crédito) Documentos Documento de identificación.   …" at bounding box center [628, 223] width 714 height 277
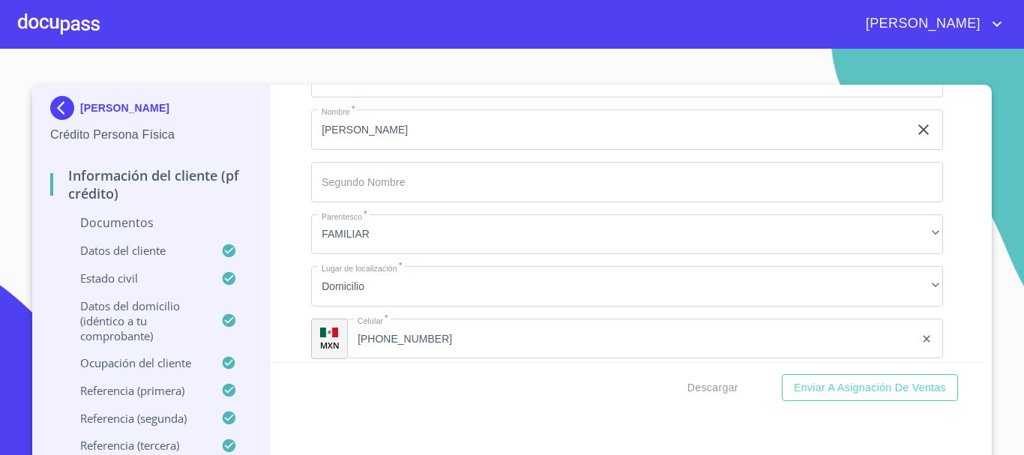
scroll to position [6665, 0]
click at [713, 382] on span "Descargar" at bounding box center [712, 388] width 51 height 19
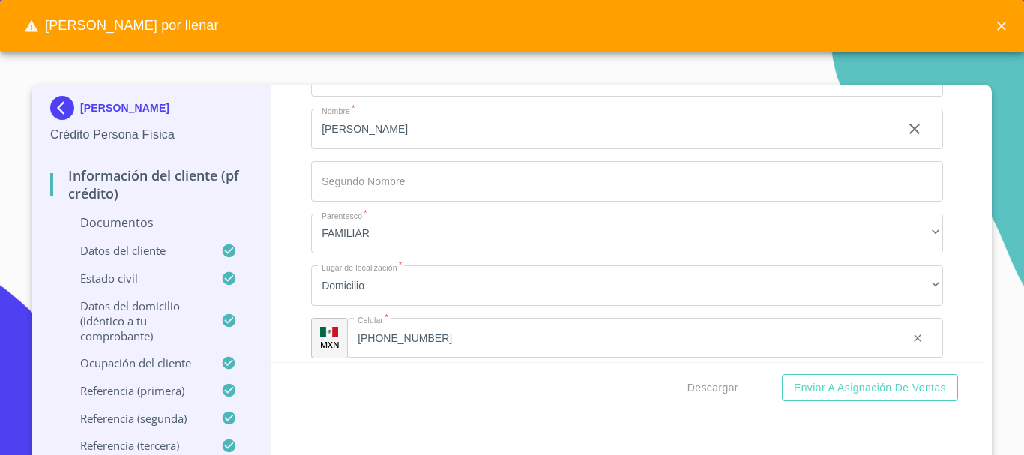
click at [803, 22] on div "[PERSON_NAME] por llenar" at bounding box center [512, 26] width 1024 height 52
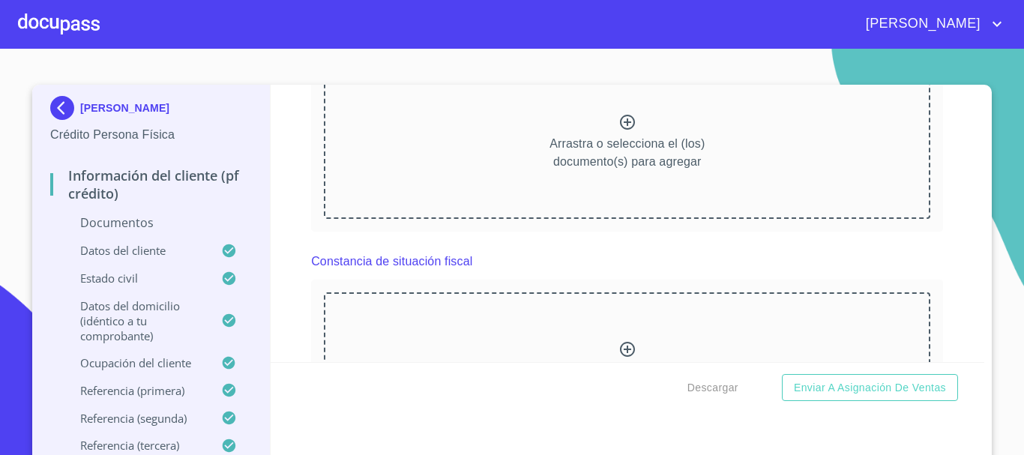
scroll to position [2652, 0]
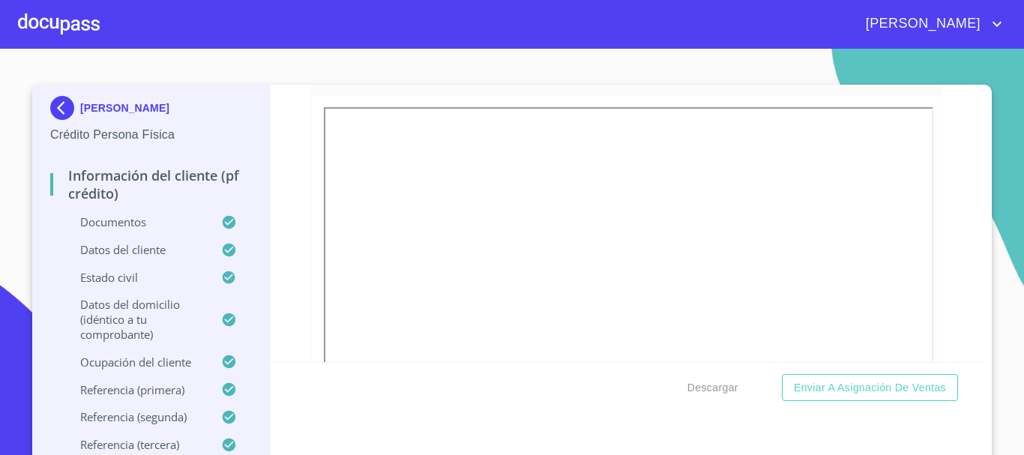
click at [681, 66] on section "[PERSON_NAME] Crédito Persona Física Información del cliente (PF crédito) Docum…" at bounding box center [512, 252] width 1024 height 406
click at [719, 382] on span "Descargar" at bounding box center [712, 388] width 51 height 19
click at [615, 56] on section "[PERSON_NAME] Crédito Persona Física Información del cliente (PF crédito) Docum…" at bounding box center [512, 252] width 1024 height 406
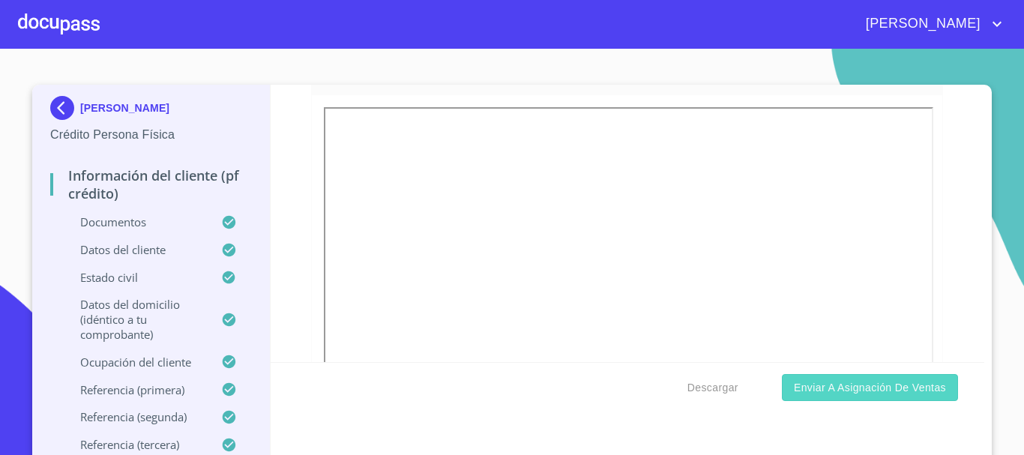
click at [855, 396] on span "Enviar a Asignación de Ventas" at bounding box center [870, 388] width 152 height 19
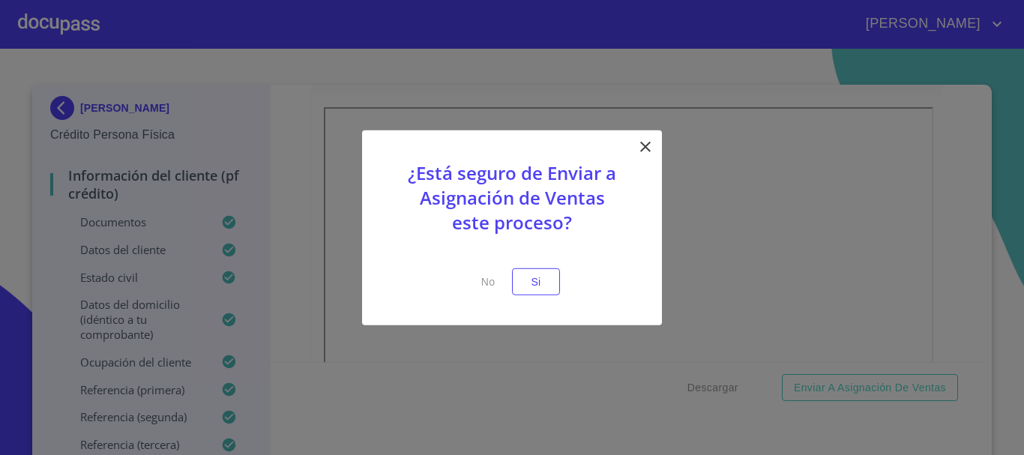
click at [561, 271] on div "¿Está seguro de Enviar a Asignación de Ventas este proceso? No Si" at bounding box center [512, 228] width 300 height 196
click at [522, 283] on button "Si" at bounding box center [536, 282] width 48 height 28
